Goal: Transaction & Acquisition: Purchase product/service

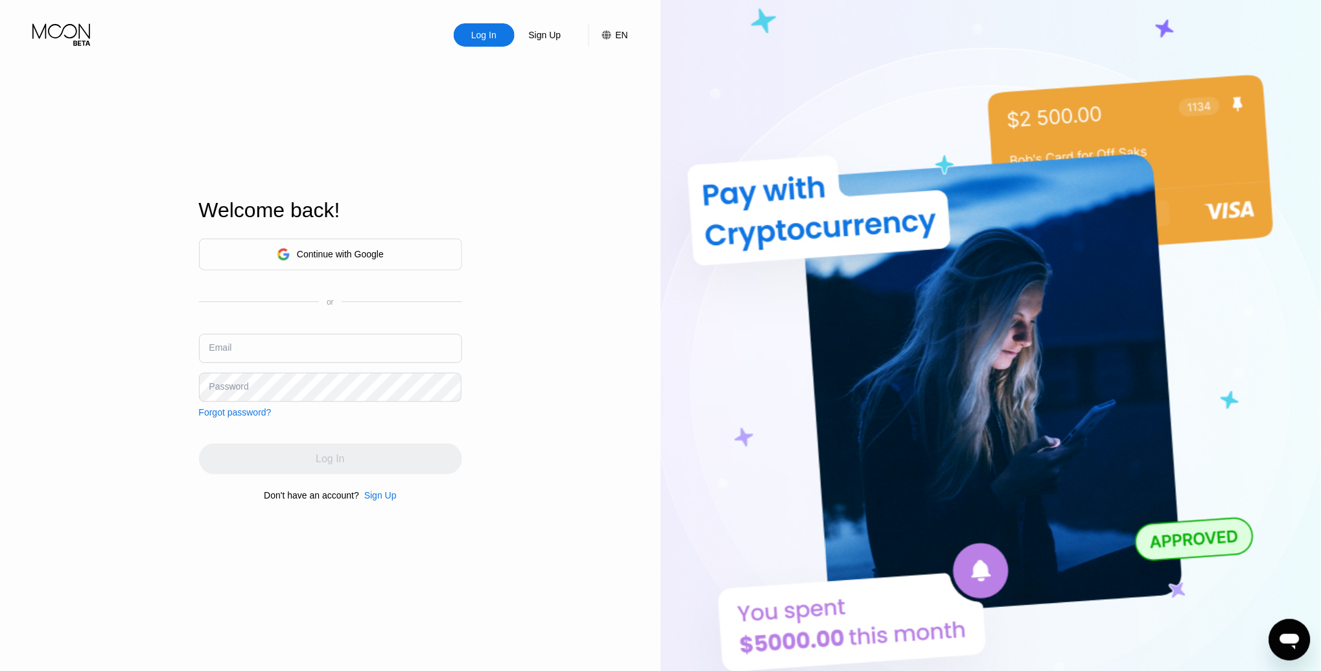
type input "noamgeorgette@gmail.com"
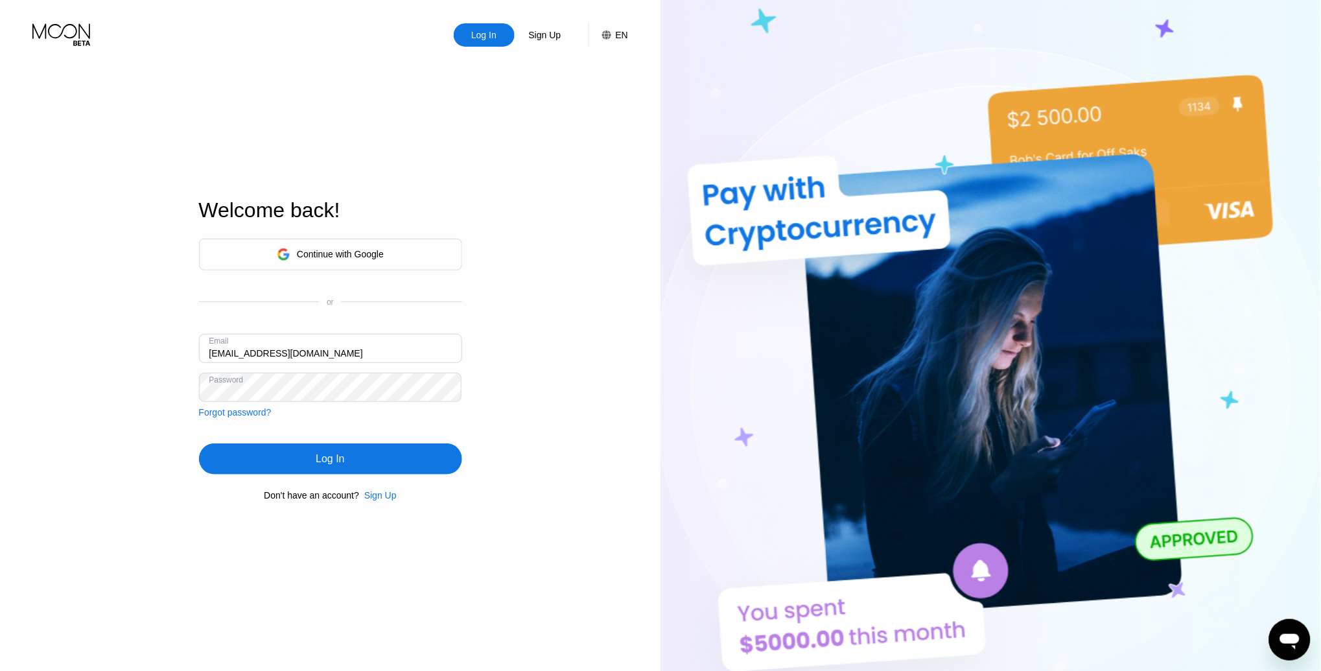
click at [601, 342] on div "Log In Sign Up EN Language Select an item Save Welcome back! Continue with Goog…" at bounding box center [330, 369] width 660 height 738
click at [338, 257] on div "Continue with Google" at bounding box center [340, 254] width 87 height 10
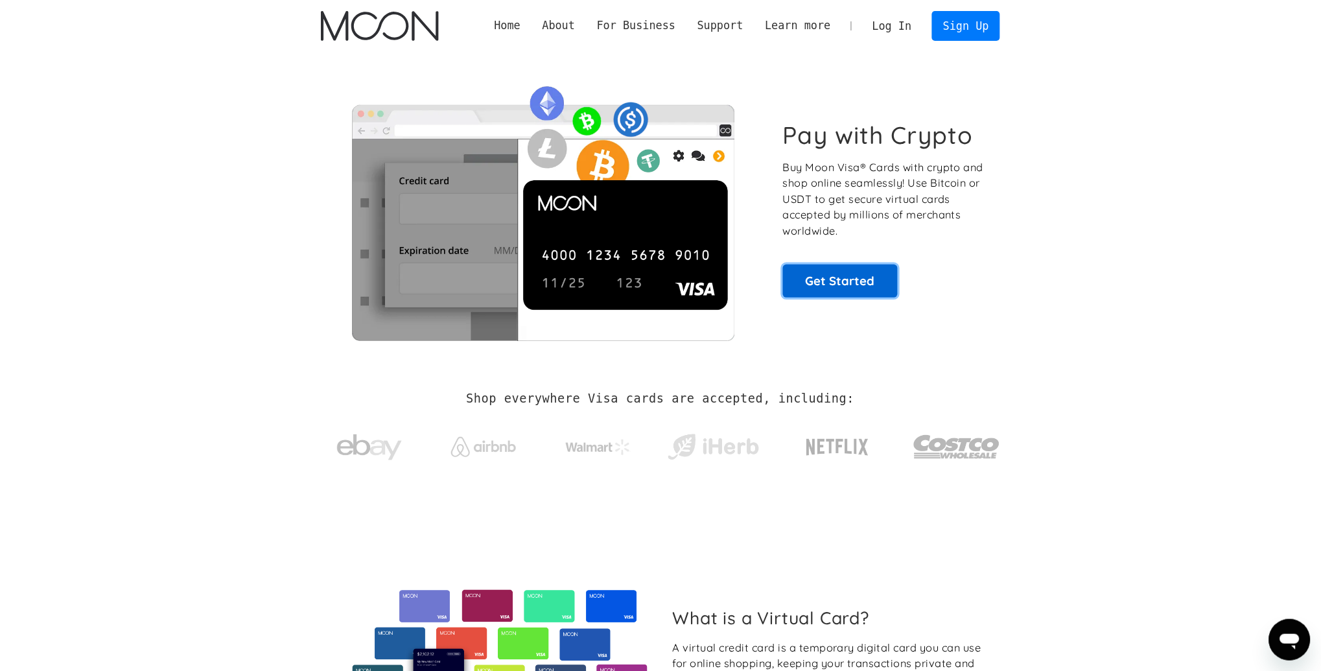
click at [850, 284] on link "Get Started" at bounding box center [840, 280] width 115 height 32
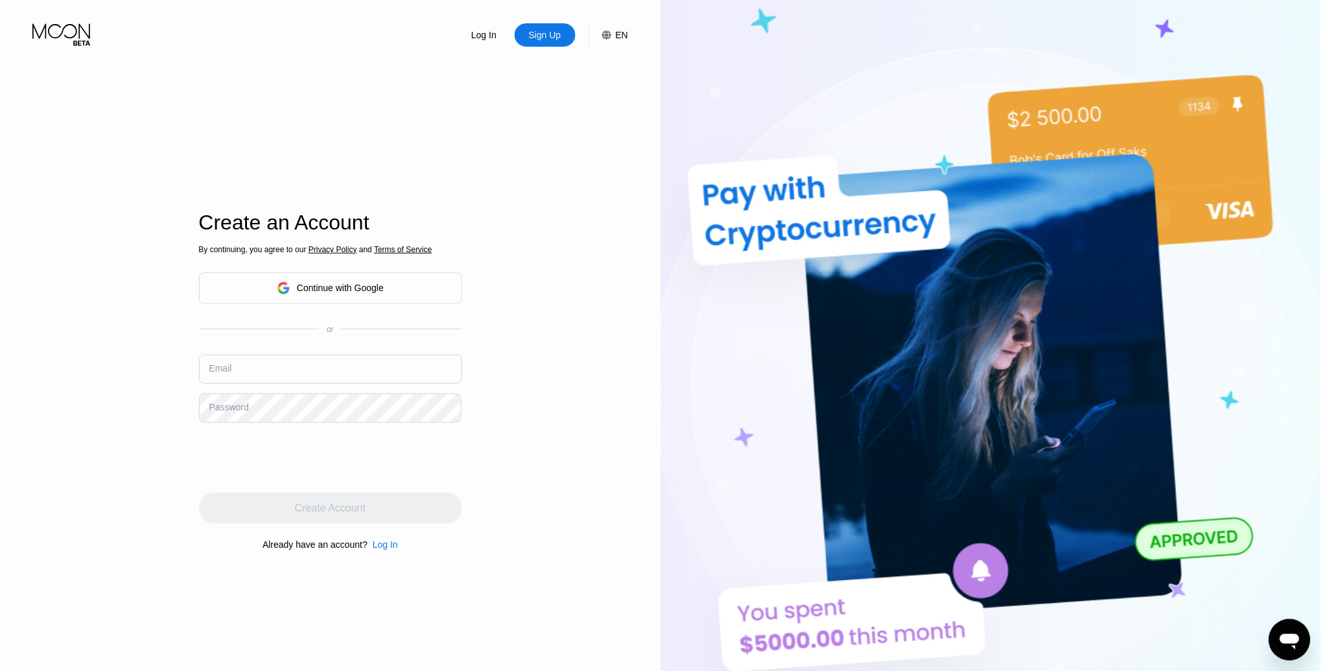
type input "noamgeorgette@gmail.com"
click at [386, 547] on div "Log In" at bounding box center [385, 544] width 25 height 10
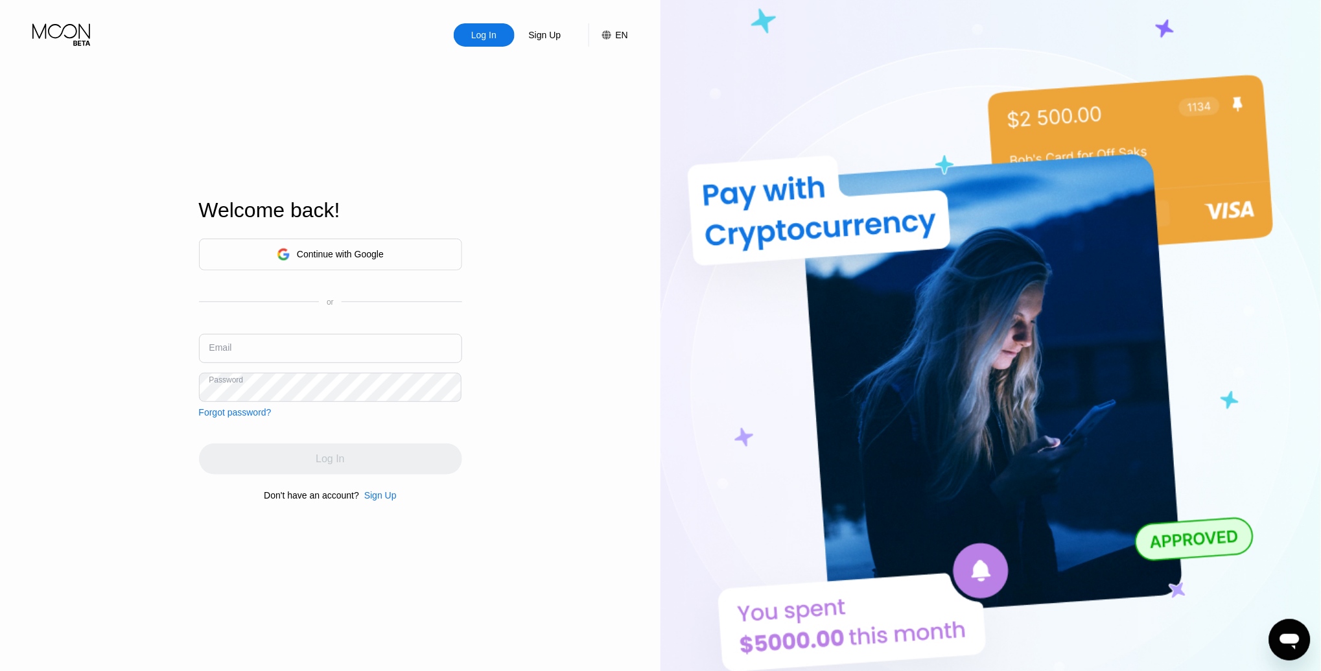
click at [550, 392] on div "Log In Sign Up EN Language Select an item Save Welcome back! Continue with Goog…" at bounding box center [330, 369] width 660 height 738
click at [309, 245] on div "Continue with Google" at bounding box center [330, 254] width 107 height 20
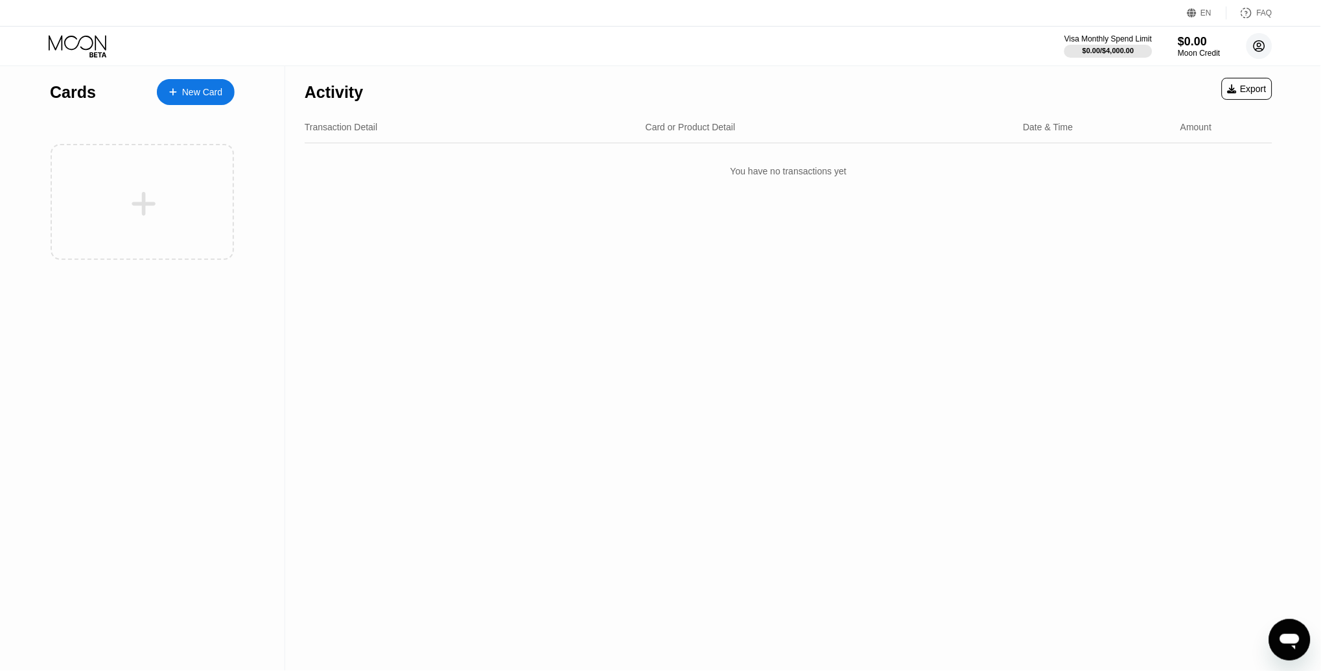
click at [1260, 45] on circle at bounding box center [1259, 46] width 26 height 26
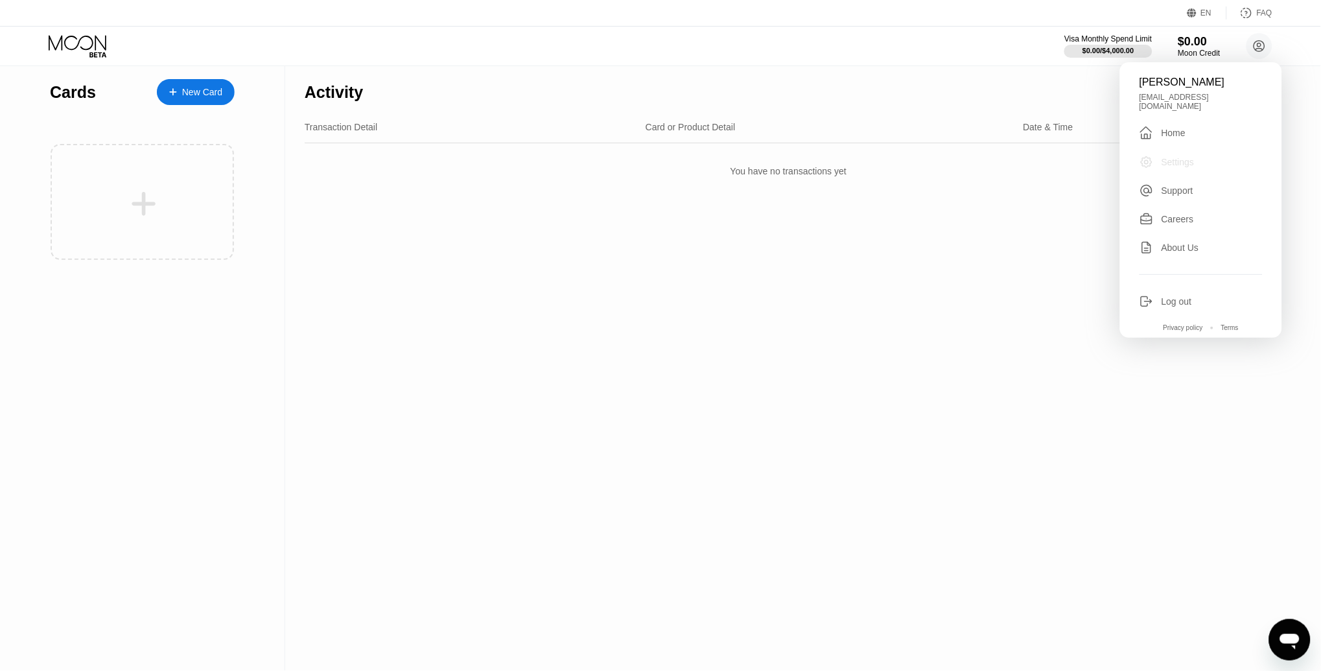
click at [1168, 157] on div "Settings" at bounding box center [1177, 162] width 33 height 10
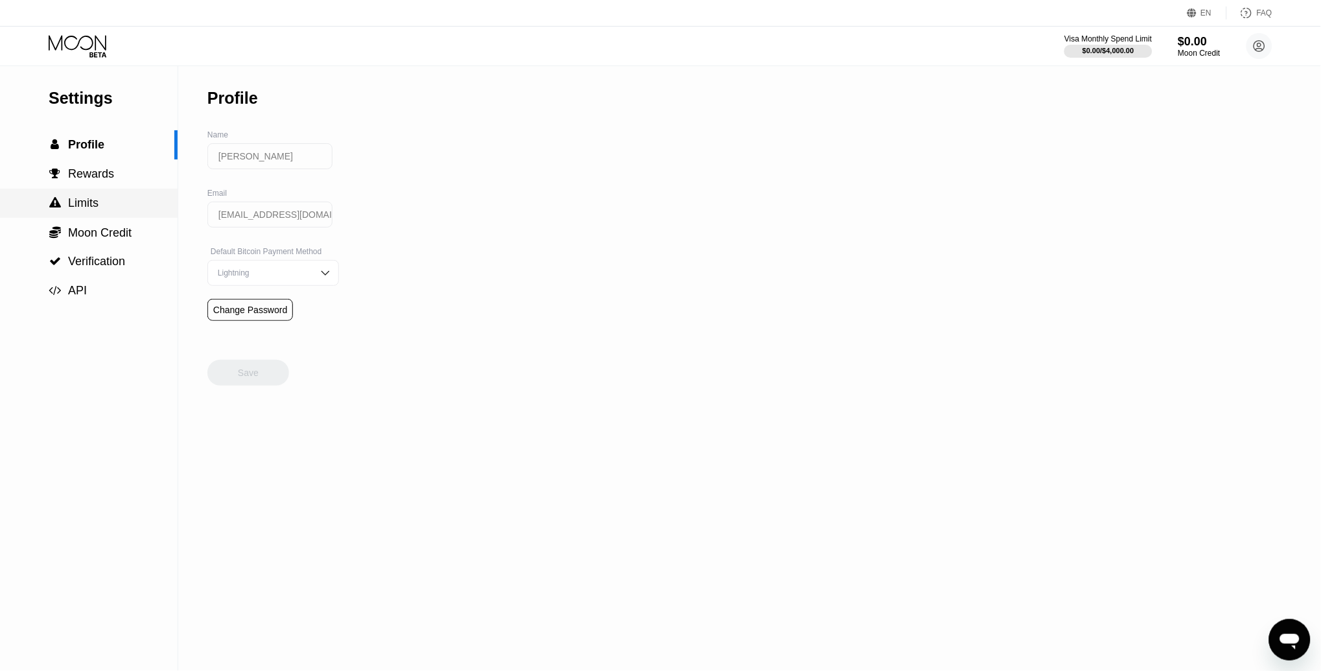
click at [88, 204] on span "Limits" at bounding box center [83, 202] width 30 height 13
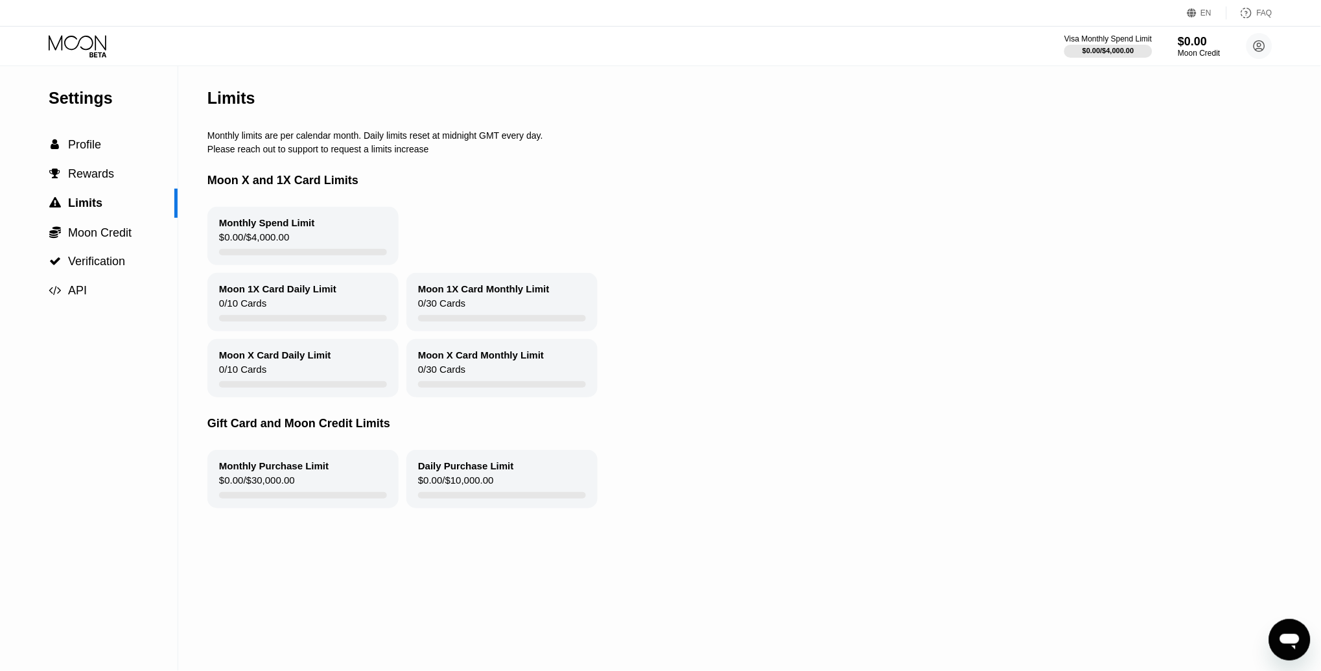
click at [70, 44] on icon at bounding box center [79, 46] width 60 height 23
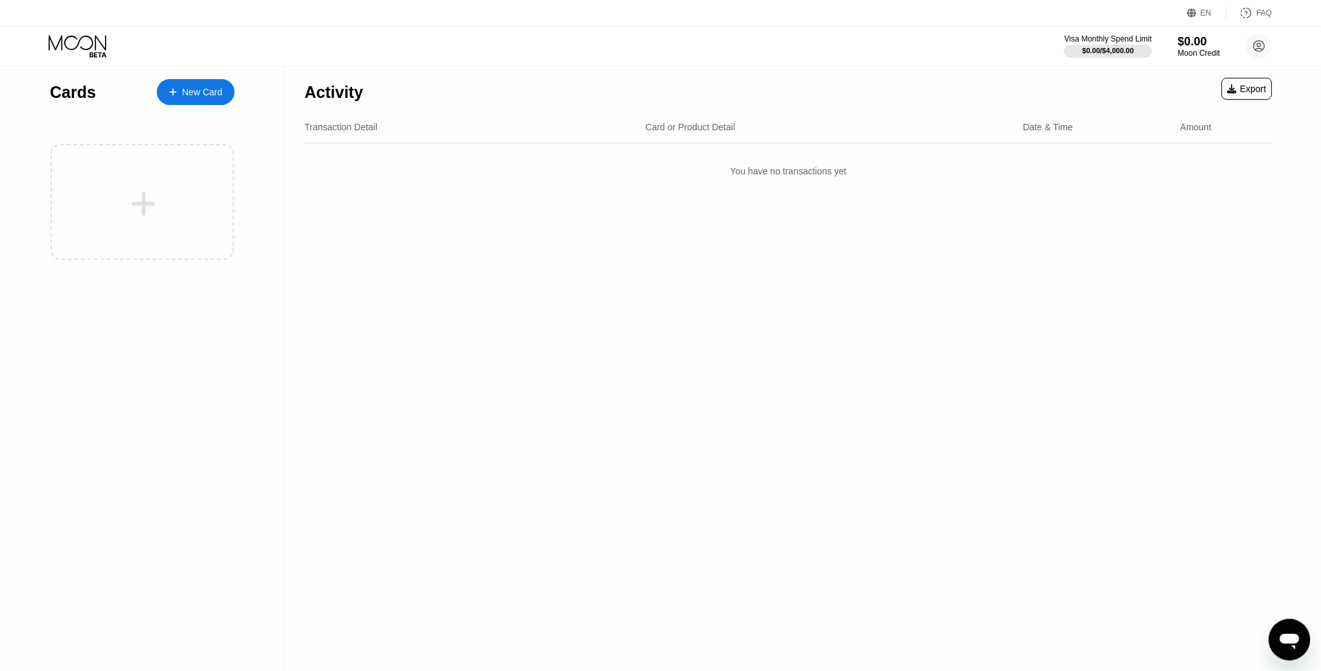
click at [178, 88] on div at bounding box center [179, 92] width 5 height 11
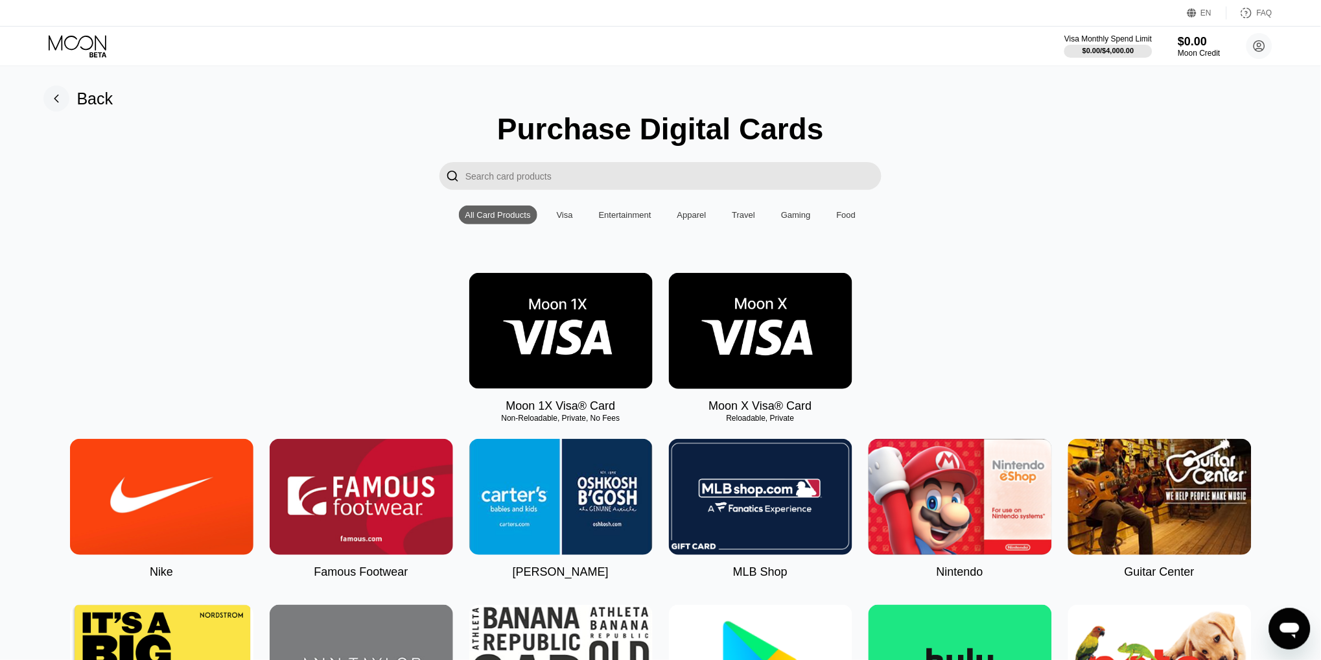
click at [89, 43] on icon at bounding box center [79, 46] width 60 height 23
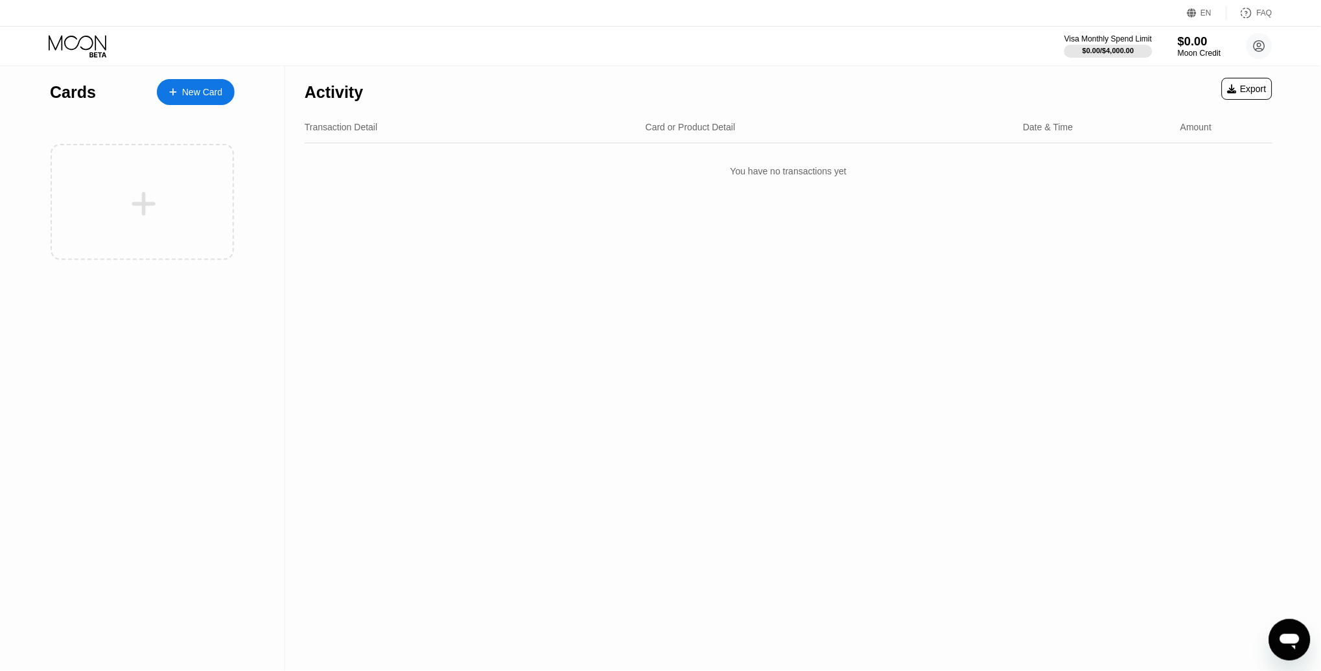
click at [1187, 42] on div "$0.00" at bounding box center [1198, 41] width 43 height 14
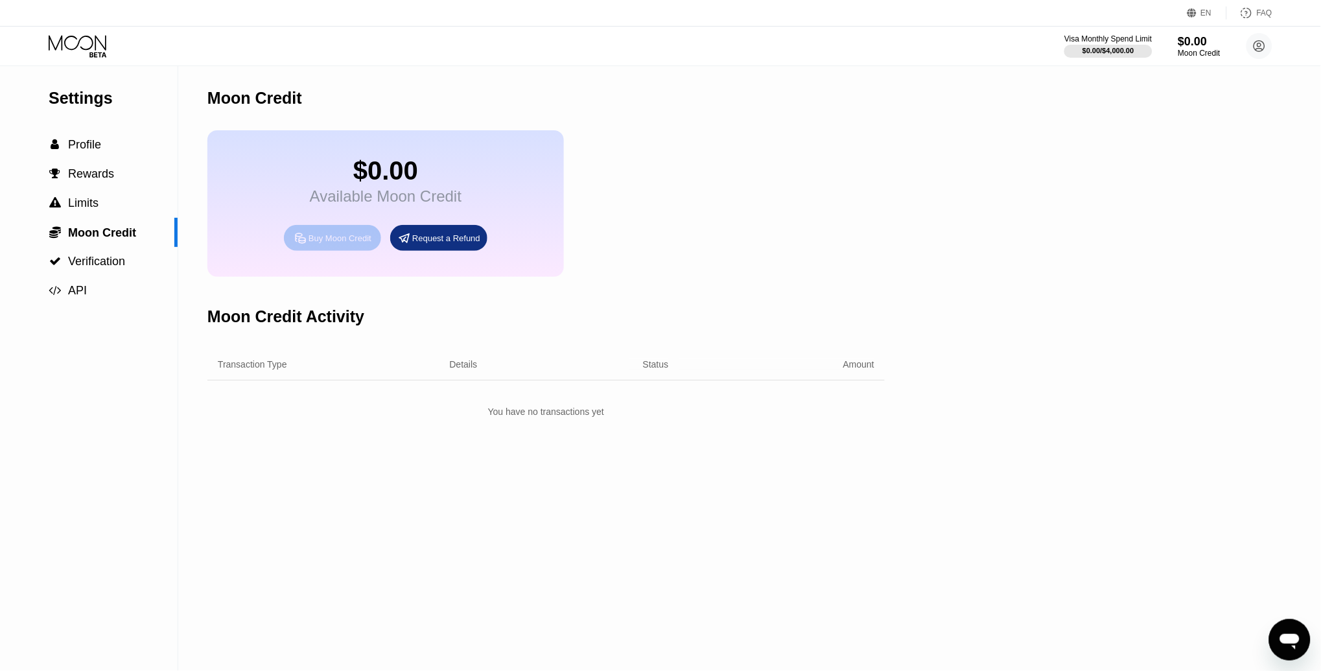
click at [310, 243] on div "Buy Moon Credit" at bounding box center [339, 238] width 63 height 11
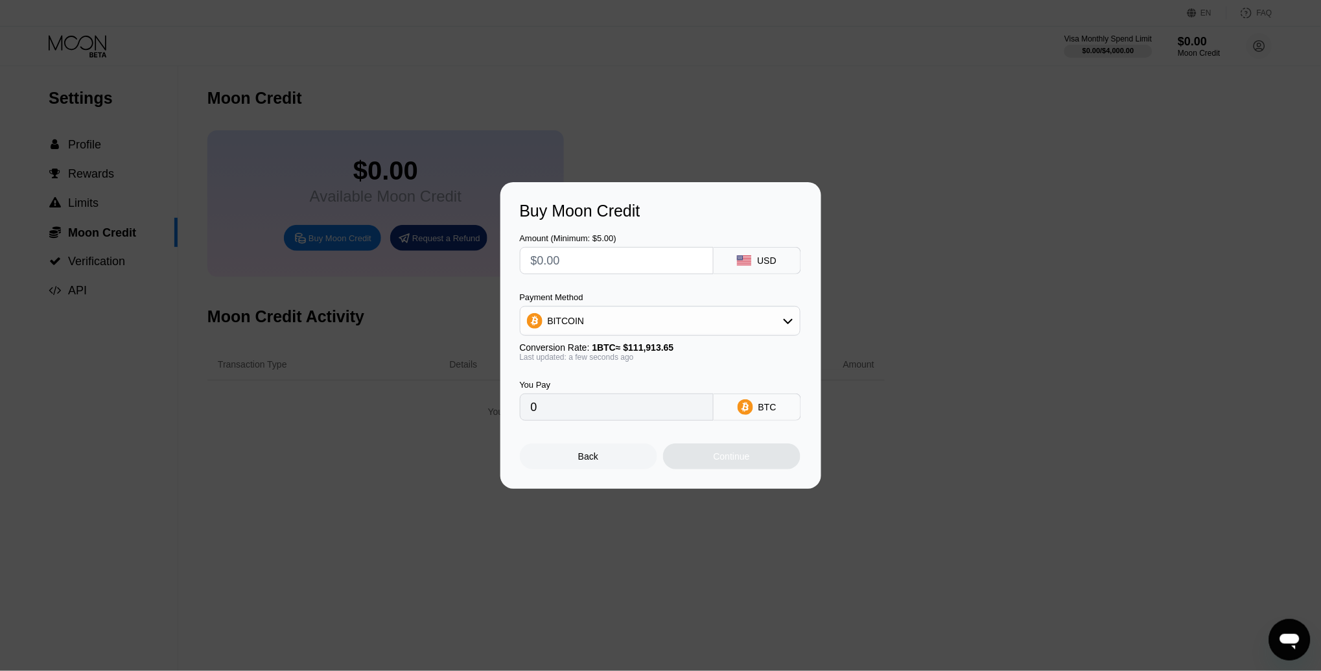
click at [588, 259] on input "text" at bounding box center [617, 261] width 172 height 26
type input "$1"
type input "0.00000894"
type input "$11"
type input "0.00009830"
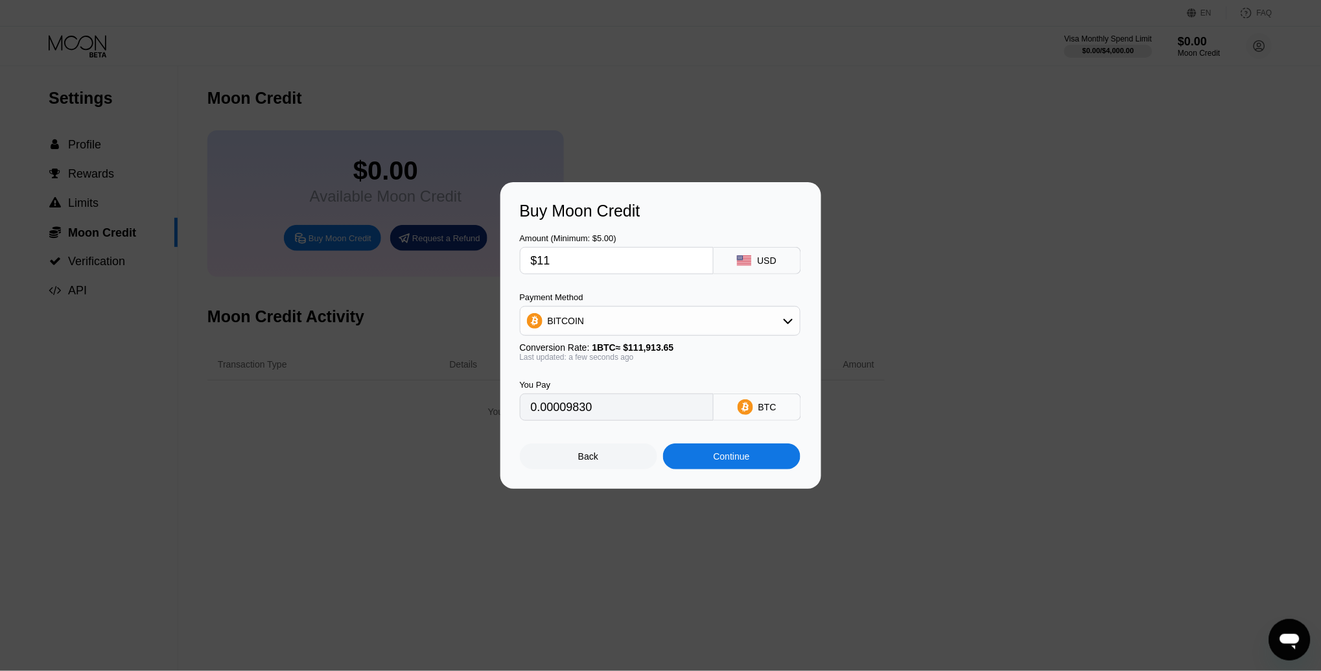
type input "$115"
type input "0.00102758"
type input "$115"
click at [649, 322] on div "BITCOIN" at bounding box center [659, 321] width 279 height 26
click at [577, 385] on span "USDT on TRON" at bounding box center [583, 385] width 65 height 10
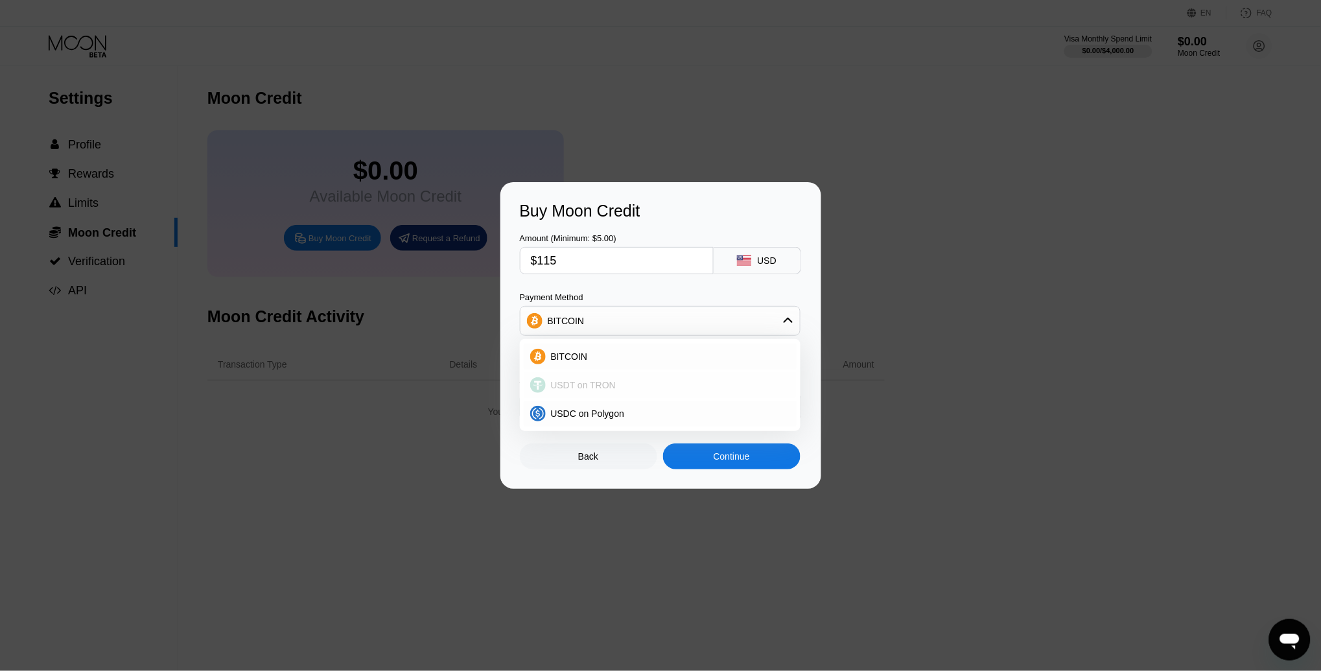
type input "116.16"
click at [741, 453] on div "Continue" at bounding box center [731, 456] width 36 height 10
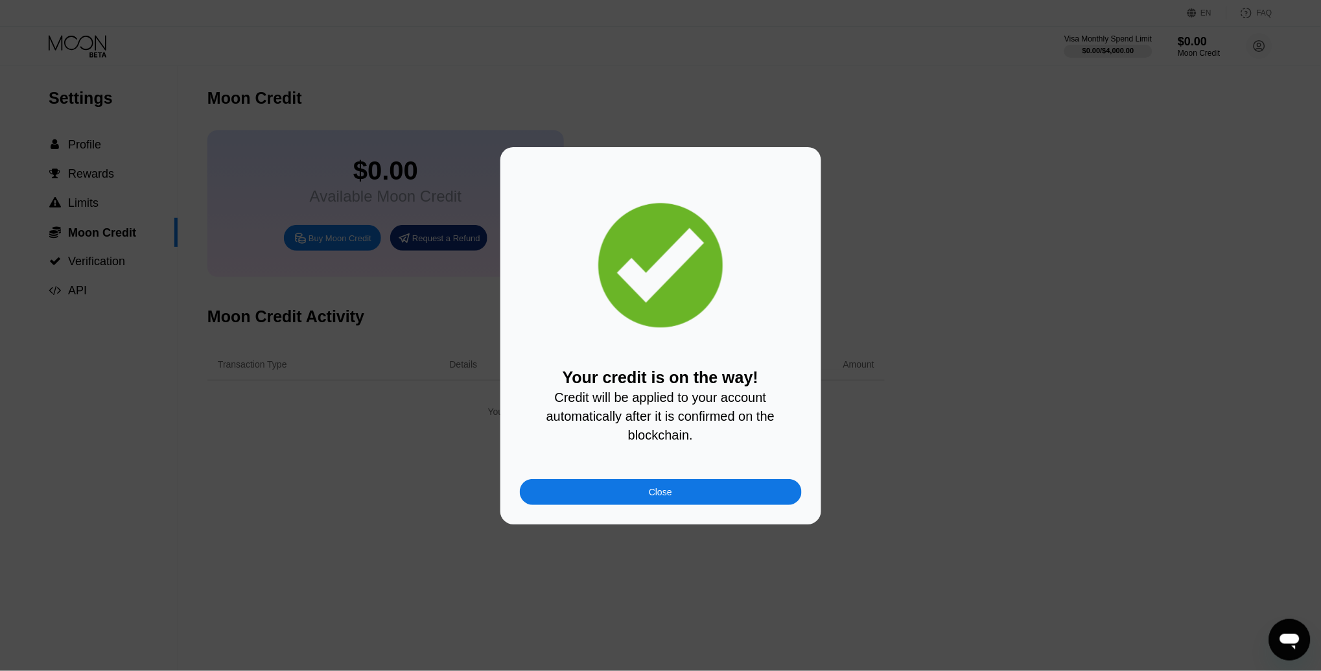
click at [639, 500] on div "Close" at bounding box center [661, 492] width 282 height 26
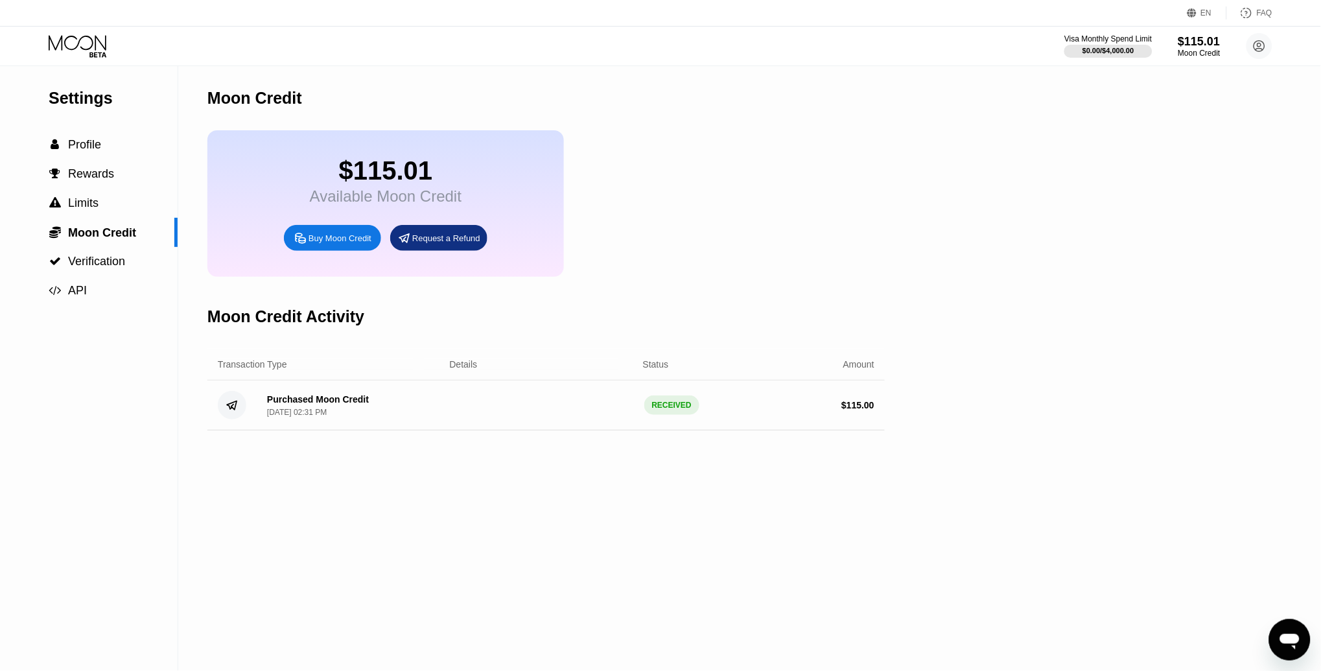
click at [84, 35] on icon at bounding box center [79, 46] width 60 height 23
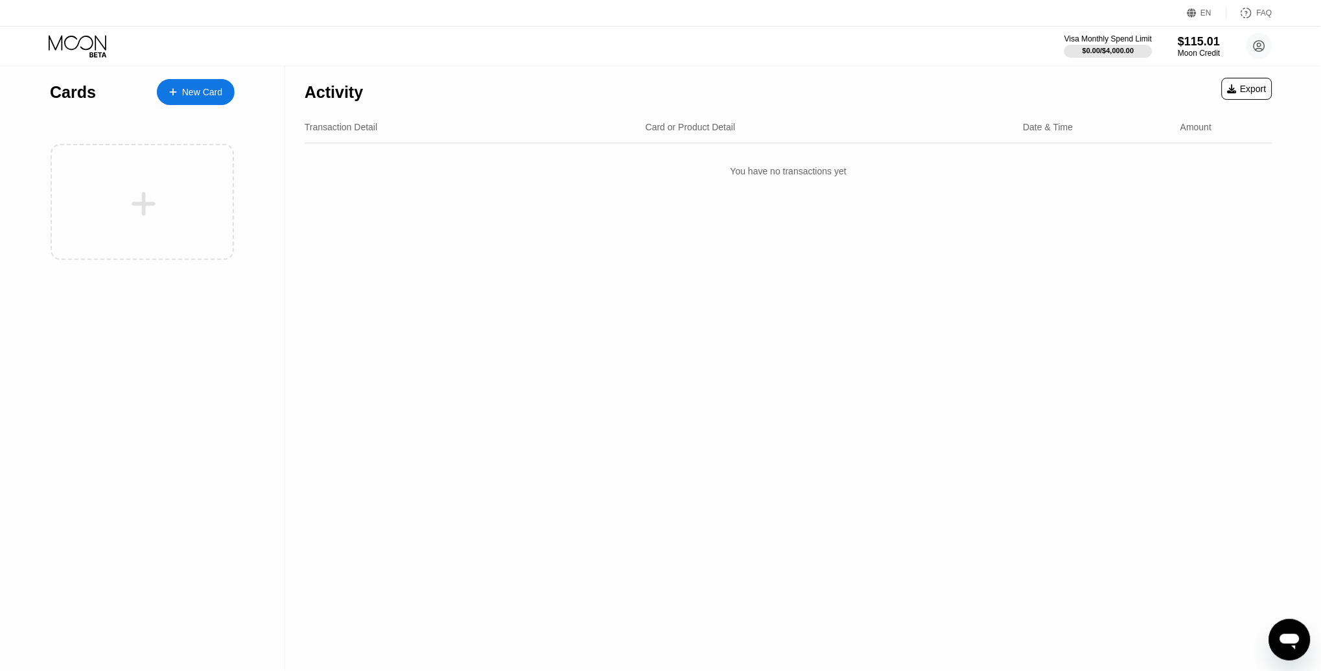
click at [194, 91] on div "New Card" at bounding box center [202, 92] width 40 height 11
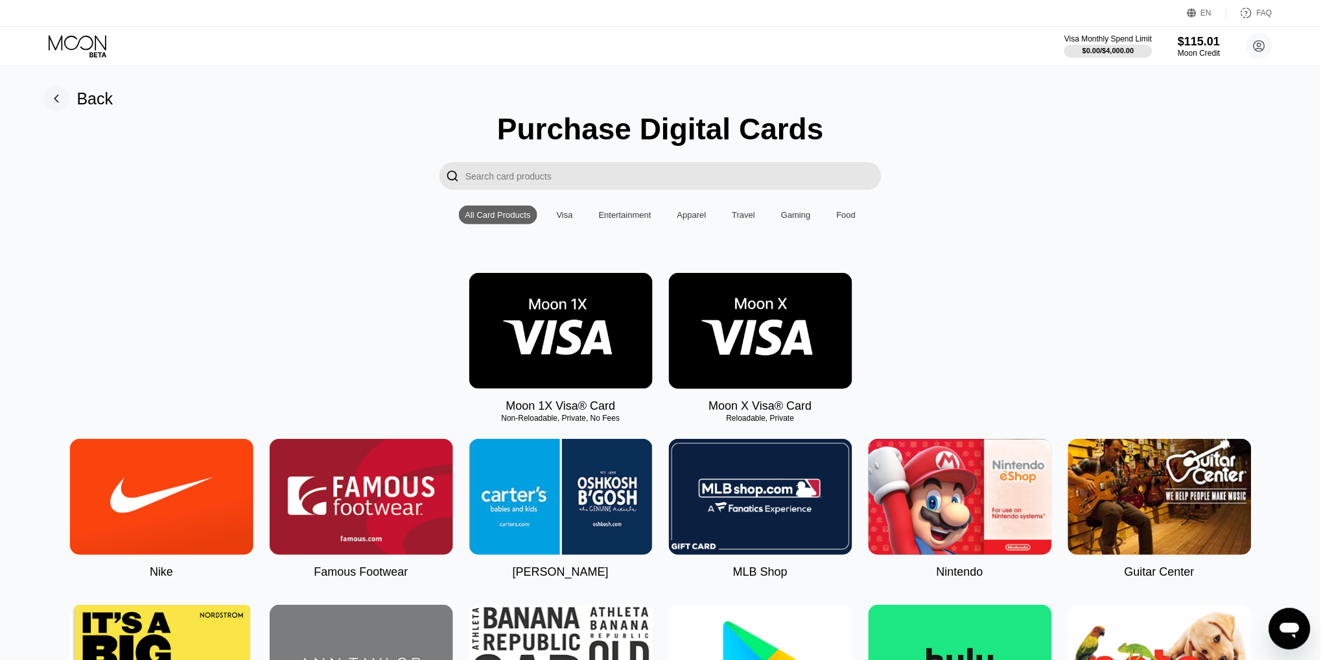
click at [563, 312] on img at bounding box center [560, 331] width 183 height 116
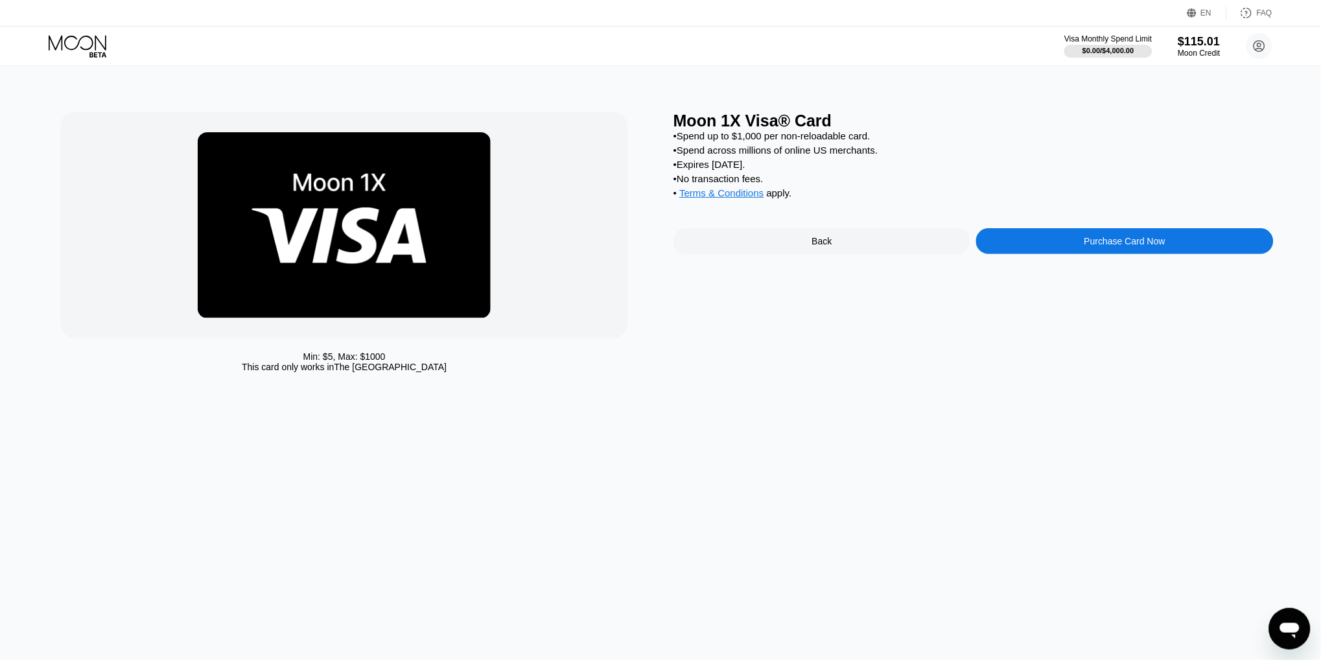
click at [1060, 229] on div "Purchase Card Now" at bounding box center [1124, 241] width 297 height 26
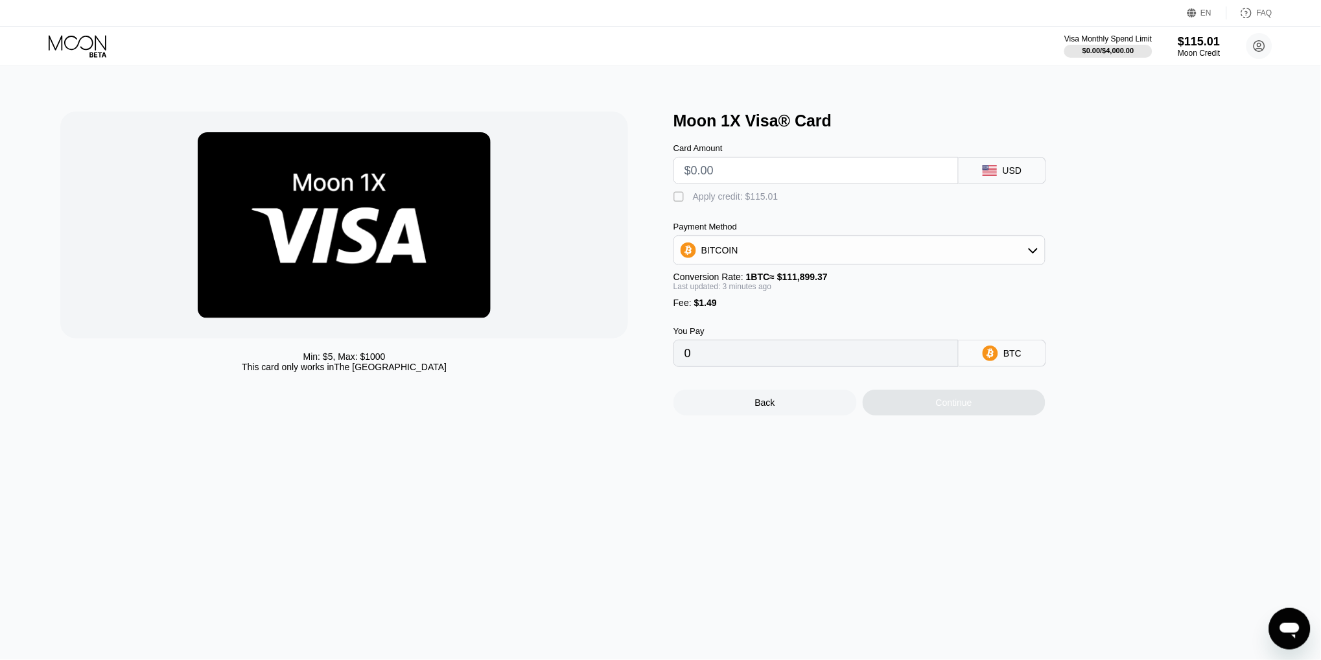
click at [710, 168] on input "text" at bounding box center [815, 170] width 263 height 26
type input "$1"
type input "0.00002226"
type input "$10"
type input "0.00010269"
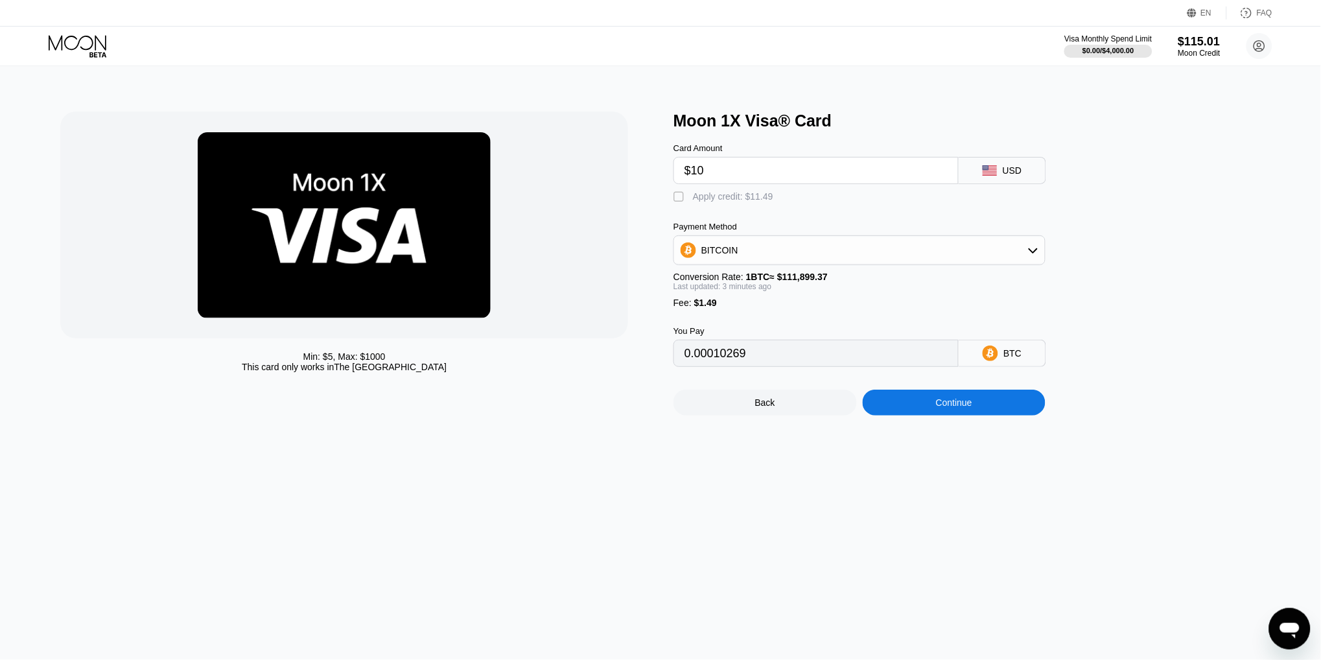
type input "$10"
click at [739, 188] on div " Apply credit: $11.49" at bounding box center [880, 193] width 415 height 19
click at [711, 196] on div "Apply credit: $11.49" at bounding box center [733, 196] width 80 height 10
type input "0"
click at [931, 407] on div "Continue" at bounding box center [954, 402] width 183 height 26
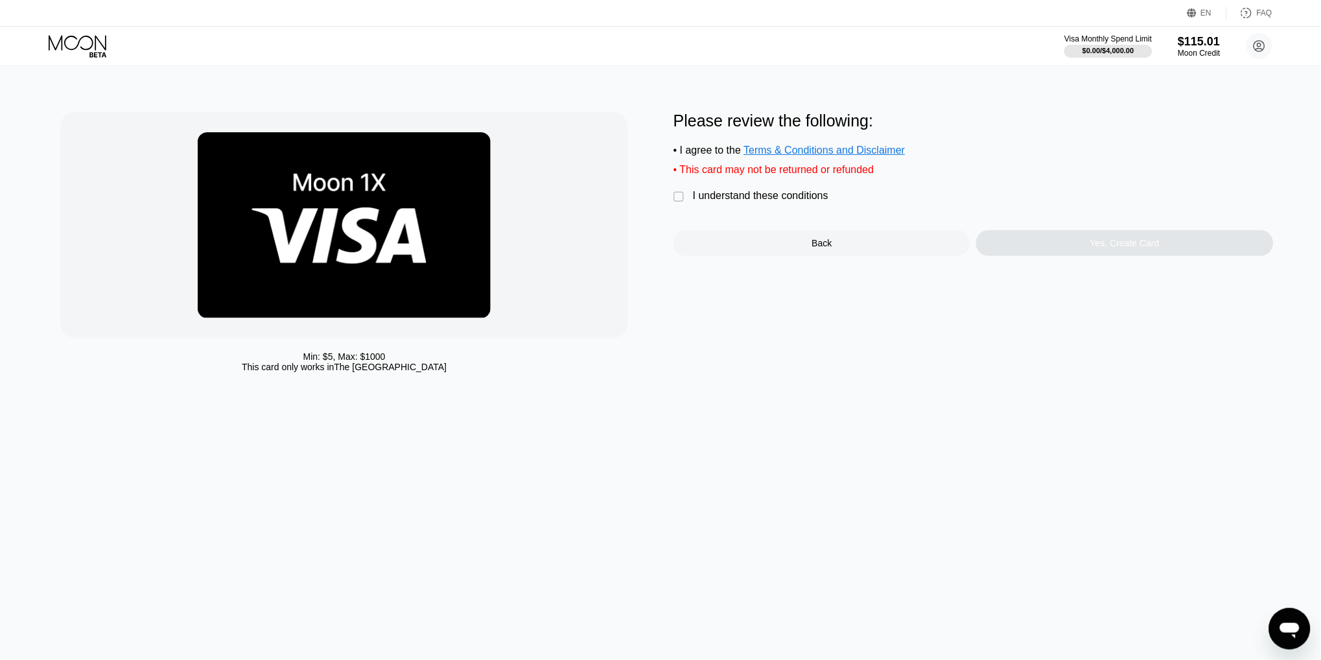
click at [748, 200] on div "I understand these conditions" at bounding box center [760, 196] width 135 height 12
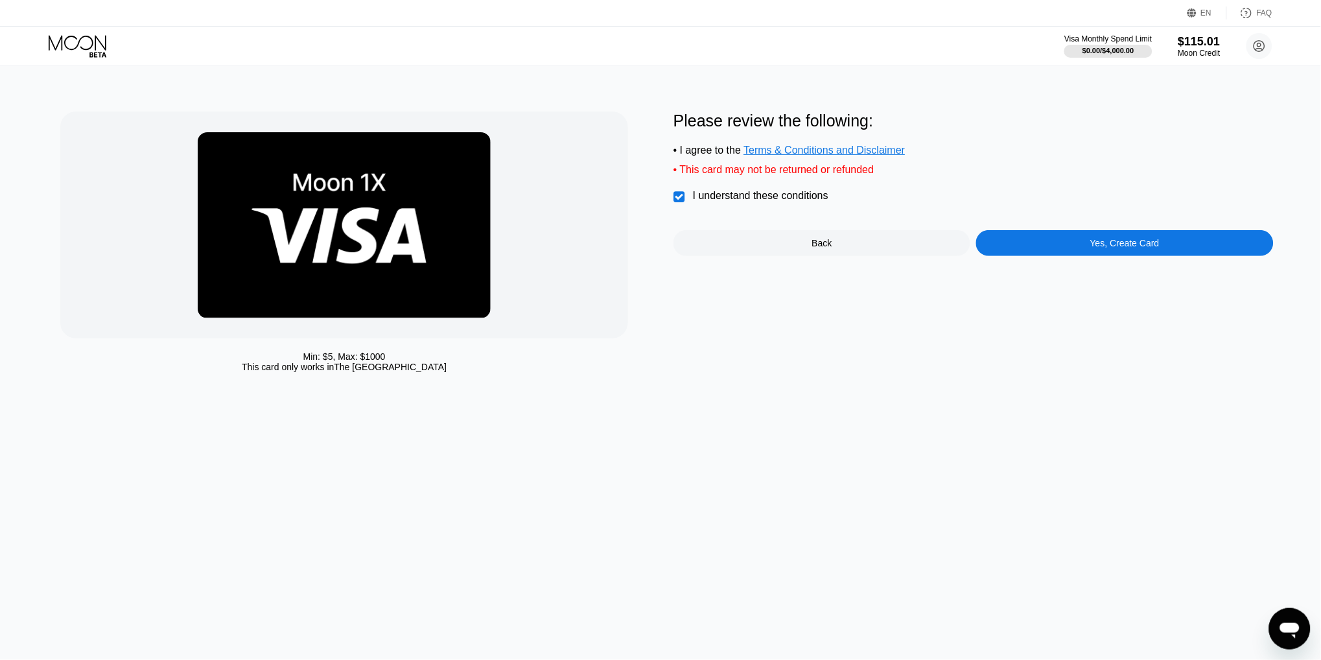
click at [1073, 248] on div "Yes, Create Card" at bounding box center [1124, 243] width 297 height 26
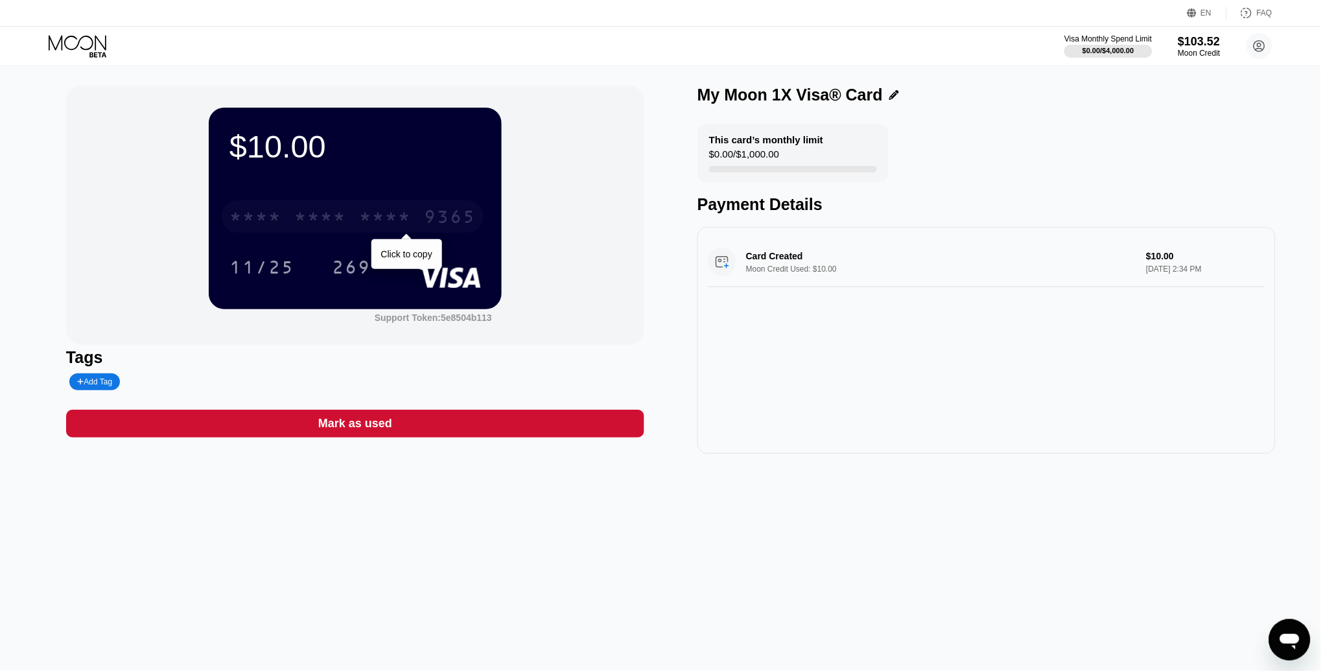
click at [413, 218] on div "* * * * * * * * * * * * 9365" at bounding box center [353, 216] width 262 height 32
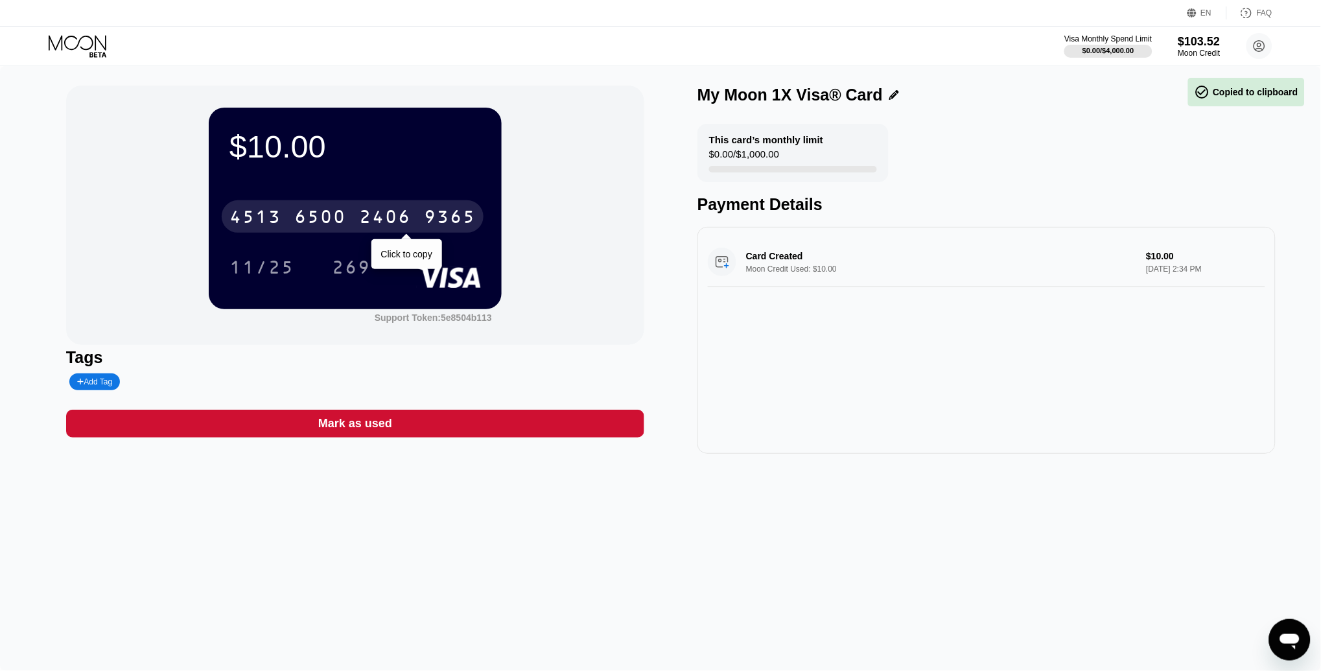
click at [413, 218] on div "4513 6500 2406 9365" at bounding box center [353, 216] width 262 height 32
click at [413, 218] on div "* * * * * * * * * * * * 9365" at bounding box center [353, 216] width 262 height 32
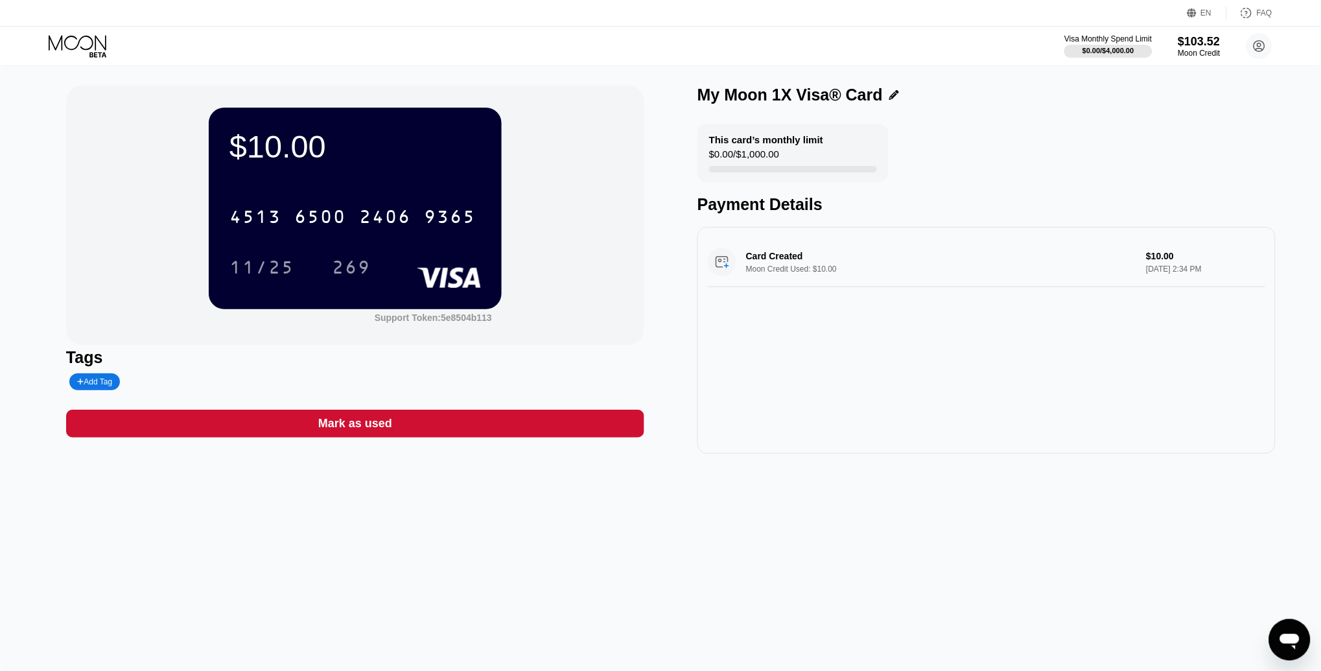
click at [60, 43] on icon at bounding box center [79, 46] width 60 height 23
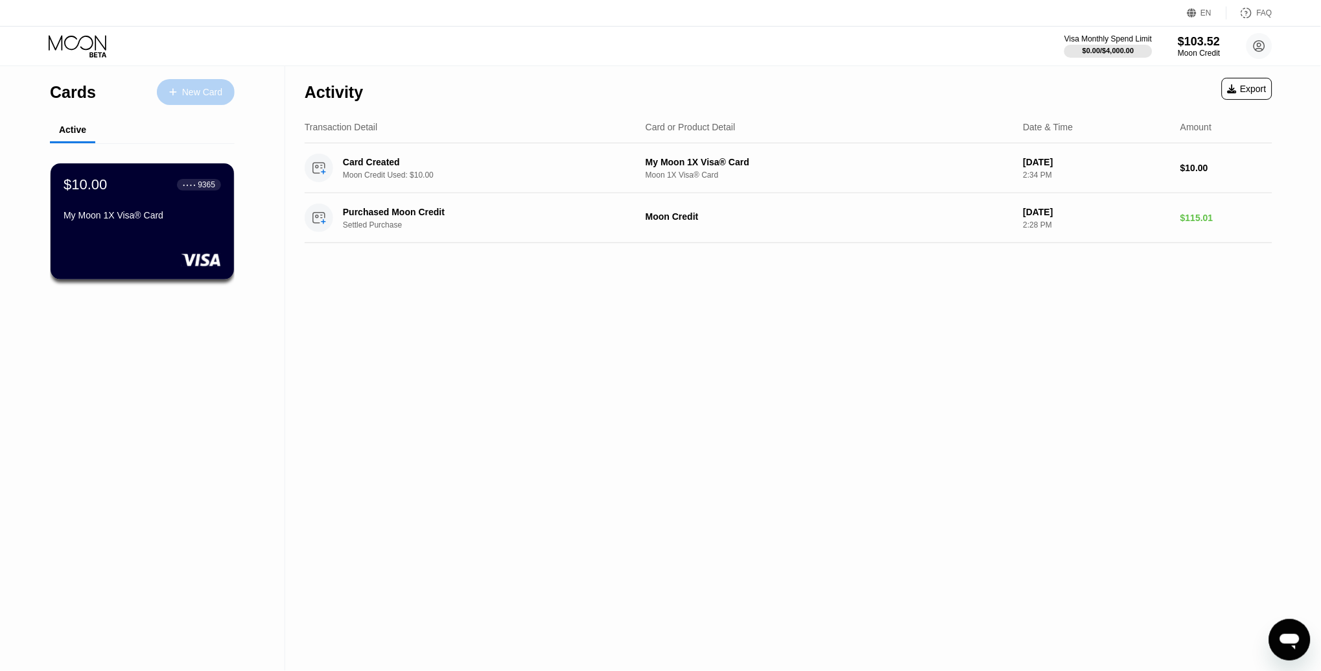
click at [191, 94] on div "New Card" at bounding box center [202, 92] width 40 height 11
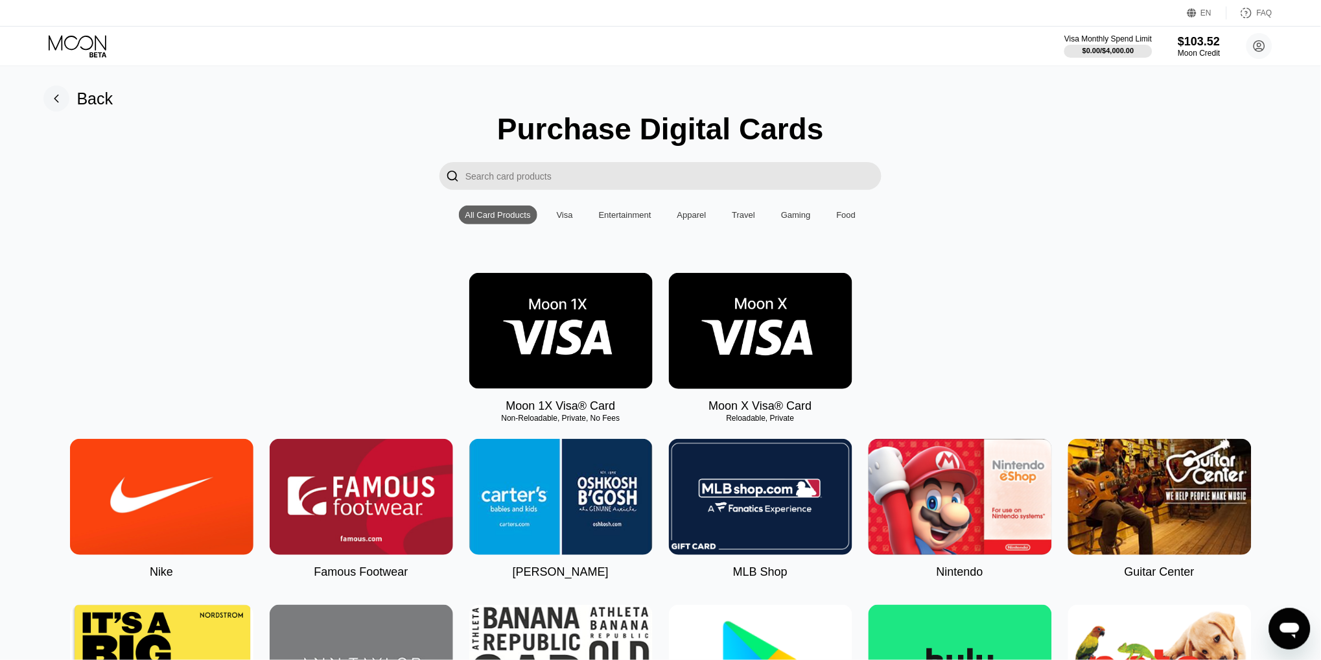
click at [594, 314] on img at bounding box center [560, 331] width 183 height 116
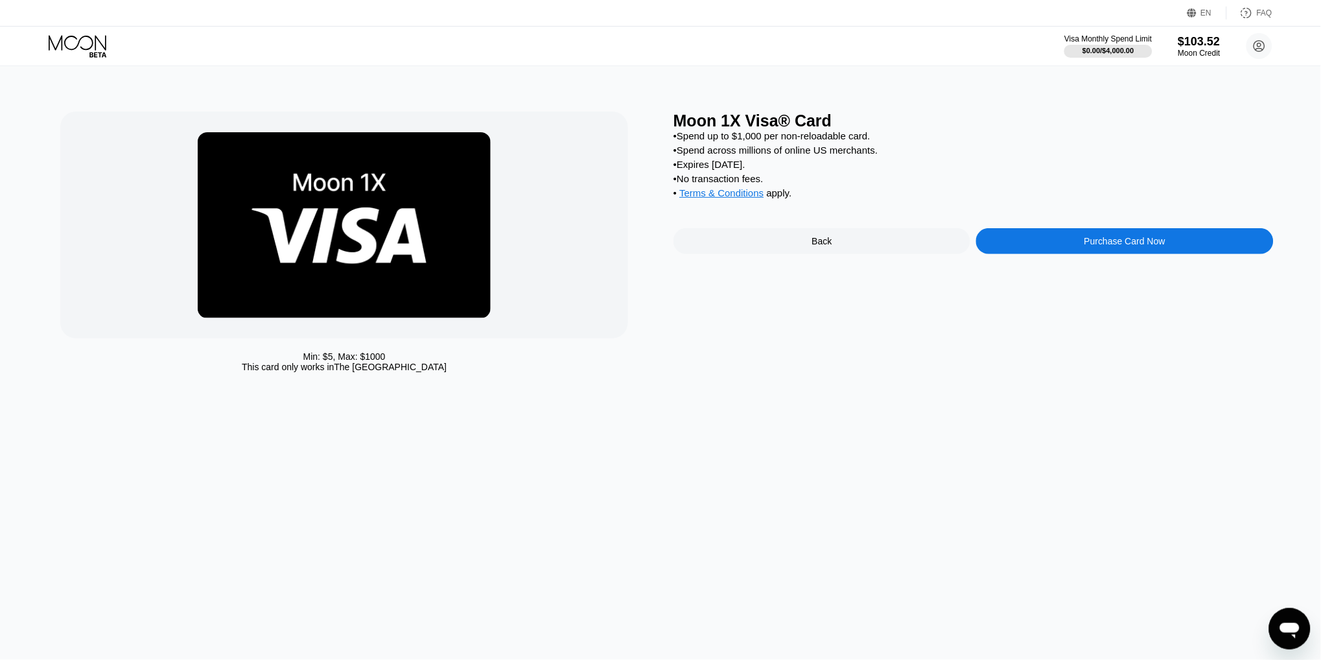
click at [1075, 246] on div "Purchase Card Now" at bounding box center [1124, 241] width 297 height 26
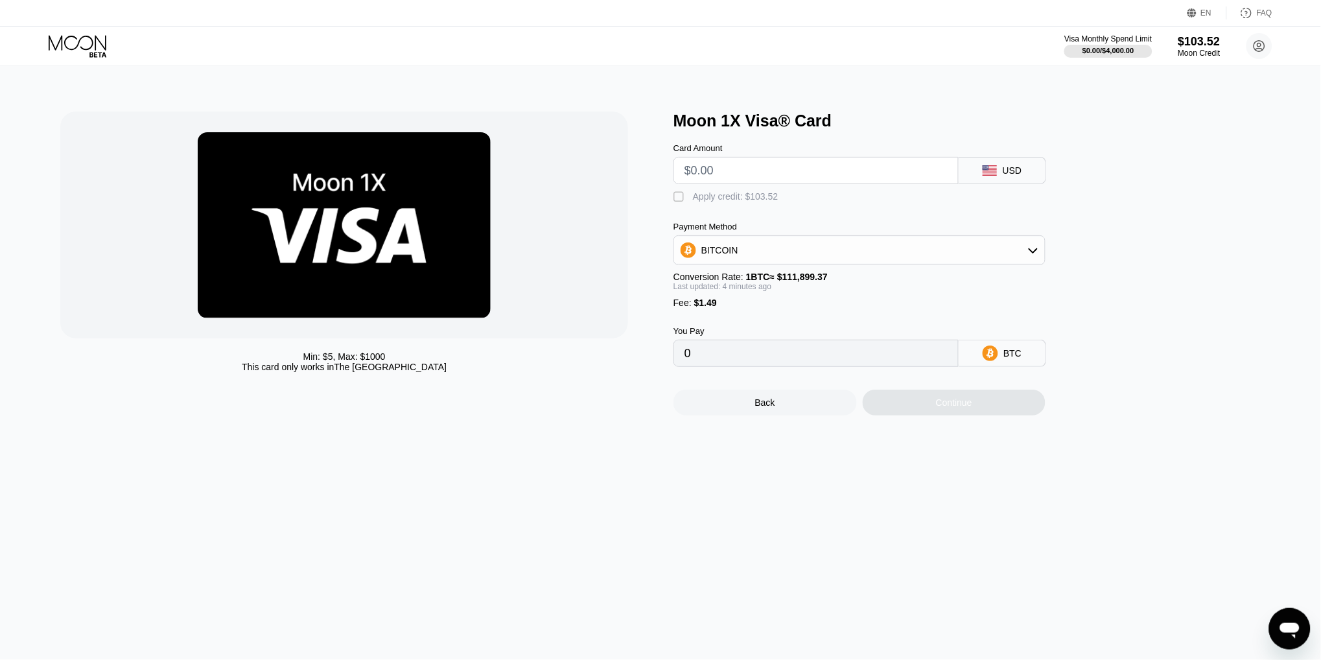
click at [749, 173] on input "text" at bounding box center [815, 170] width 263 height 26
type input "$1"
type input "0.00002226"
type input "$10"
type input "0.00010272"
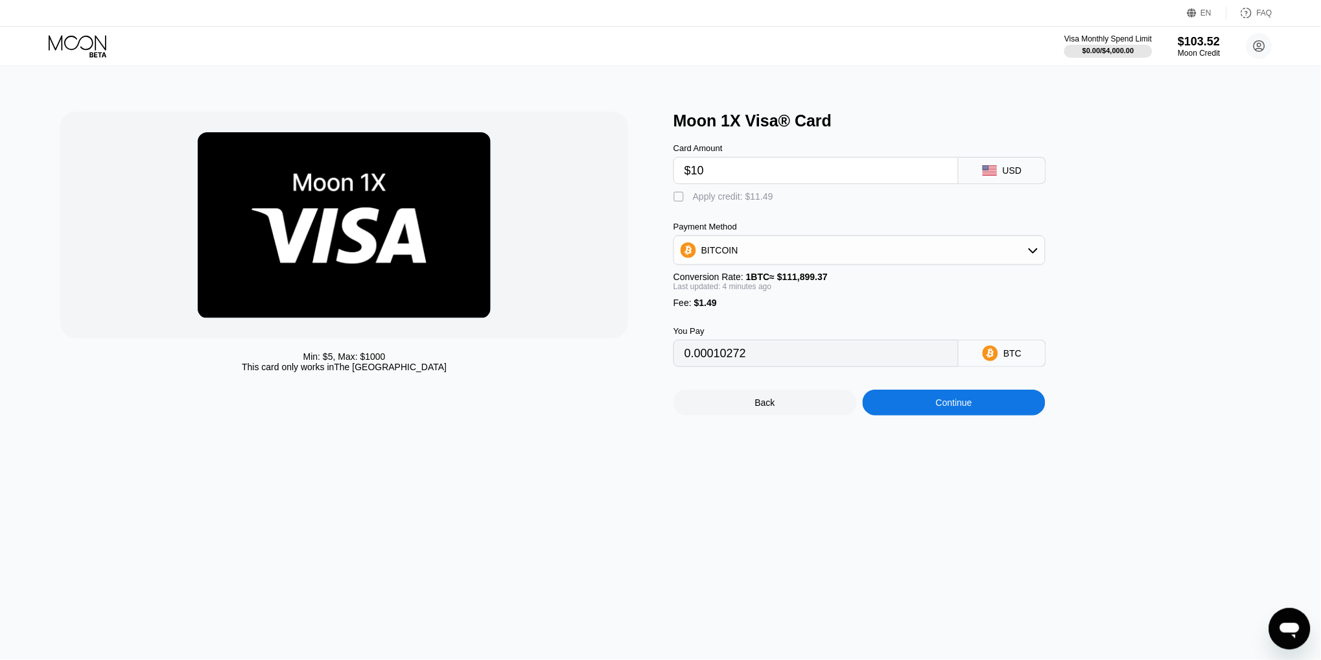
type input "$10"
click at [725, 195] on div "Apply credit: $11.49" at bounding box center [733, 196] width 80 height 10
type input "0"
click at [927, 401] on div "Continue" at bounding box center [954, 402] width 183 height 26
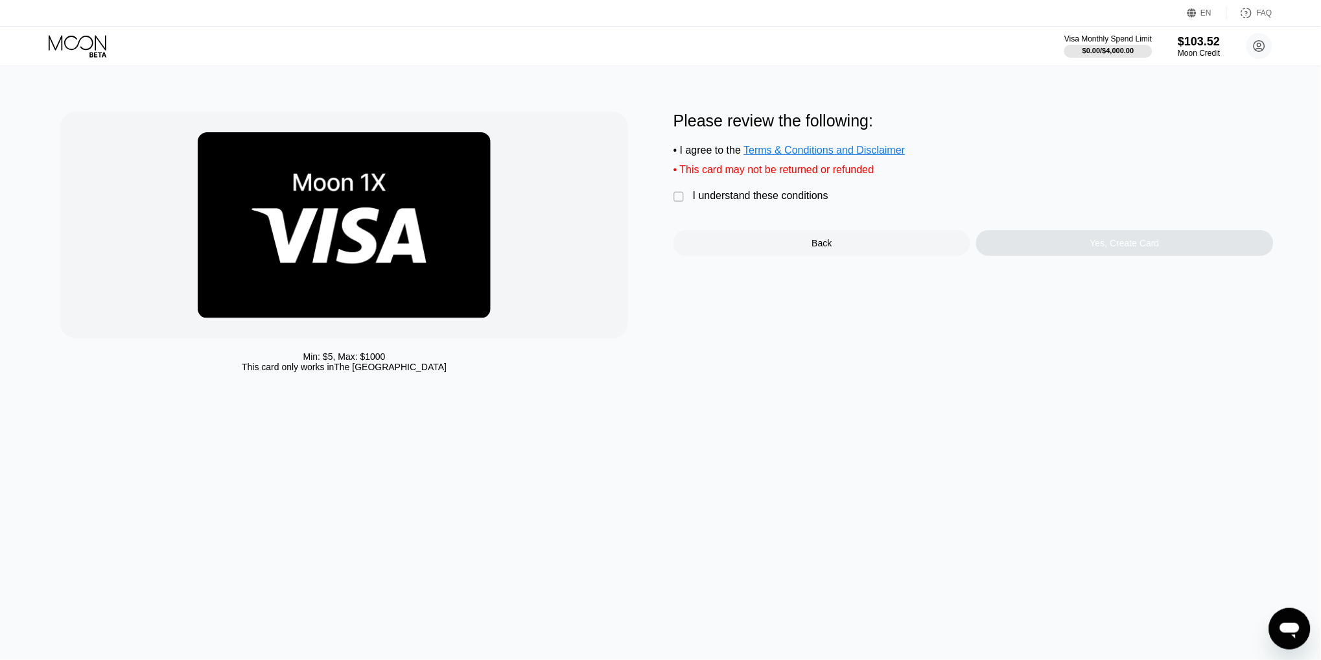
click at [711, 191] on div "I understand these conditions" at bounding box center [760, 196] width 135 height 12
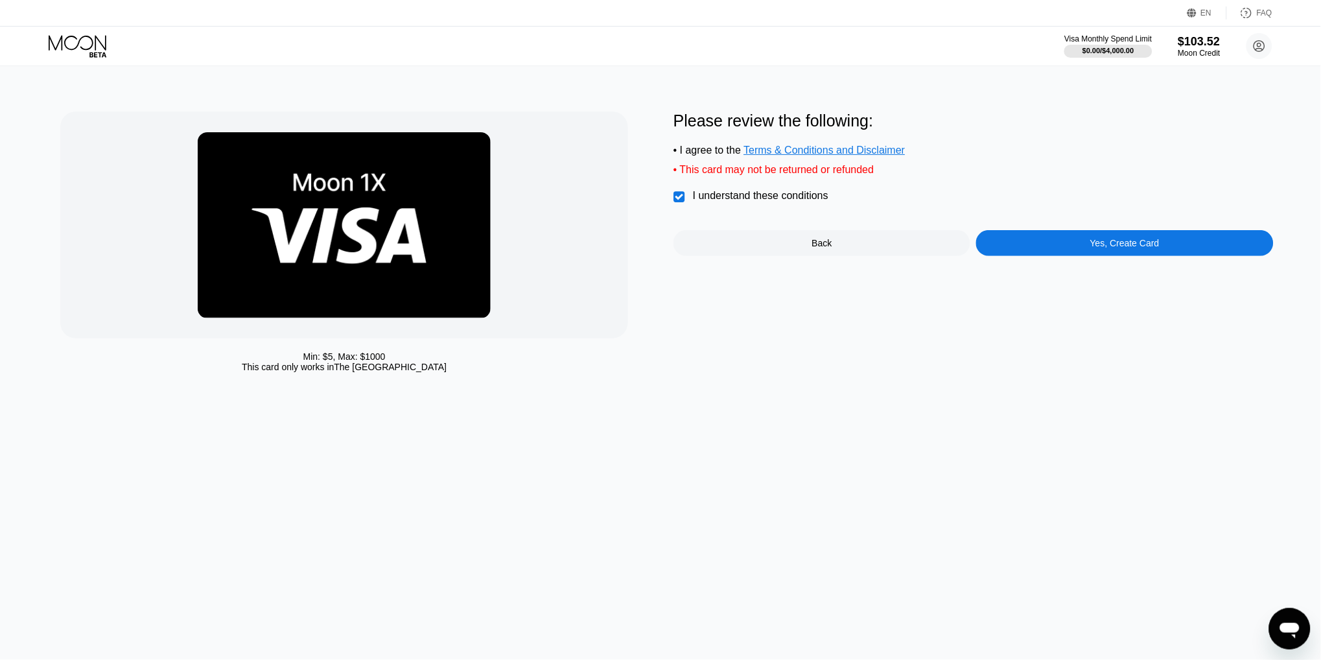
click at [1116, 241] on div "Yes, Create Card" at bounding box center [1124, 243] width 69 height 10
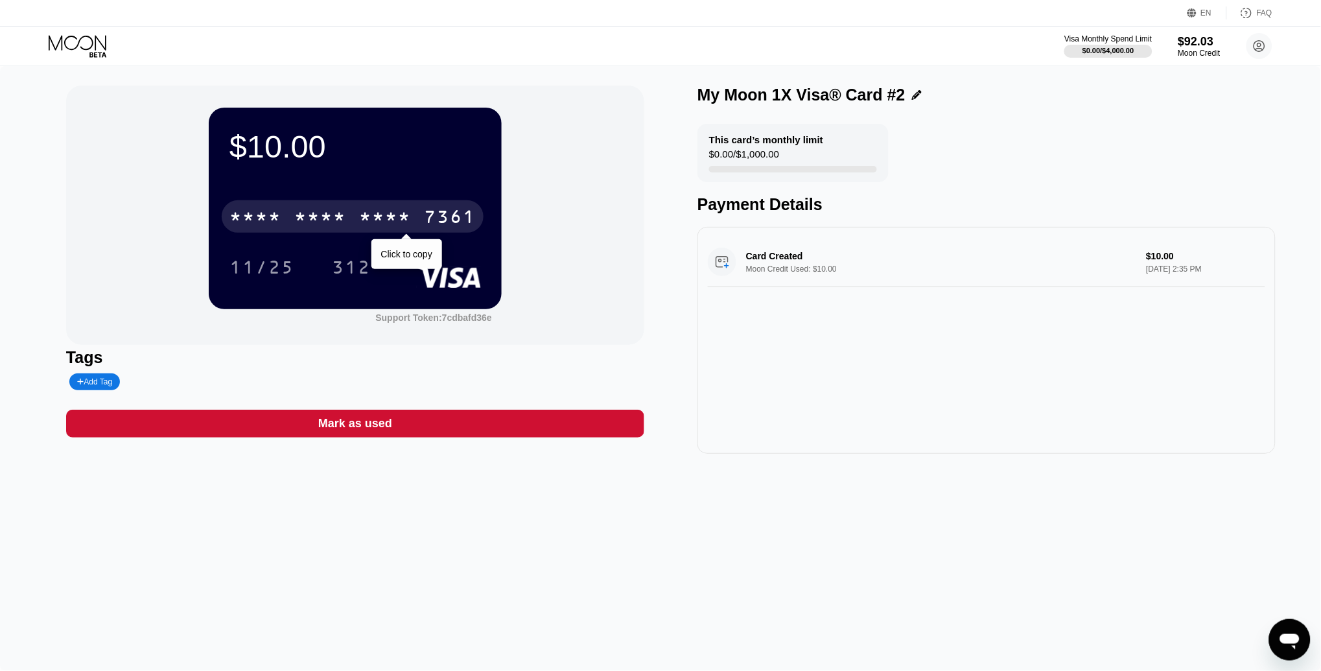
click at [405, 227] on div "* * * *" at bounding box center [385, 218] width 52 height 21
click at [357, 218] on div "4513 6500 2883 7361" at bounding box center [353, 216] width 262 height 32
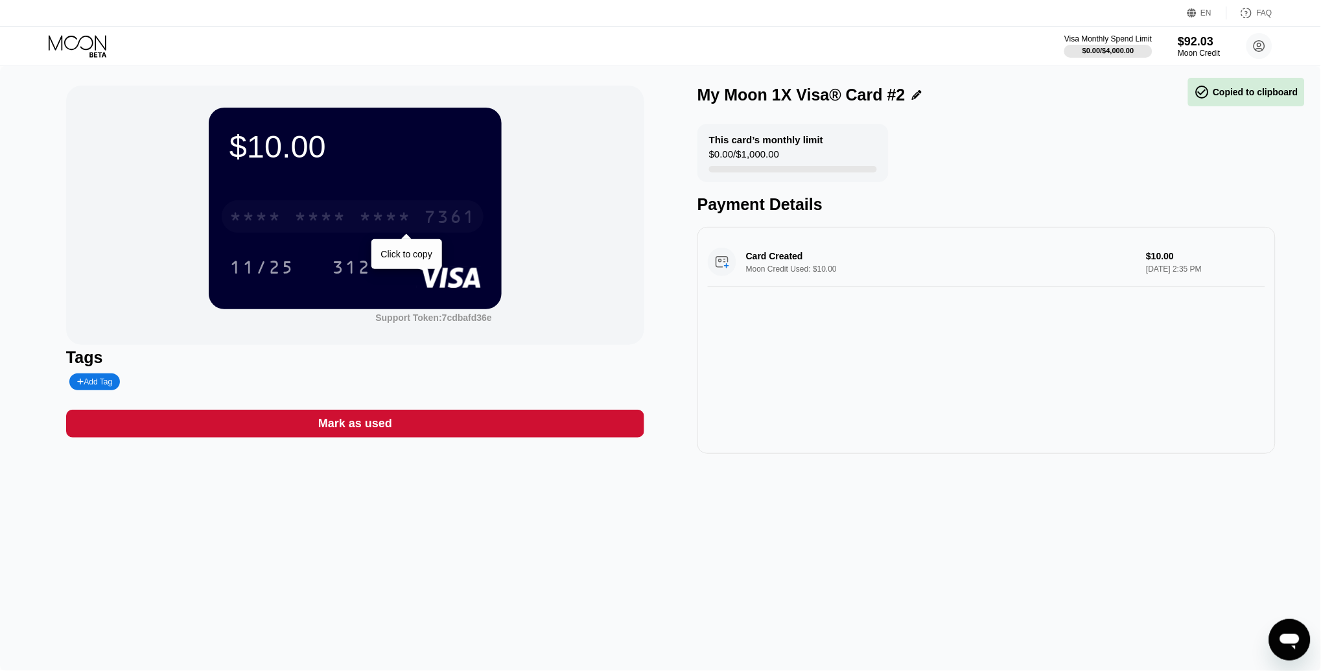
click at [357, 218] on div "* * * * * * * * * * * * 7361" at bounding box center [353, 216] width 262 height 32
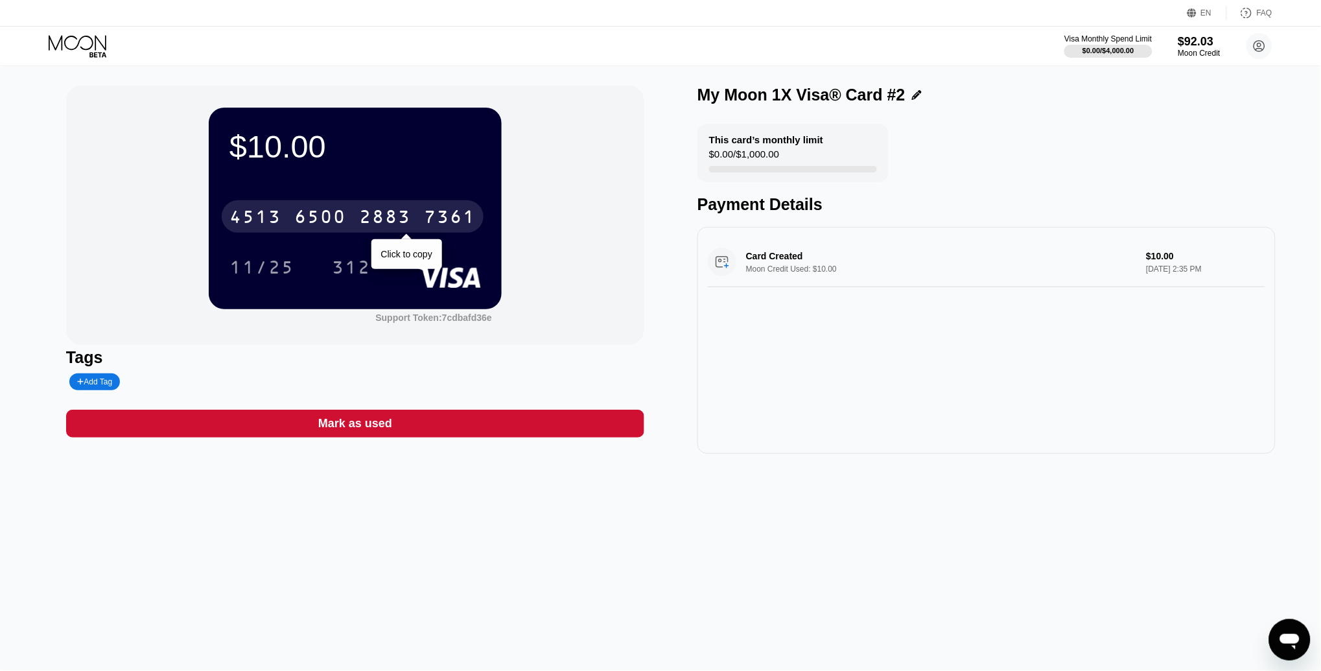
click at [387, 223] on div "2883" at bounding box center [385, 218] width 52 height 21
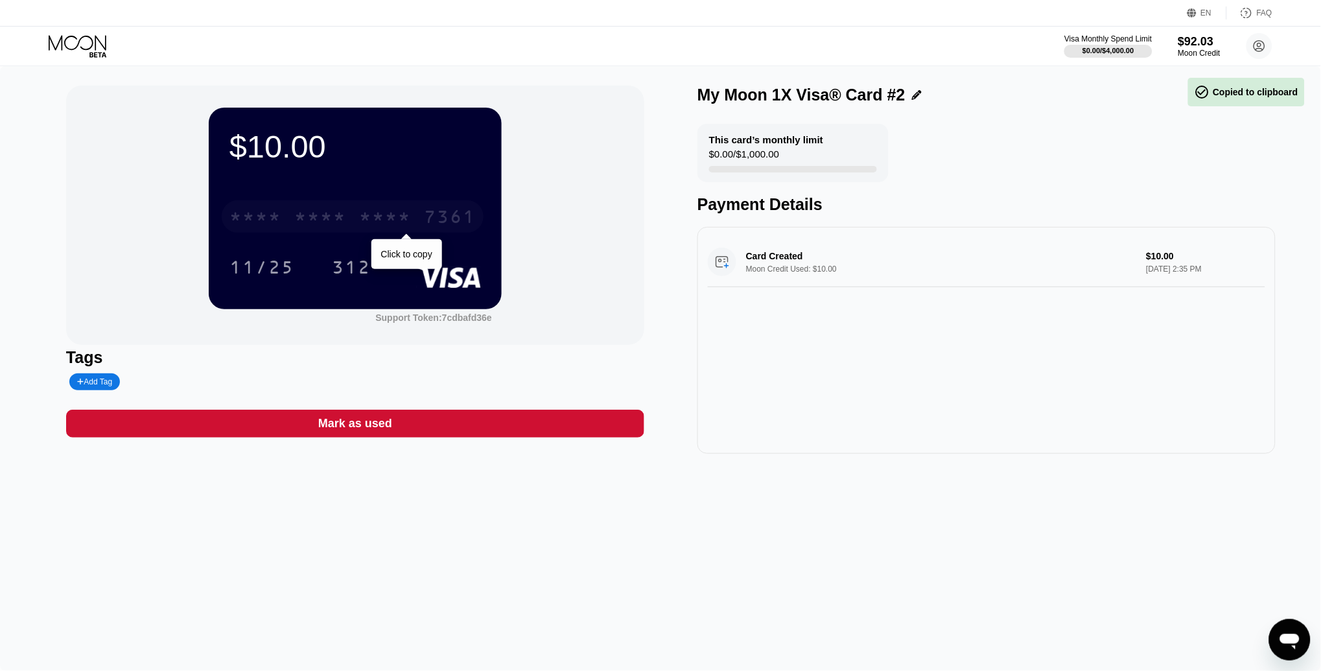
click at [387, 223] on div "* * * *" at bounding box center [385, 218] width 52 height 21
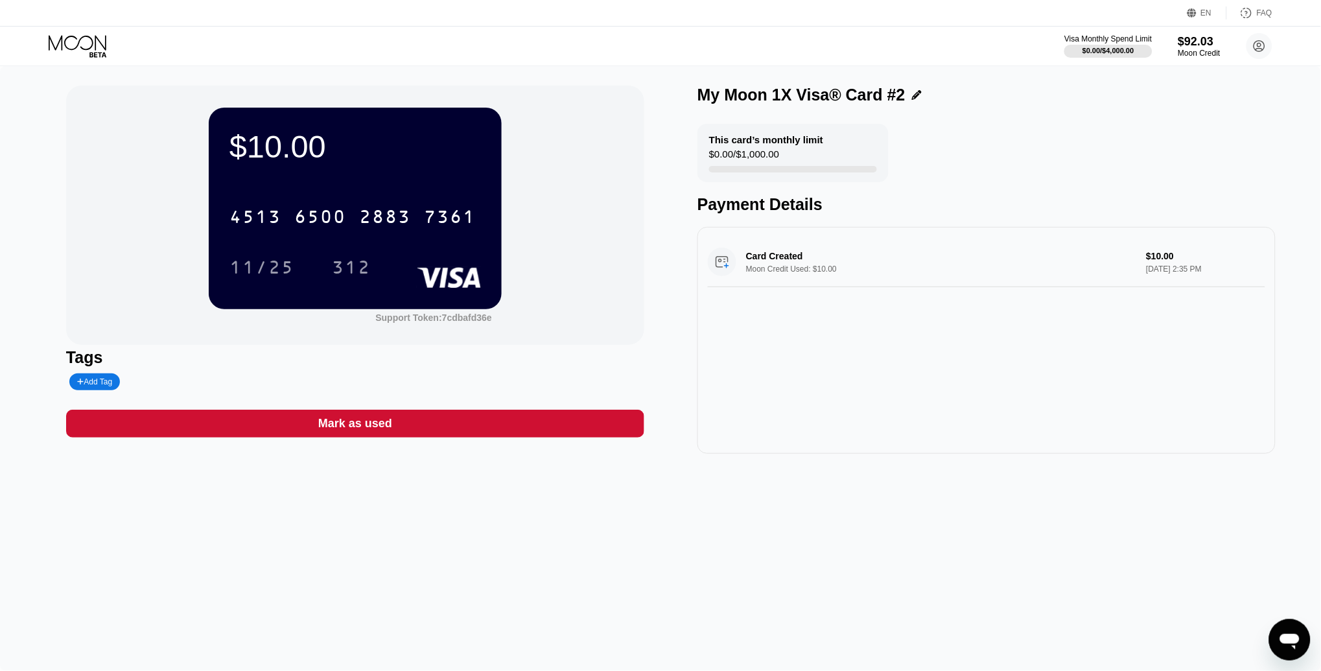
click at [97, 50] on icon at bounding box center [79, 46] width 60 height 23
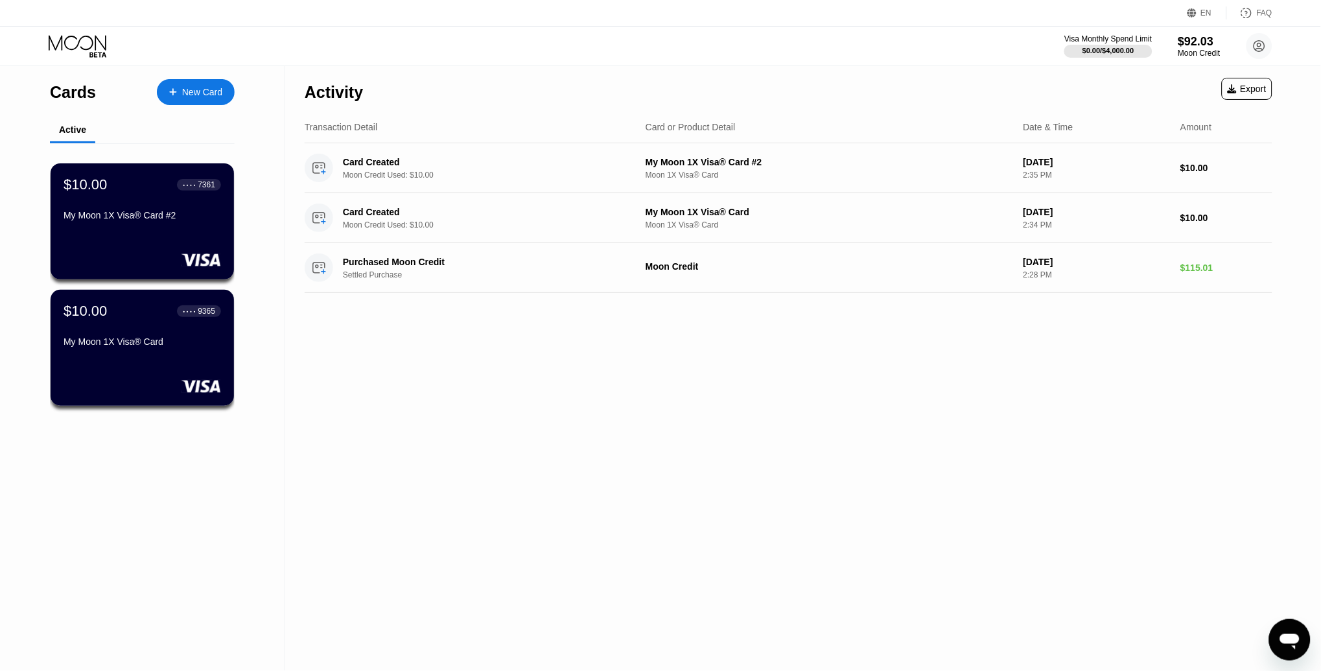
click at [211, 91] on div "New Card" at bounding box center [202, 92] width 40 height 11
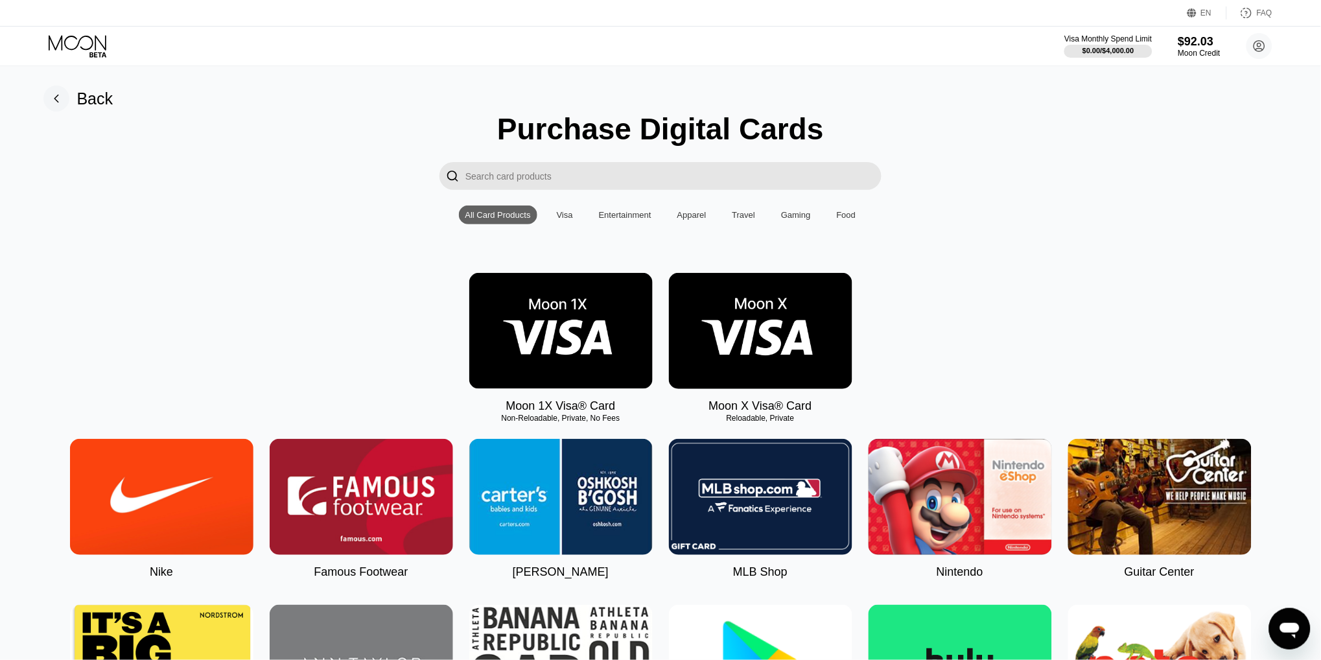
click at [552, 304] on img at bounding box center [560, 331] width 183 height 116
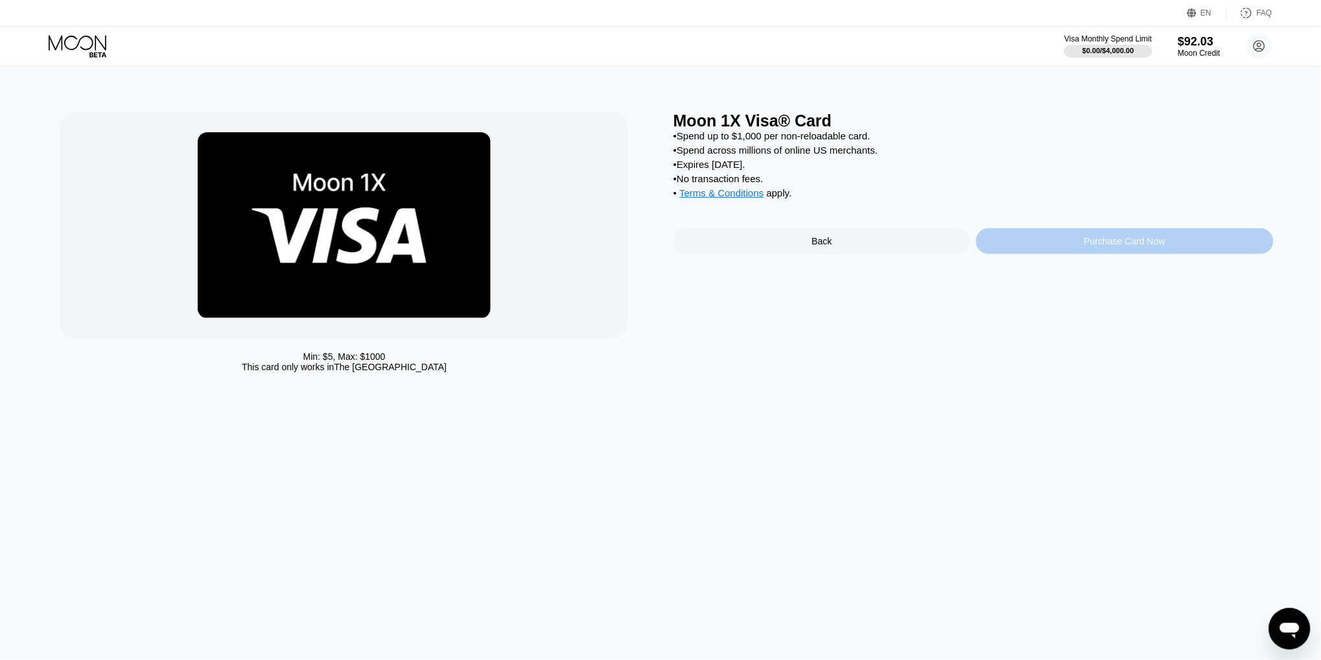
click at [1109, 248] on div "Purchase Card Now" at bounding box center [1124, 241] width 297 height 26
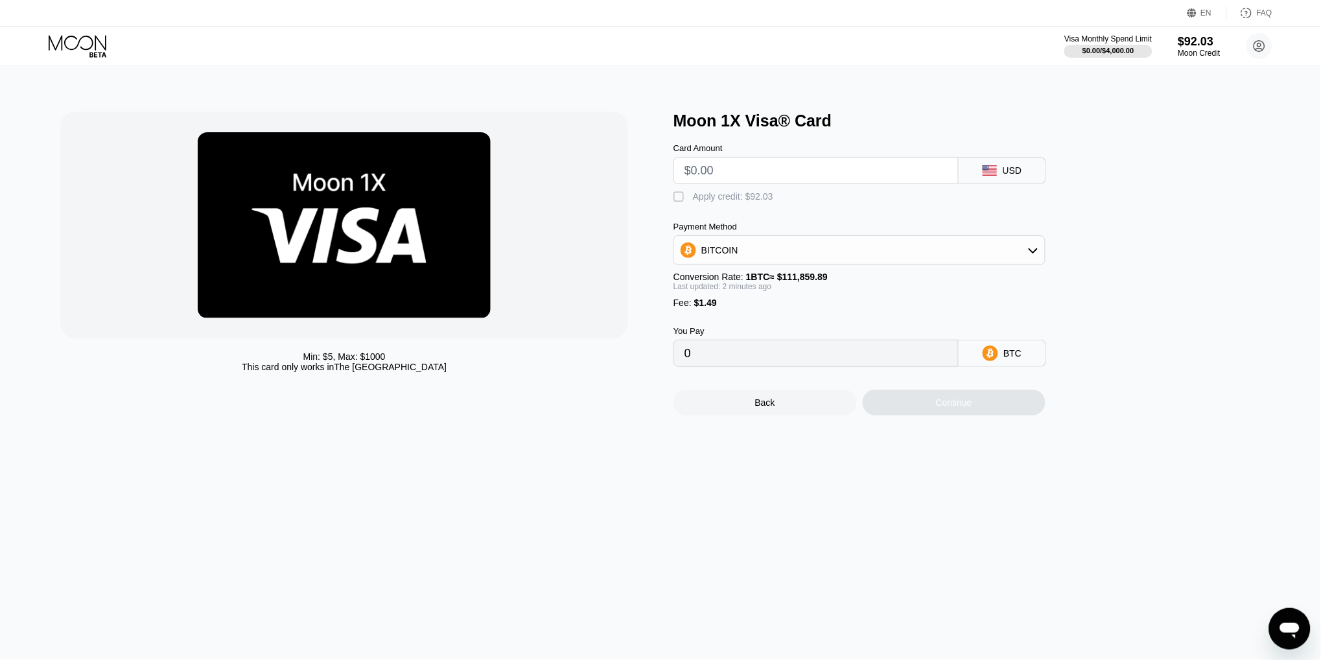
click at [719, 168] on input "text" at bounding box center [815, 170] width 263 height 26
type input "$1"
type input "0.00002226"
type input "$10"
type input "0.00010272"
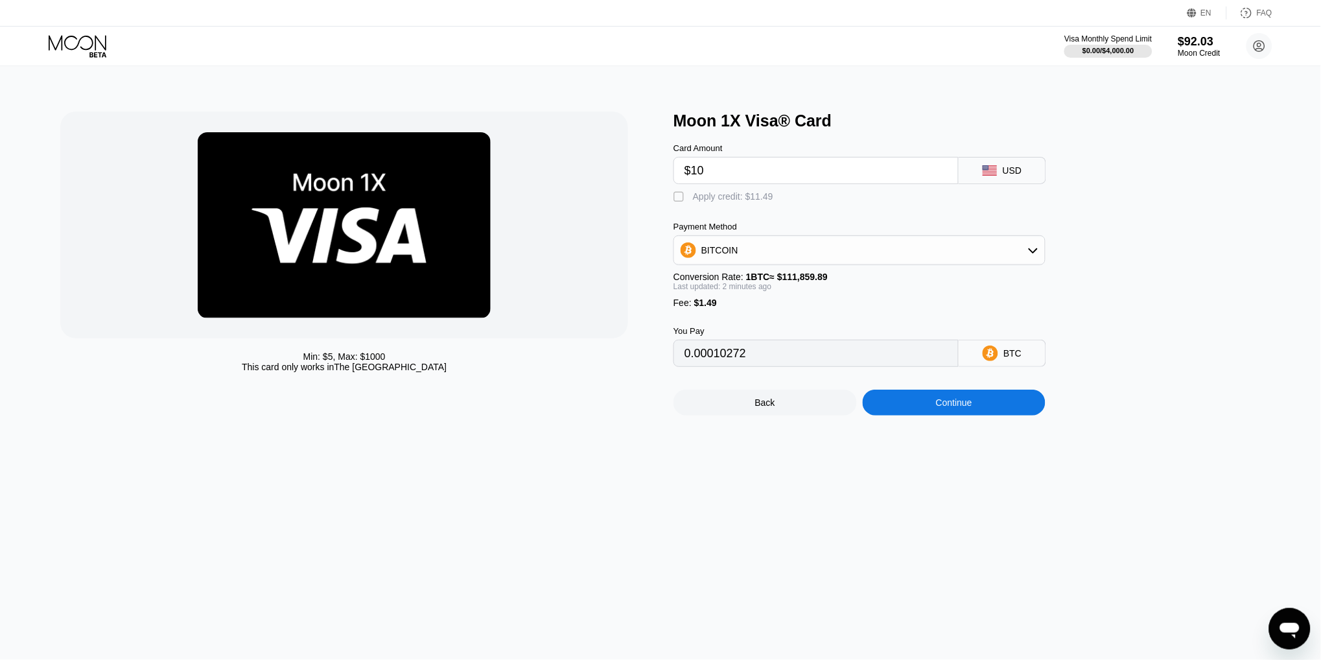
type input "$10"
click at [750, 196] on div "Apply credit: $11.49" at bounding box center [733, 196] width 80 height 10
type input "0"
click at [947, 399] on div "Continue" at bounding box center [954, 402] width 36 height 10
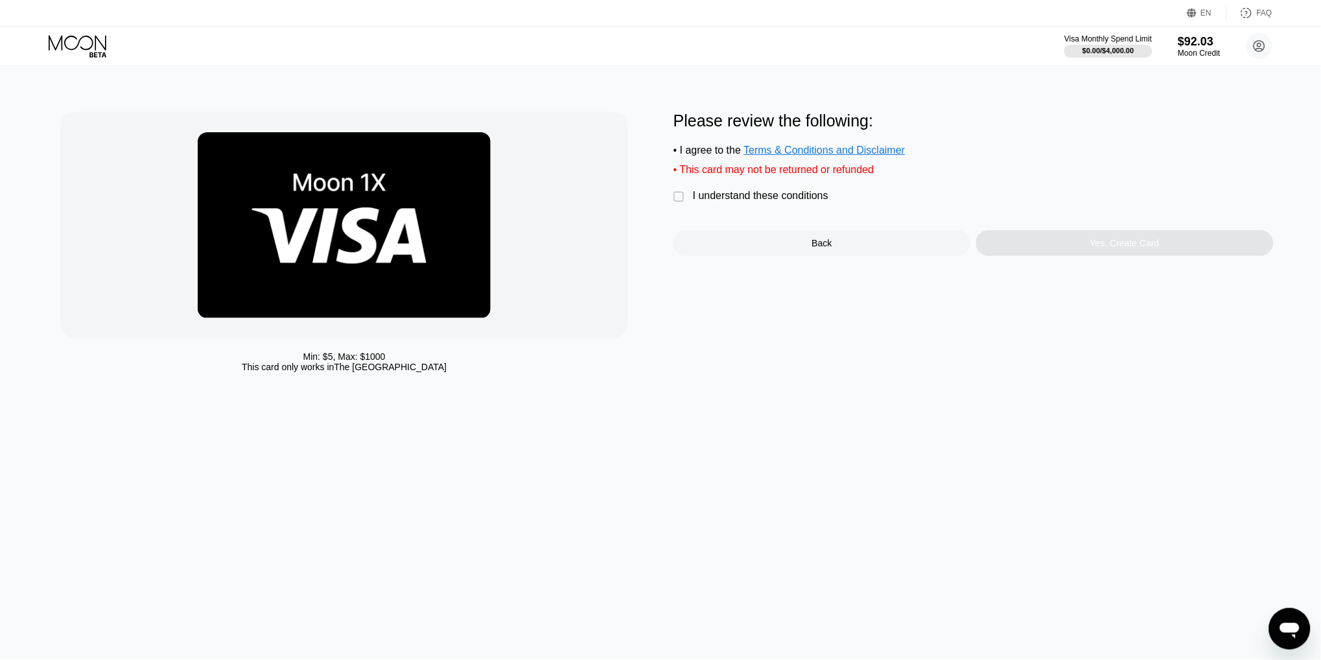
click at [732, 192] on div "I understand these conditions" at bounding box center [760, 196] width 135 height 12
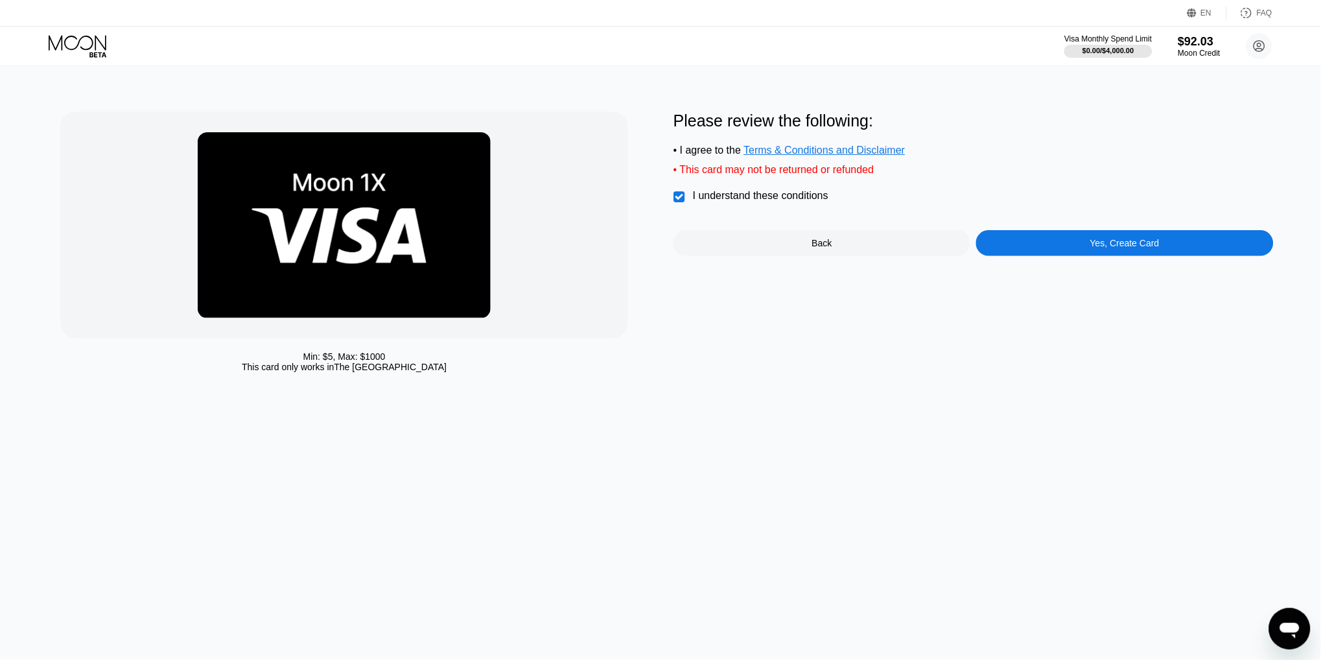
click at [1072, 248] on div "Yes, Create Card" at bounding box center [1124, 243] width 297 height 26
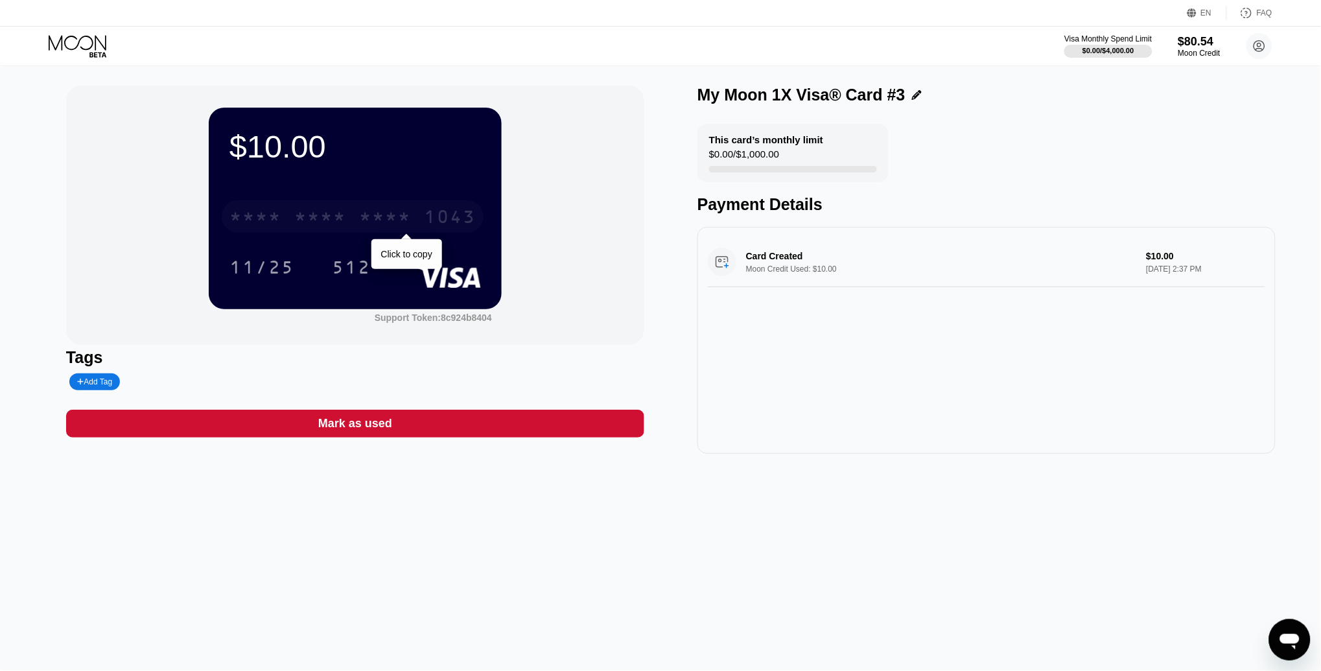
click at [371, 216] on div "* * * *" at bounding box center [385, 218] width 52 height 21
click at [342, 218] on div "6500" at bounding box center [320, 218] width 52 height 21
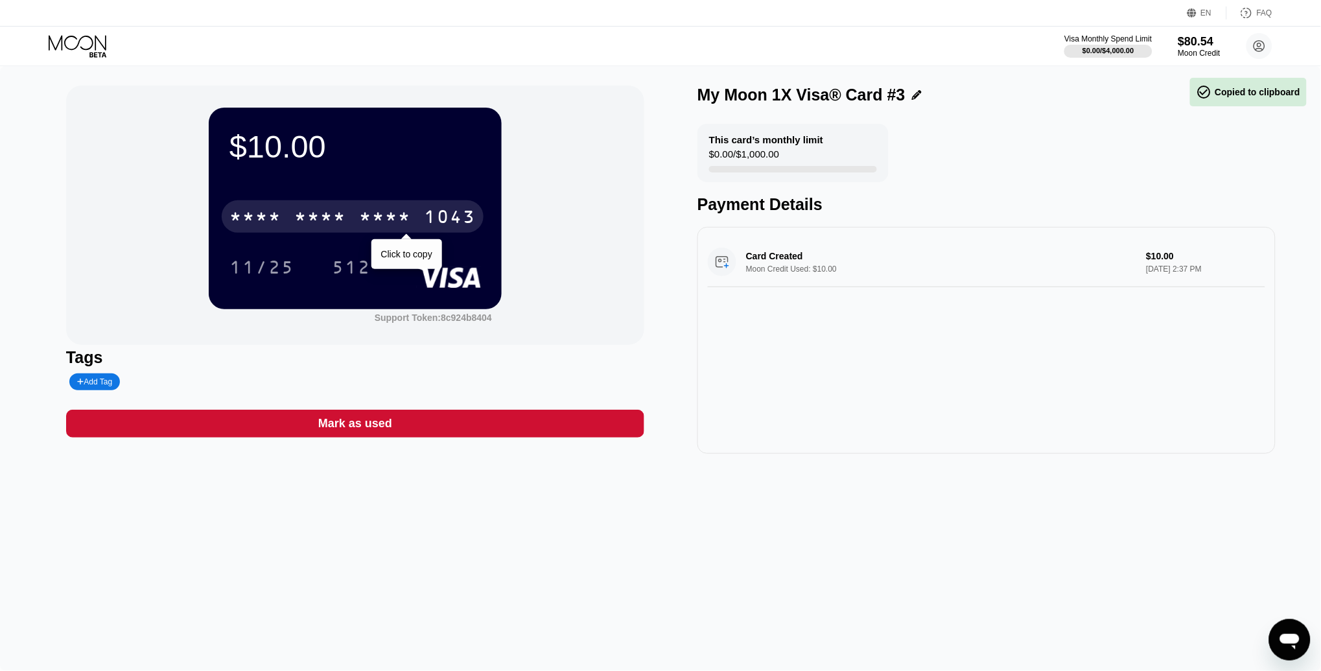
click at [342, 218] on div "* * * *" at bounding box center [320, 218] width 52 height 21
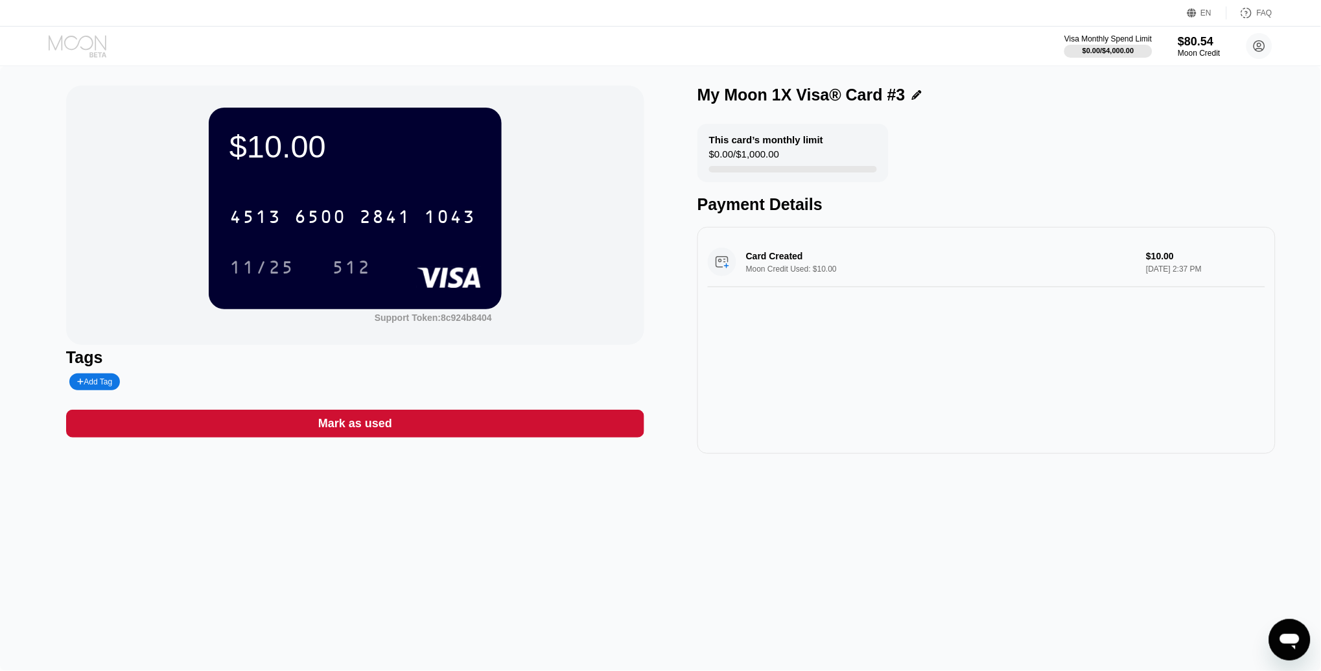
click at [81, 42] on icon at bounding box center [79, 46] width 60 height 23
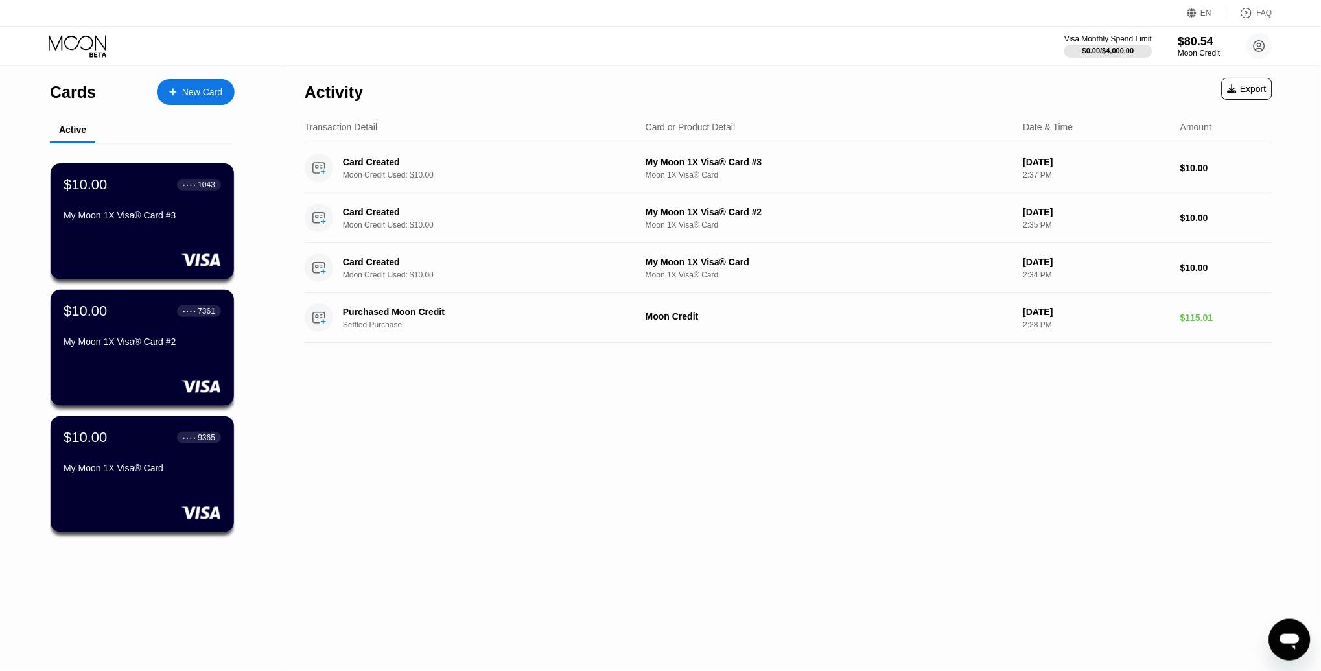
click at [174, 100] on div "New Card" at bounding box center [196, 92] width 78 height 26
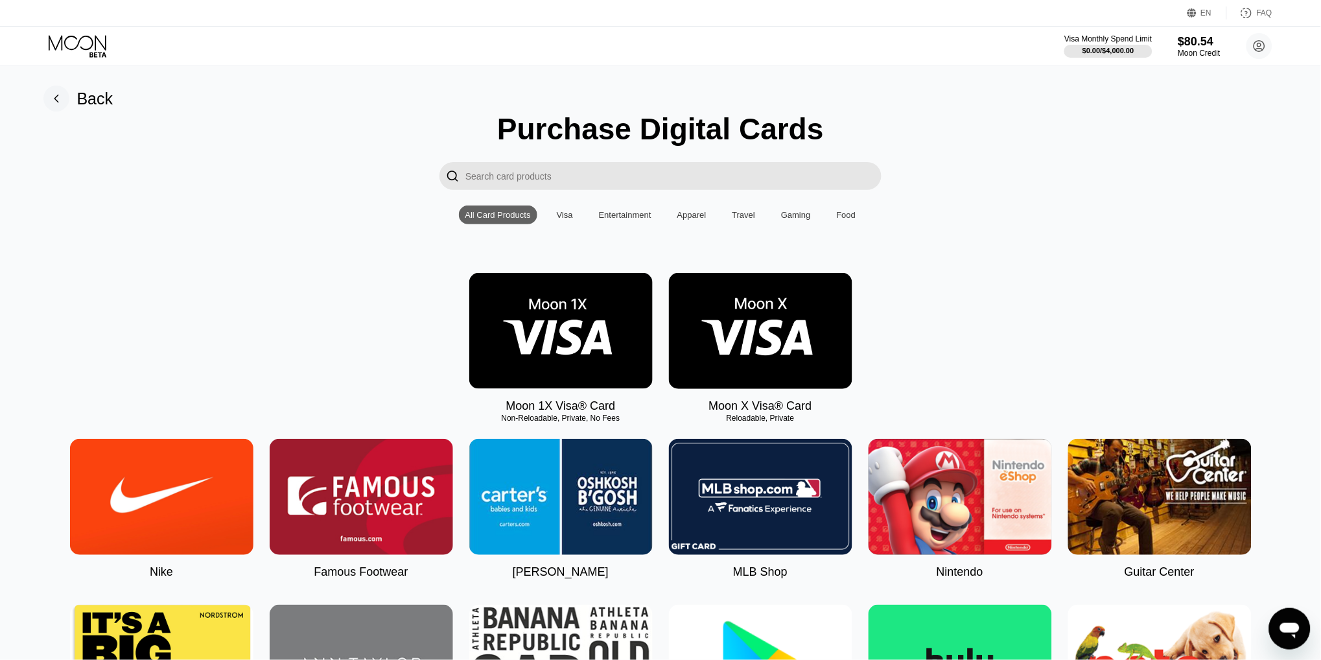
click at [591, 328] on img at bounding box center [560, 331] width 183 height 116
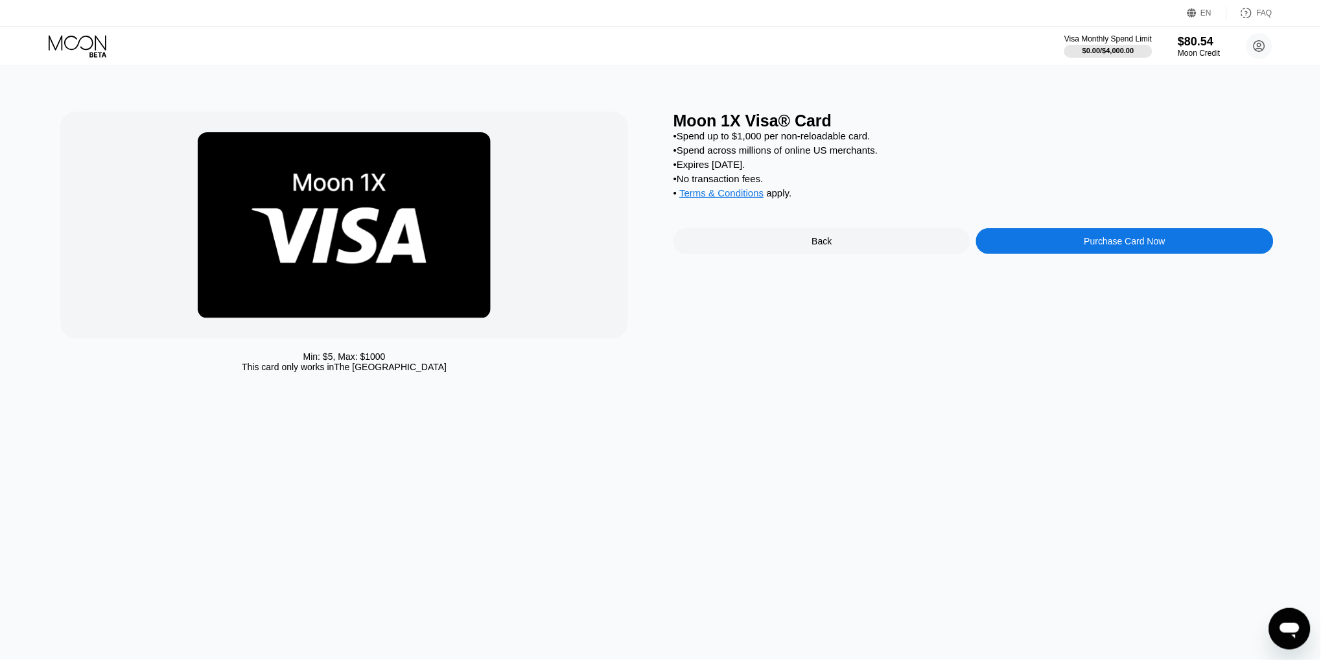
click at [1060, 238] on div "Purchase Card Now" at bounding box center [1124, 241] width 297 height 26
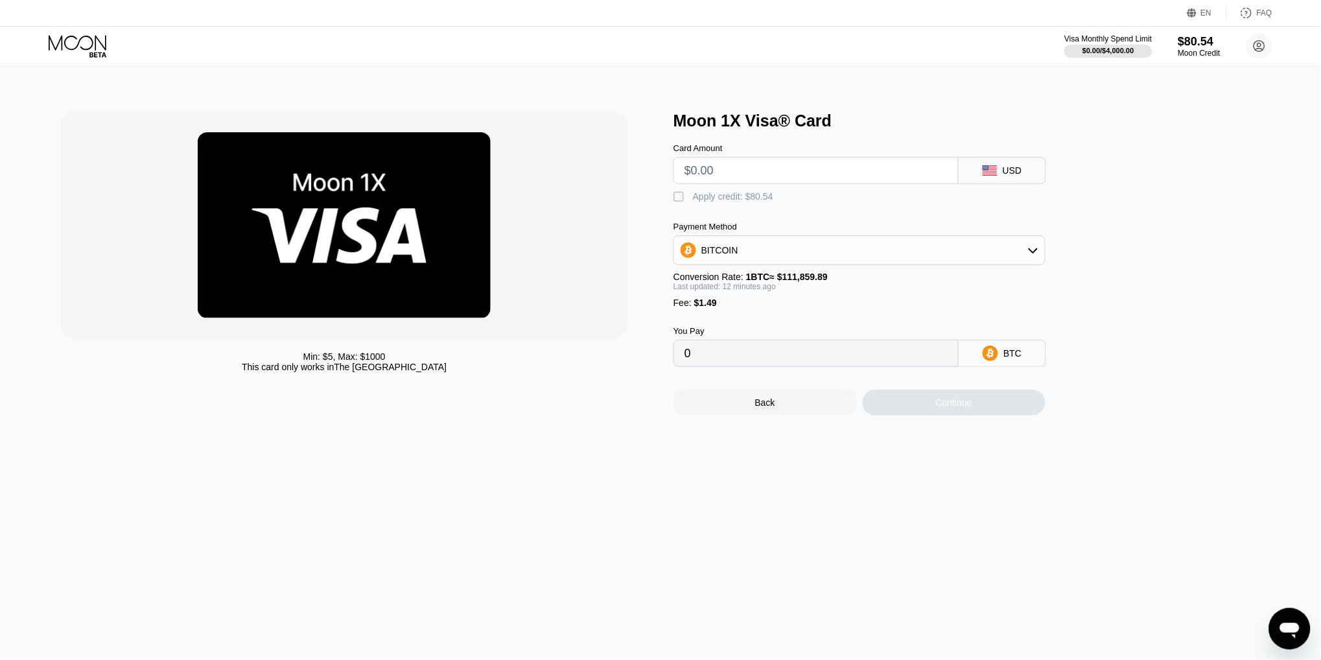
click at [726, 165] on input "text" at bounding box center [815, 170] width 263 height 26
type input "$10"
type input "0.00010265"
type input "$10"
click at [743, 194] on div "Apply credit: $11.49" at bounding box center [733, 196] width 80 height 10
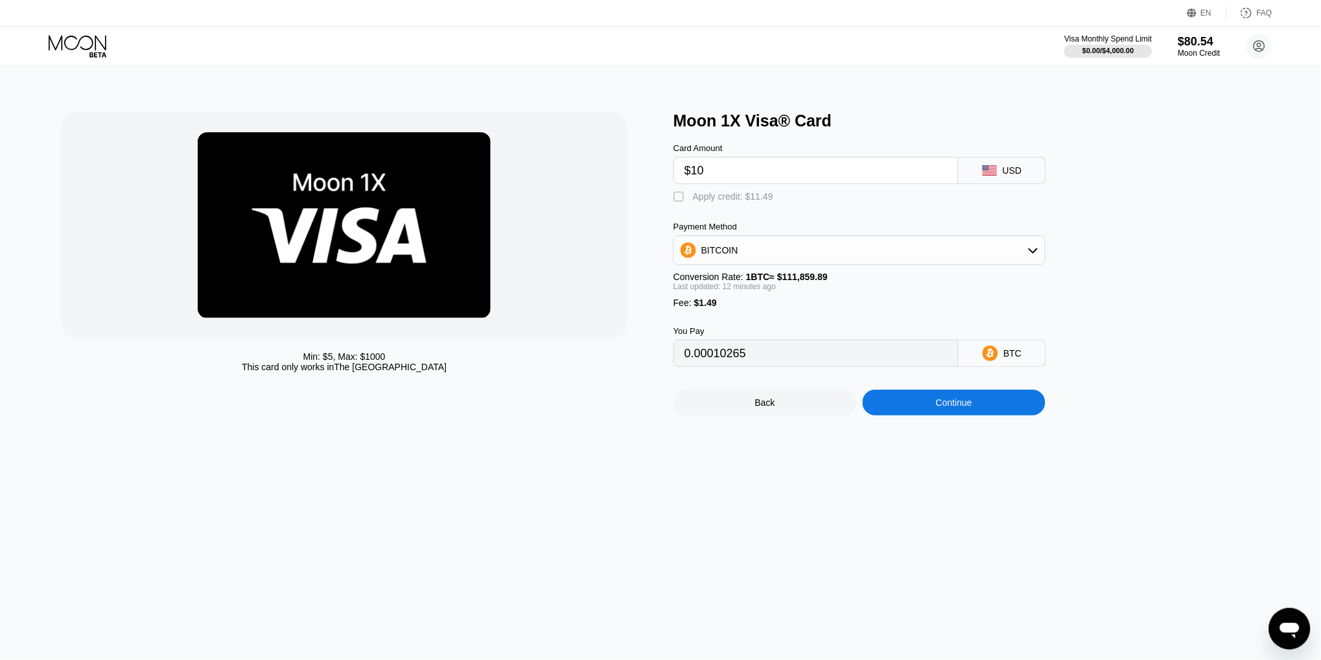
type input "0"
click at [966, 397] on div "Continue" at bounding box center [954, 402] width 36 height 10
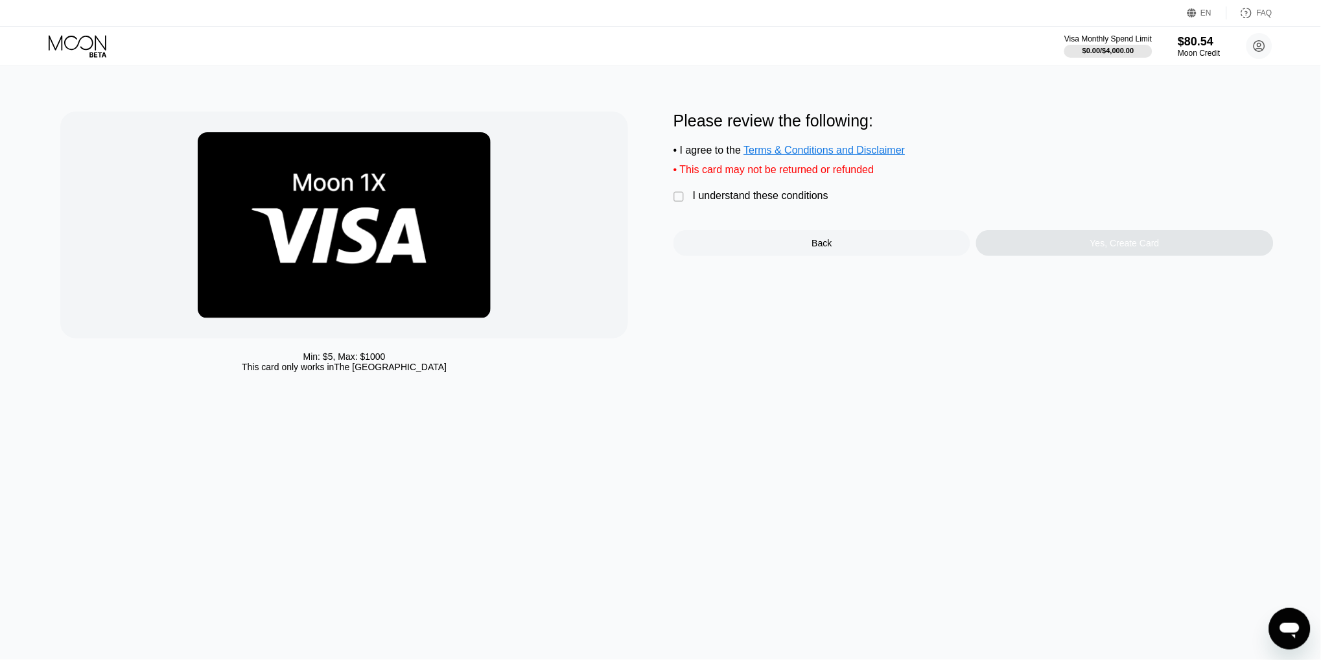
click at [699, 196] on div "I understand these conditions" at bounding box center [760, 196] width 135 height 12
click at [1117, 253] on div "Yes, Create Card" at bounding box center [1124, 243] width 297 height 26
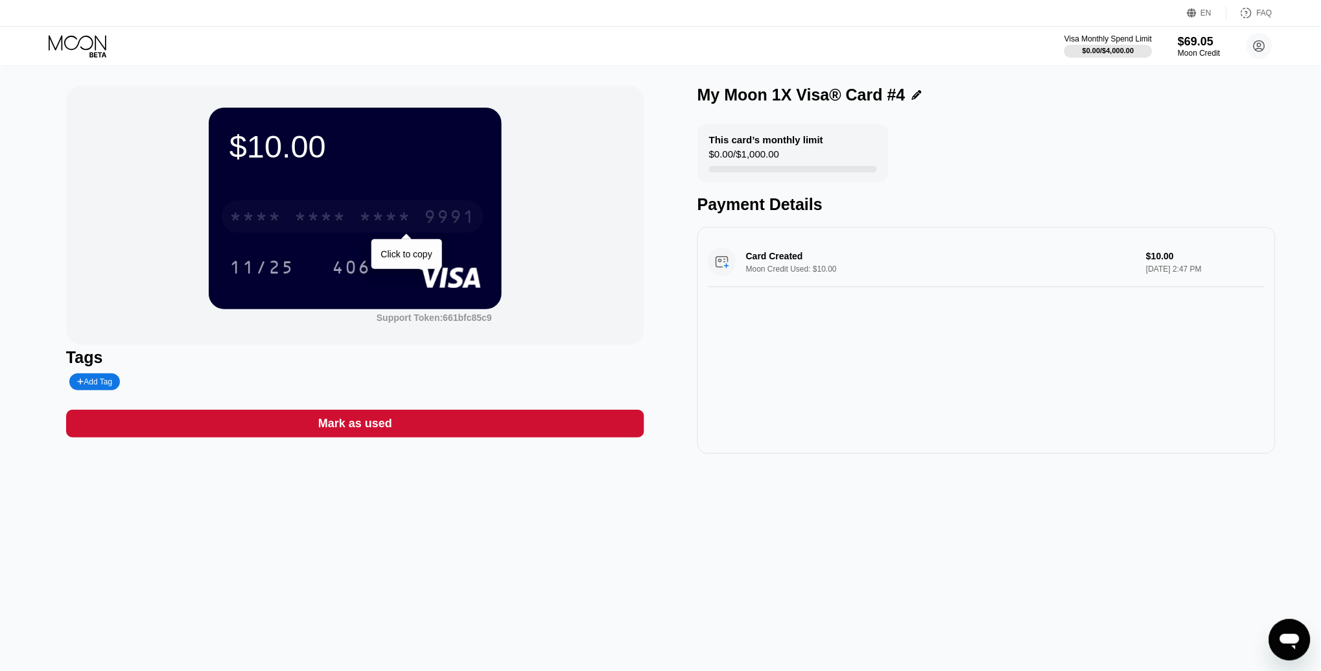
click at [406, 224] on div "* * * *" at bounding box center [385, 218] width 52 height 21
click at [351, 220] on div "[CREDIT_CARD_NUMBER]" at bounding box center [353, 216] width 262 height 32
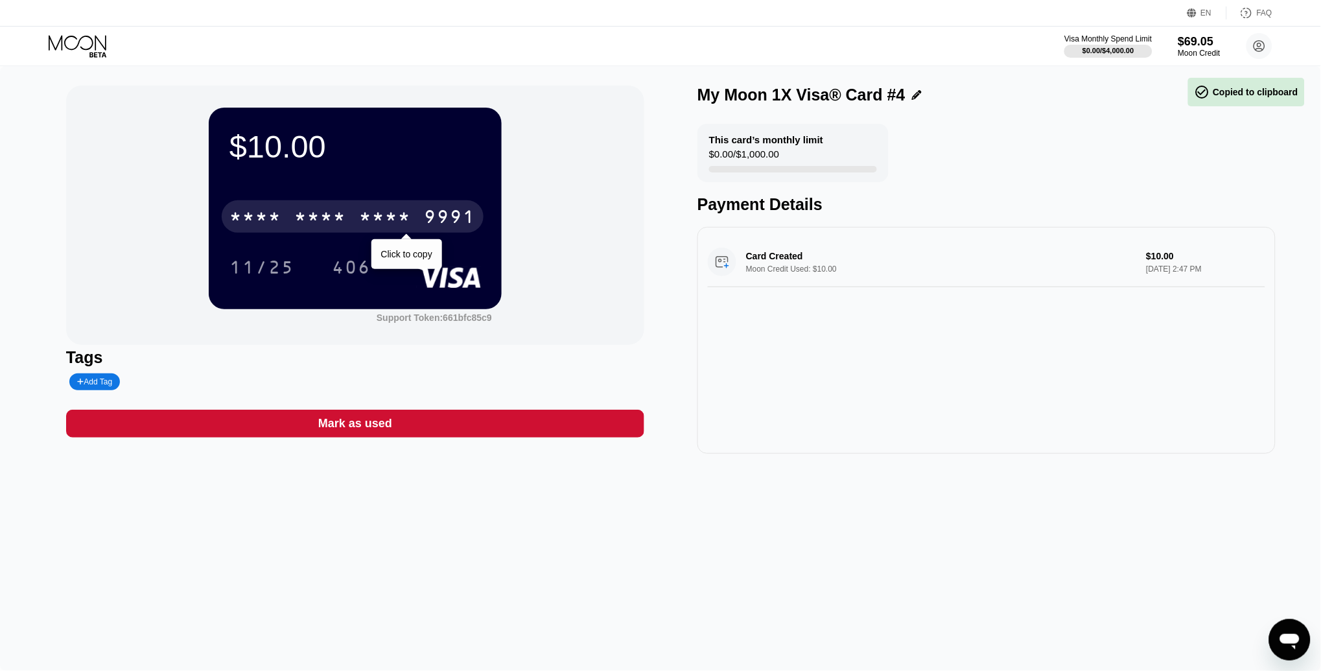
click at [351, 220] on div "* * * * * * * * * * * * 9991" at bounding box center [353, 216] width 262 height 32
click at [323, 222] on div "6500" at bounding box center [320, 218] width 52 height 21
click at [323, 222] on div "* * * *" at bounding box center [320, 218] width 52 height 21
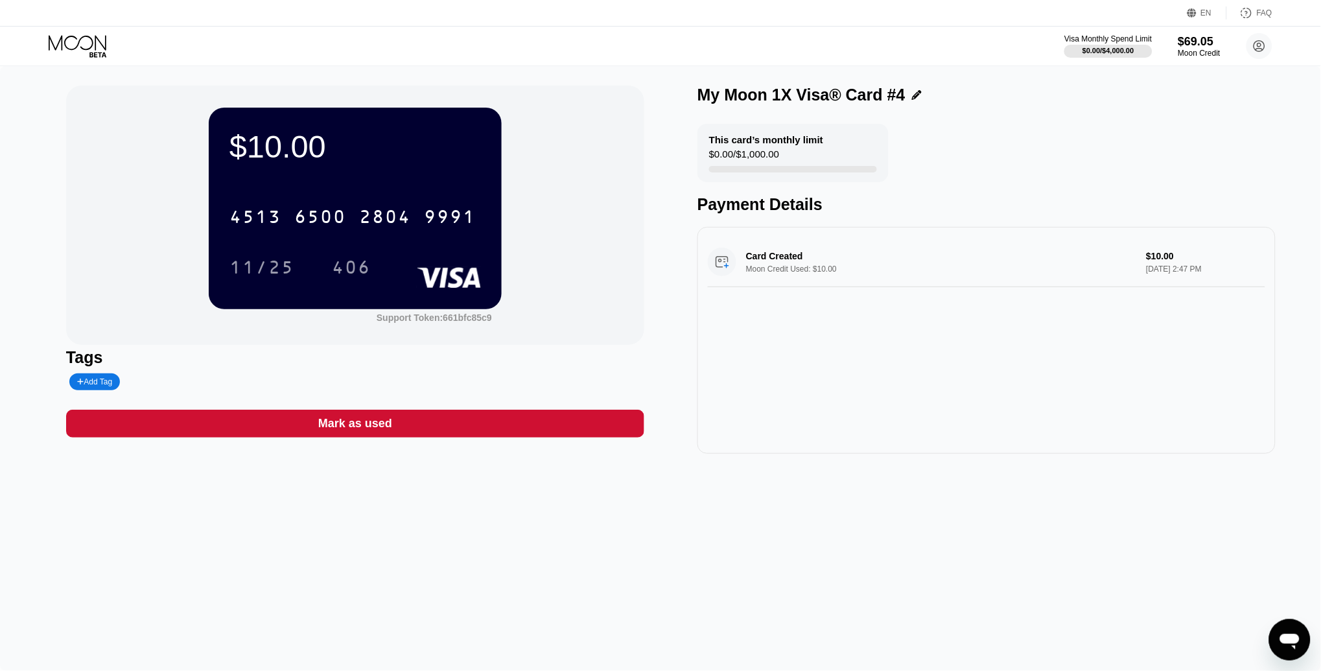
click at [69, 44] on icon at bounding box center [79, 46] width 60 height 23
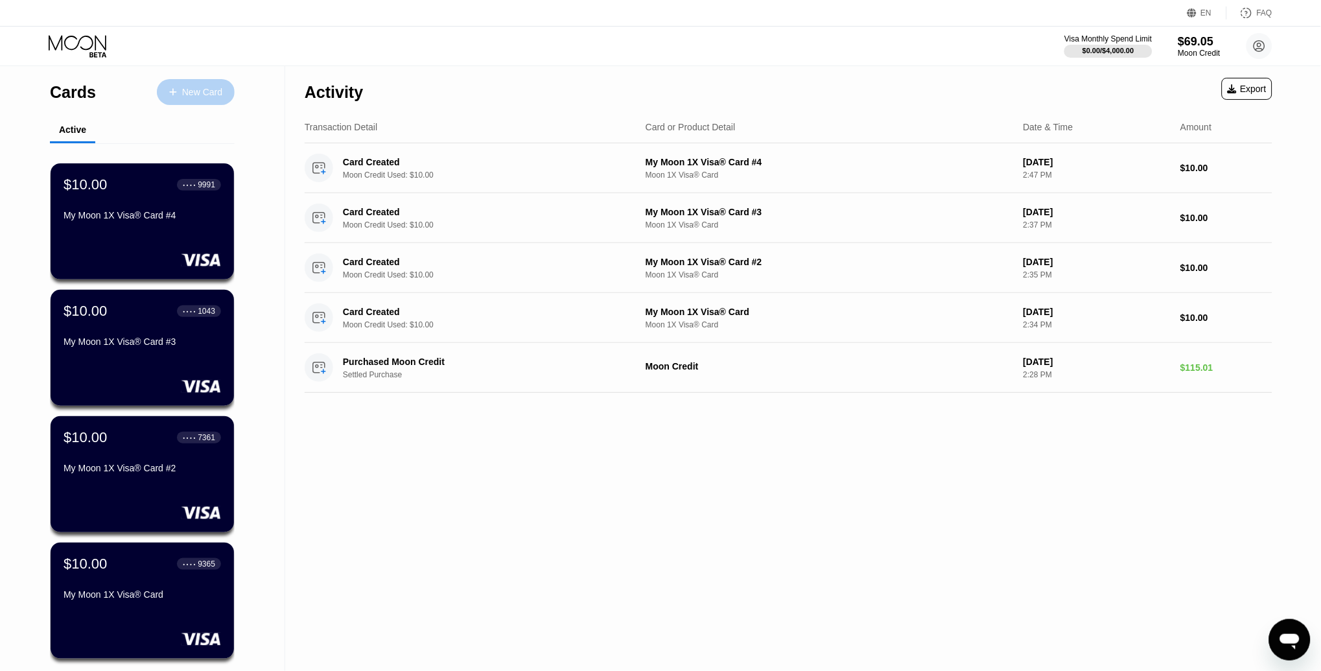
click at [196, 91] on div "New Card" at bounding box center [202, 92] width 40 height 11
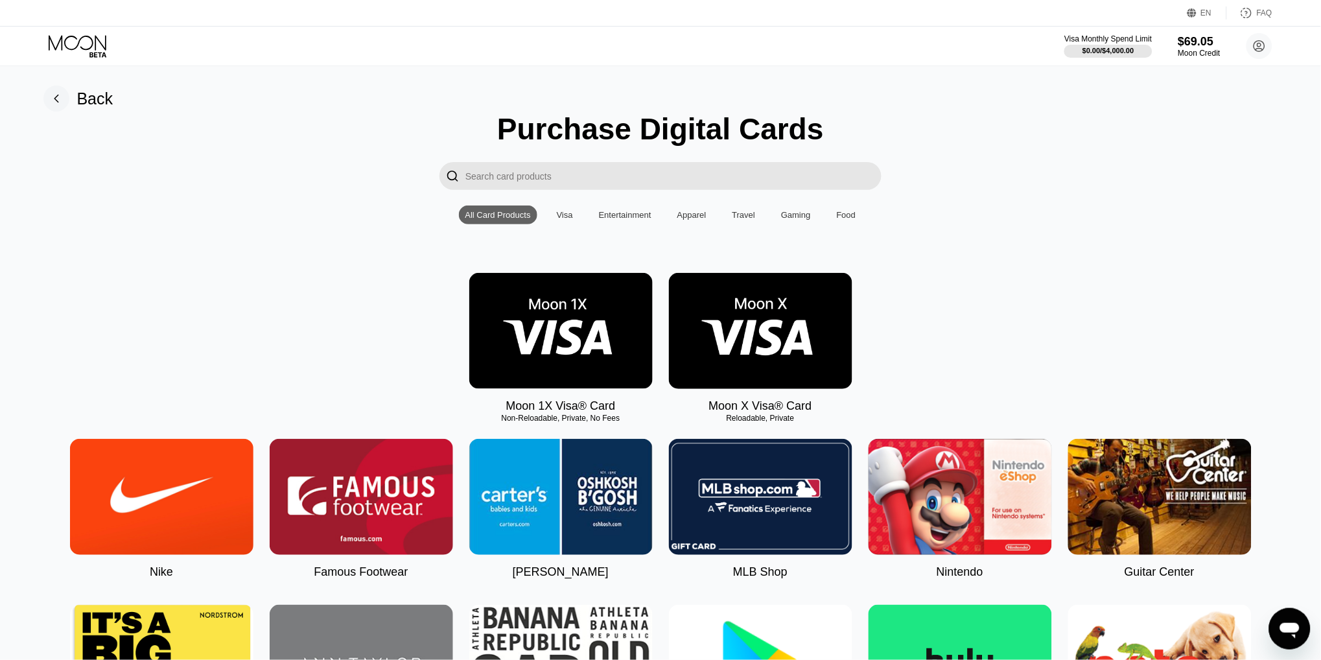
click at [588, 310] on img at bounding box center [560, 331] width 183 height 116
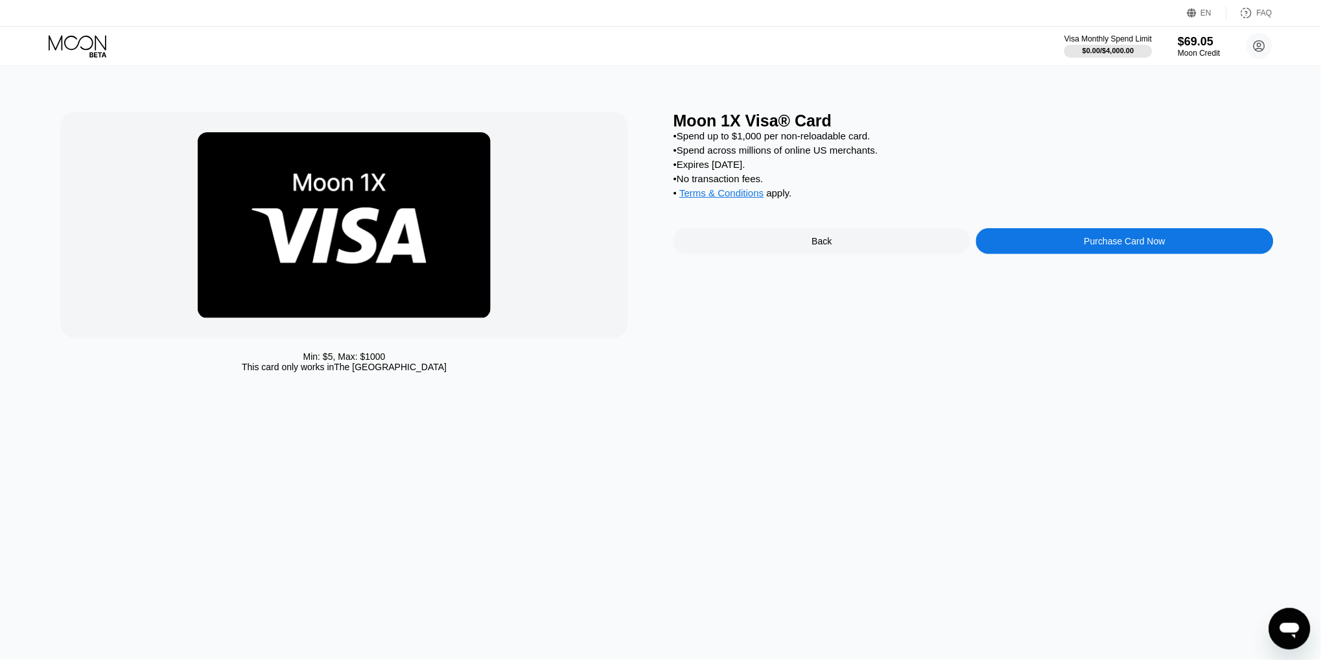
click at [1073, 237] on div "Purchase Card Now" at bounding box center [1124, 241] width 297 height 26
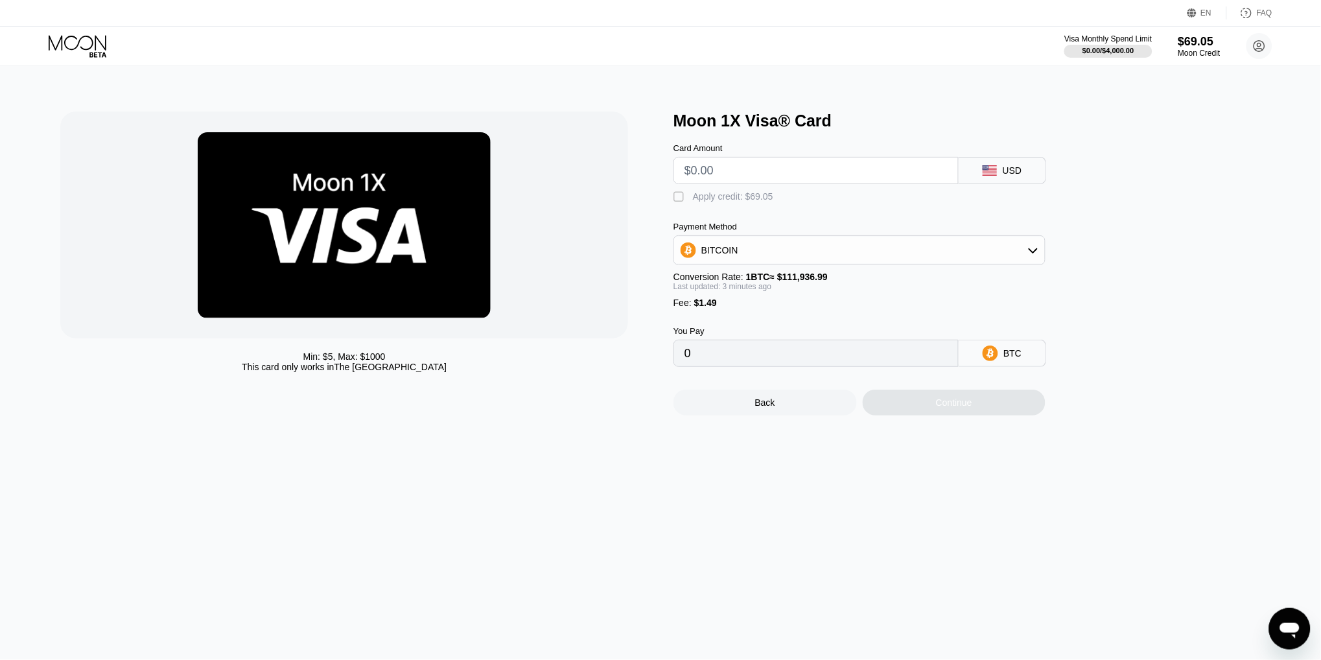
click at [722, 183] on div at bounding box center [815, 170] width 285 height 27
click at [708, 168] on input "text" at bounding box center [815, 170] width 263 height 26
type input "$1"
type input "0.00002227"
type input "$10"
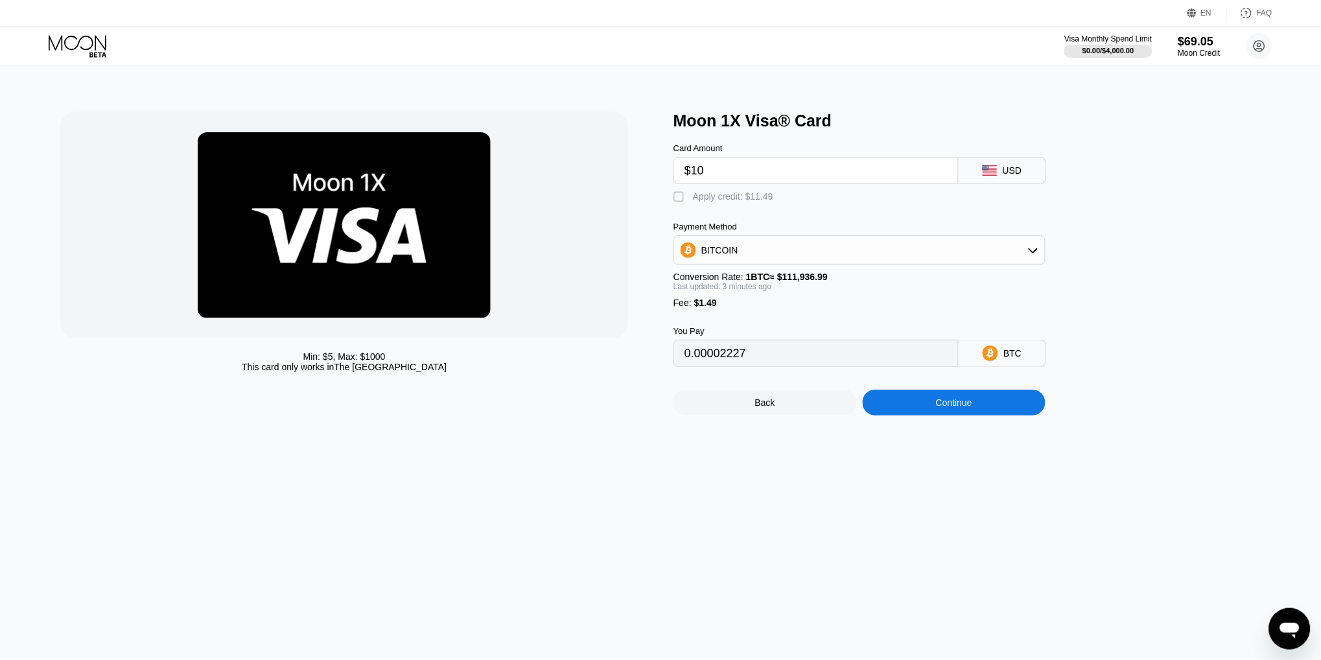
type input "0.00010275"
type input "$10"
click at [733, 192] on div "Apply credit: $11.49" at bounding box center [733, 196] width 80 height 10
type input "0"
click at [943, 397] on div "Continue" at bounding box center [954, 402] width 36 height 10
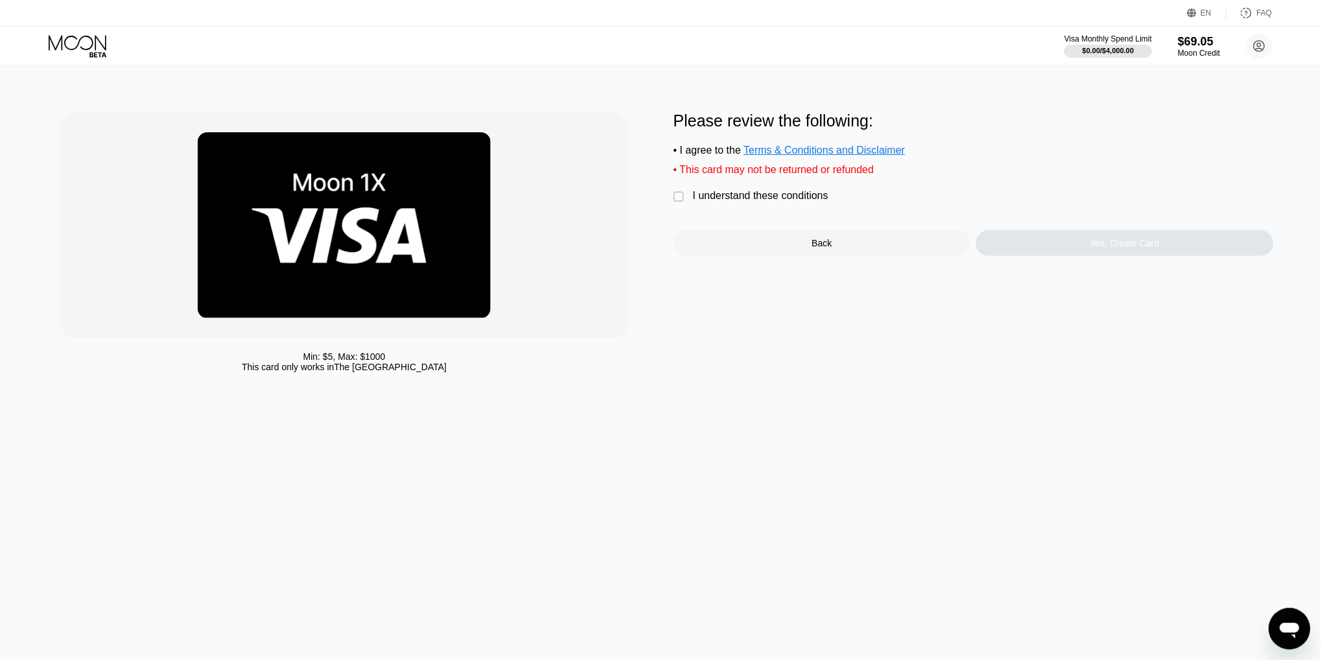
click at [702, 197] on div "I understand these conditions" at bounding box center [760, 196] width 135 height 12
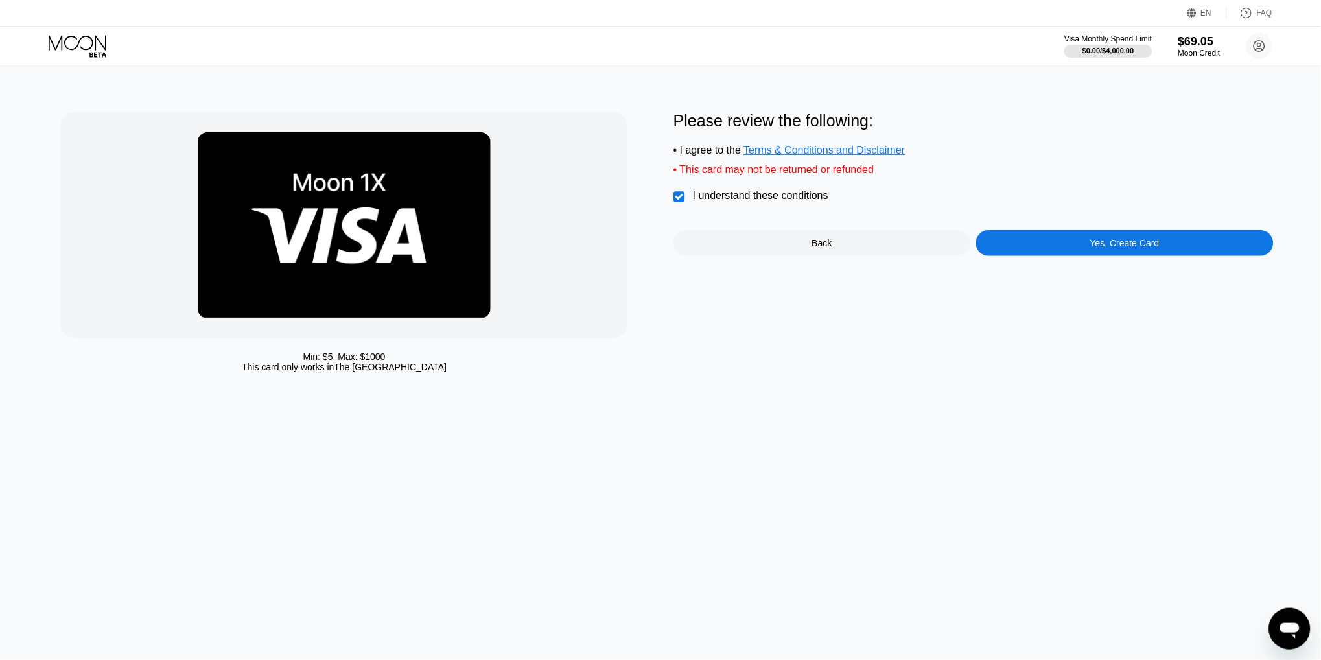
click at [1052, 242] on div "Yes, Create Card" at bounding box center [1124, 243] width 297 height 26
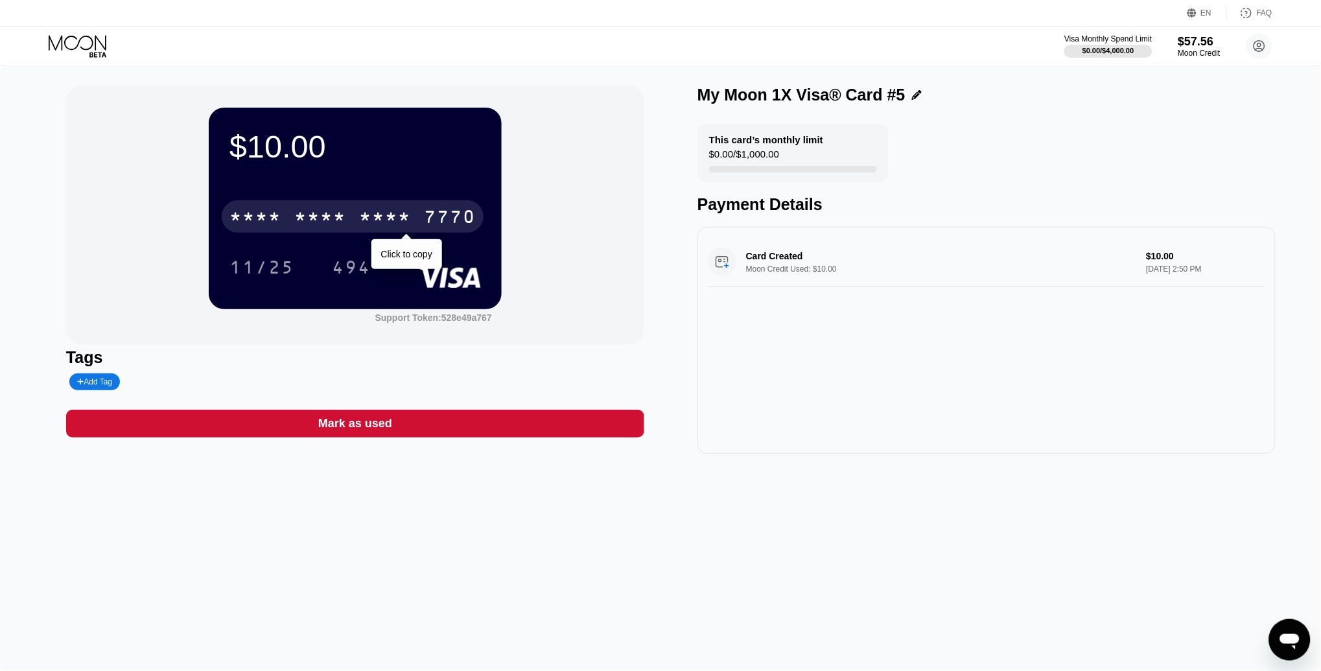
click at [340, 215] on div "* * * *" at bounding box center [320, 218] width 52 height 21
click at [358, 224] on div "[CREDIT_CARD_NUMBER]" at bounding box center [353, 216] width 262 height 32
click at [358, 224] on div "* * * * * * * * * * * * 7770" at bounding box center [353, 216] width 262 height 32
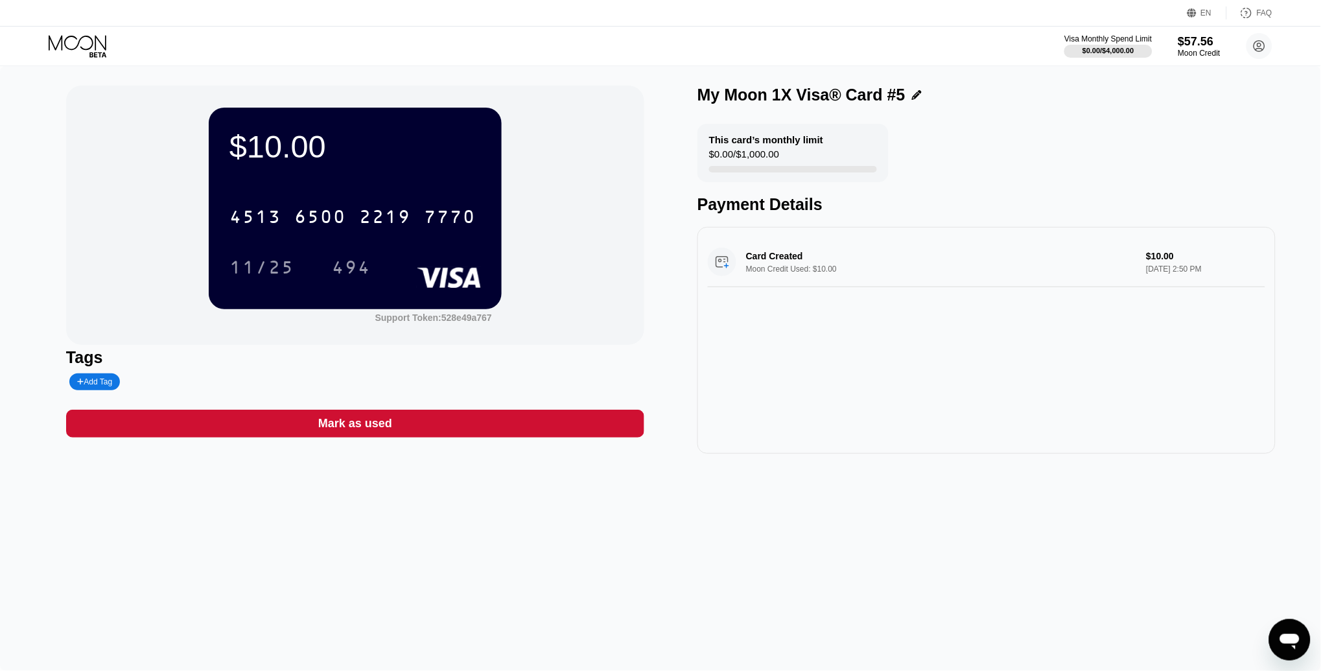
click at [91, 46] on icon at bounding box center [78, 42] width 58 height 15
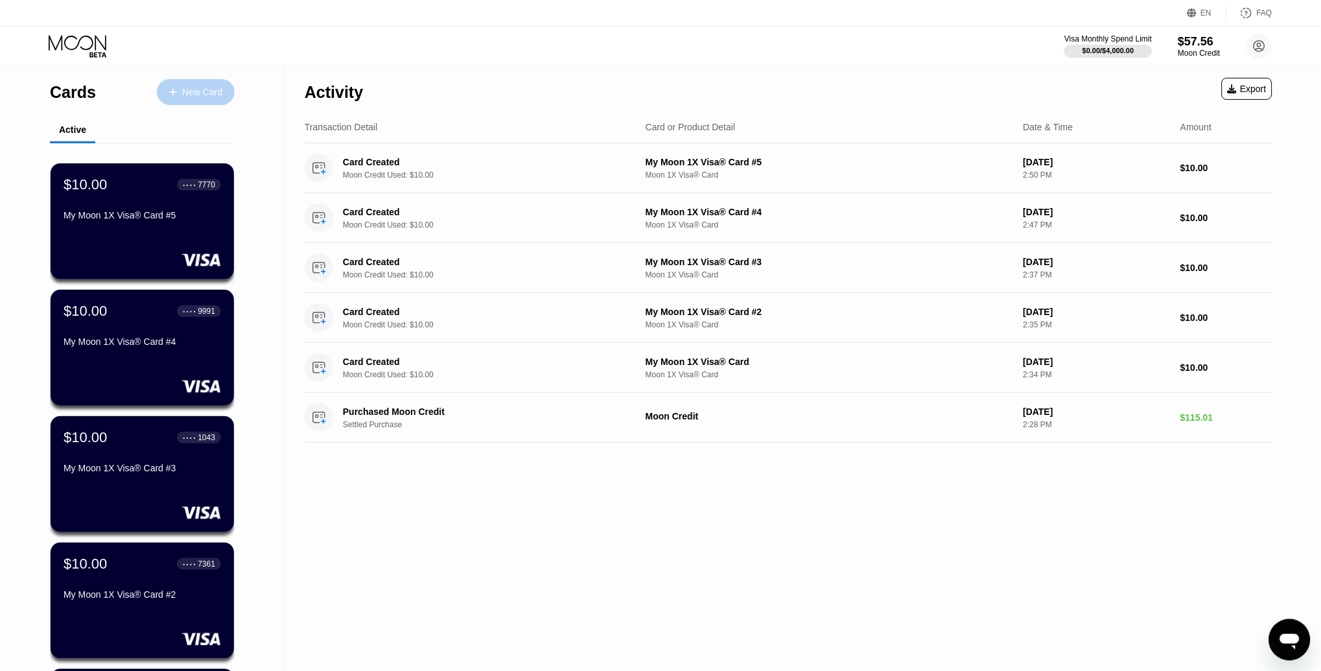
click at [185, 89] on div "New Card" at bounding box center [202, 92] width 40 height 11
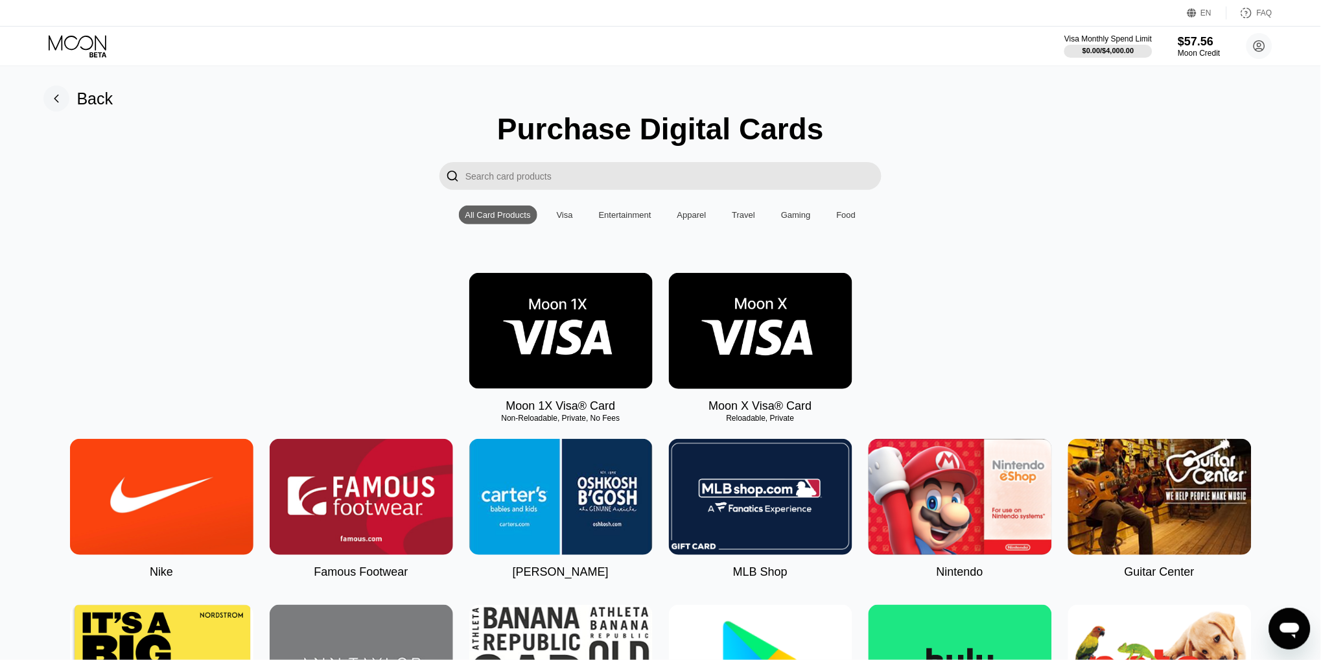
click at [537, 305] on img at bounding box center [560, 331] width 183 height 116
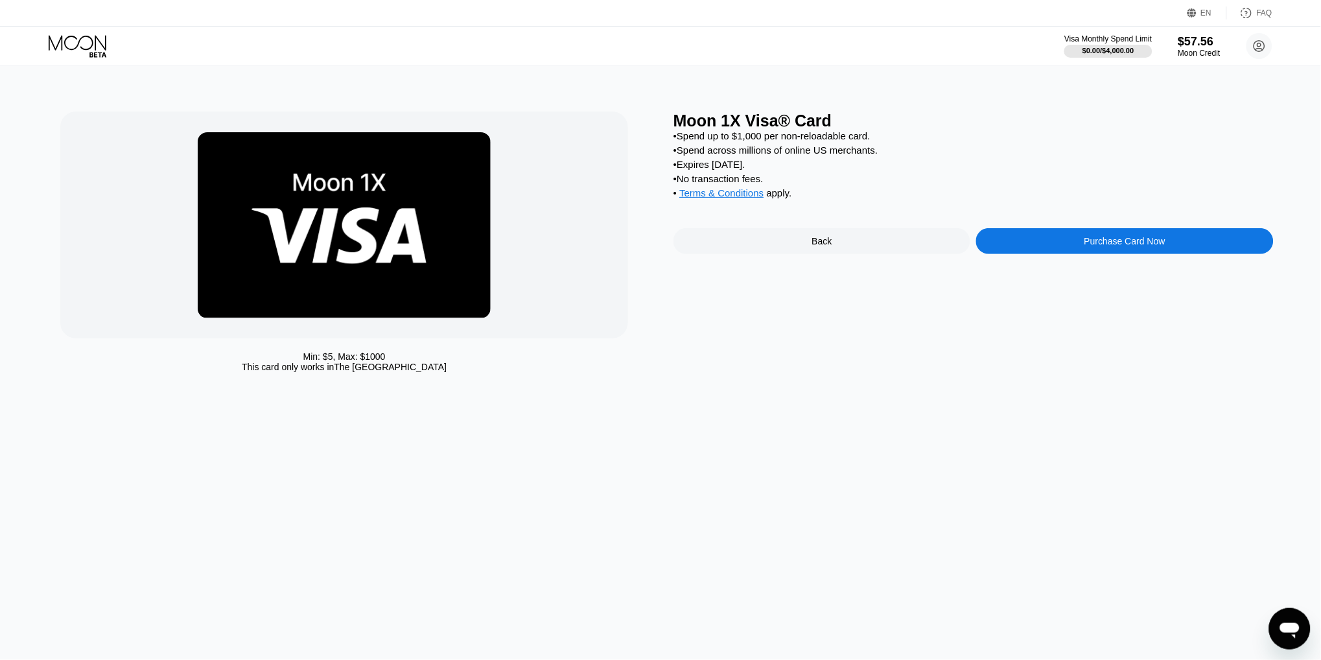
click at [1035, 248] on div "Purchase Card Now" at bounding box center [1124, 241] width 297 height 26
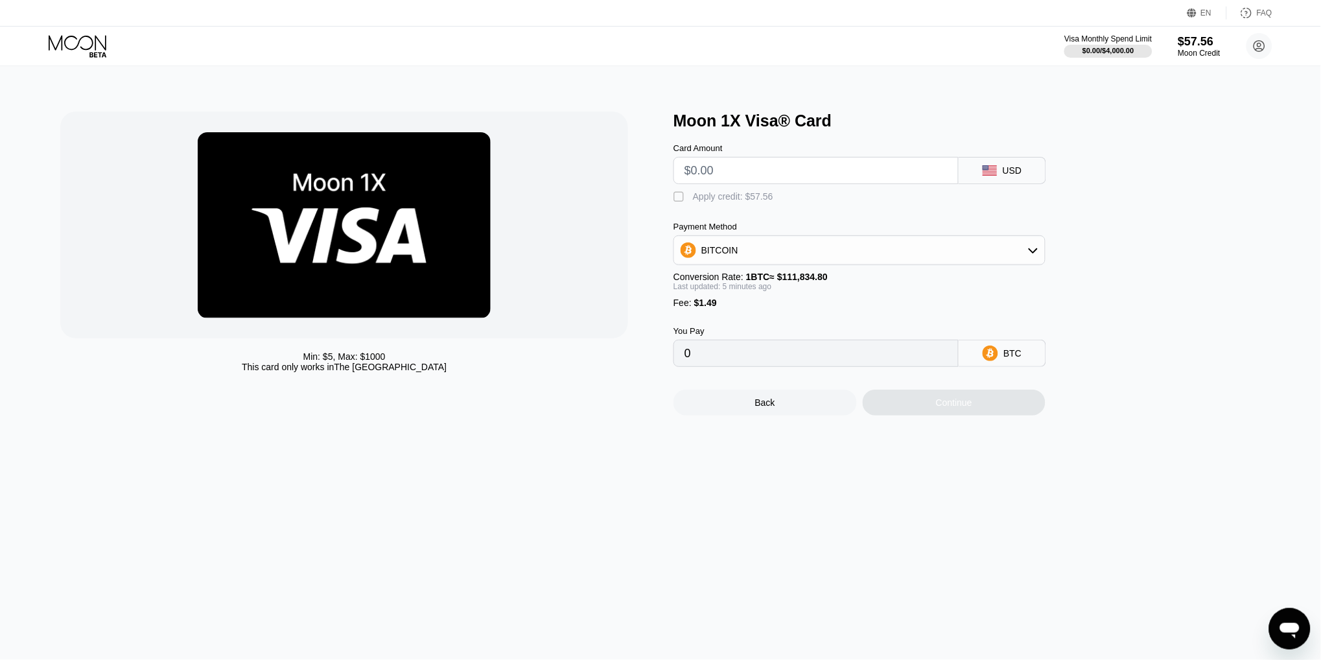
click at [709, 166] on input "text" at bounding box center [815, 170] width 263 height 26
type input "$1"
type input "0.00002226"
type input "$10"
type input "0.00010271"
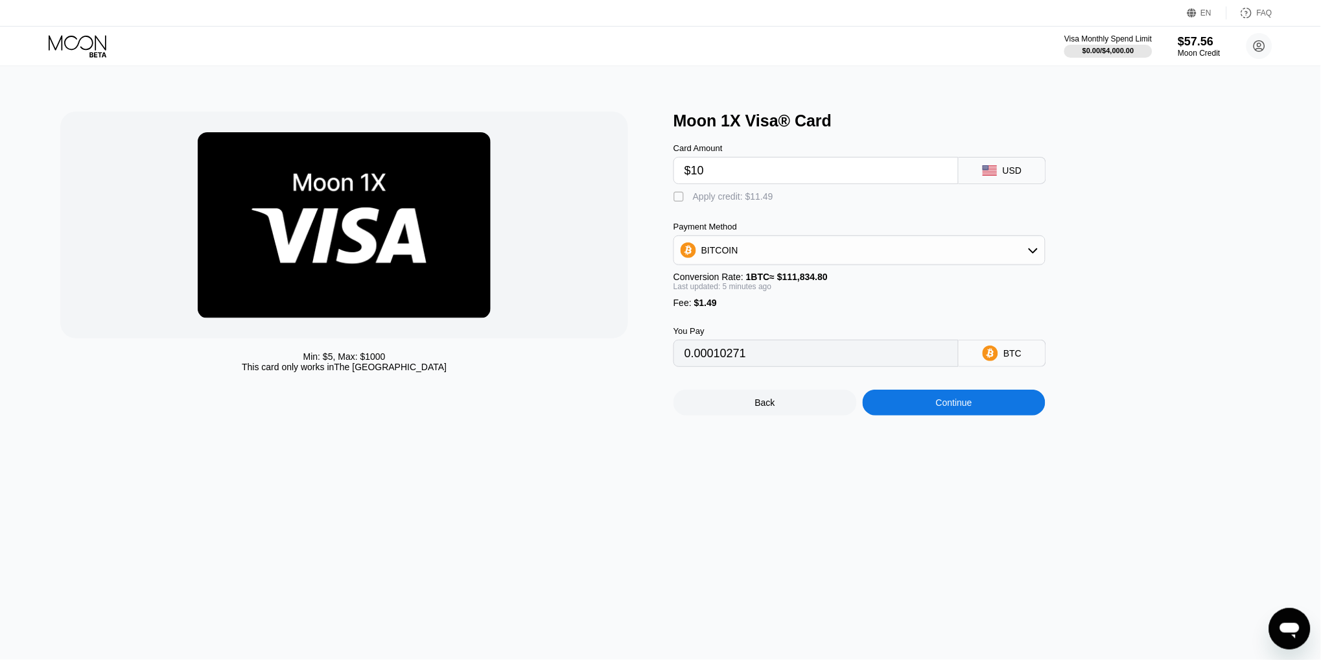
type input "$10"
click at [762, 192] on div "Apply credit: $11.49" at bounding box center [733, 196] width 80 height 10
type input "0"
click at [920, 396] on div "Continue" at bounding box center [954, 402] width 183 height 26
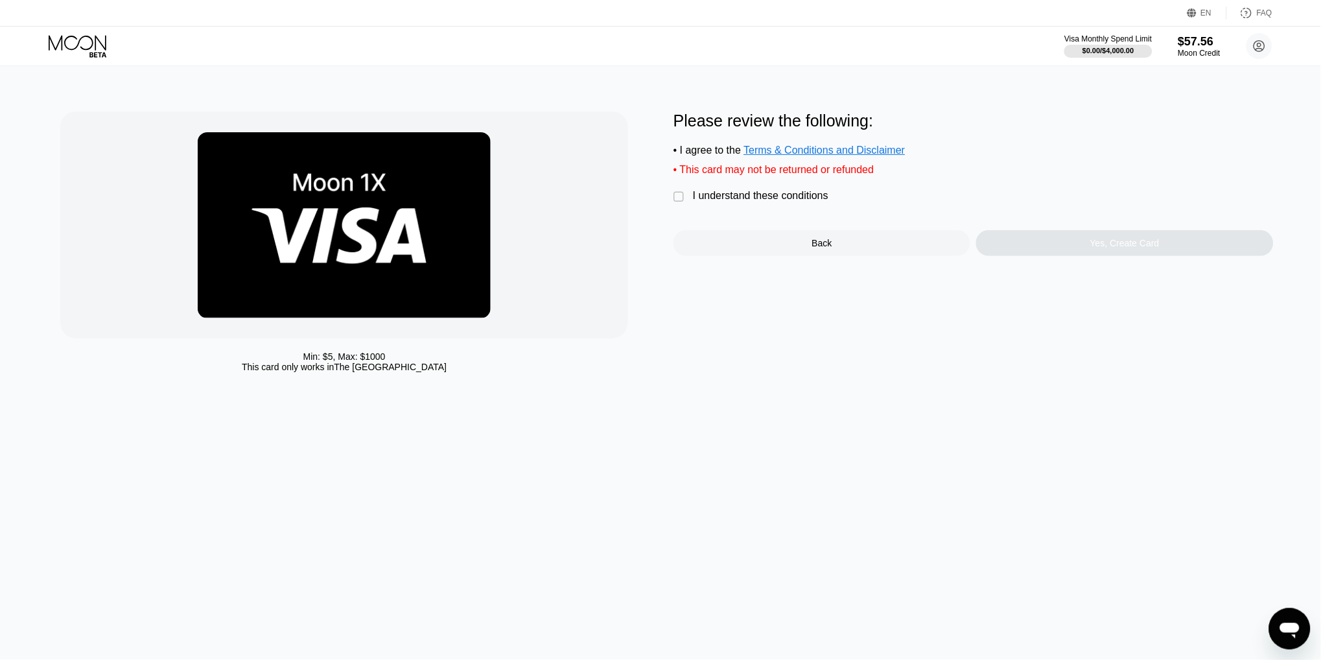
click at [770, 194] on div "I understand these conditions" at bounding box center [760, 196] width 135 height 12
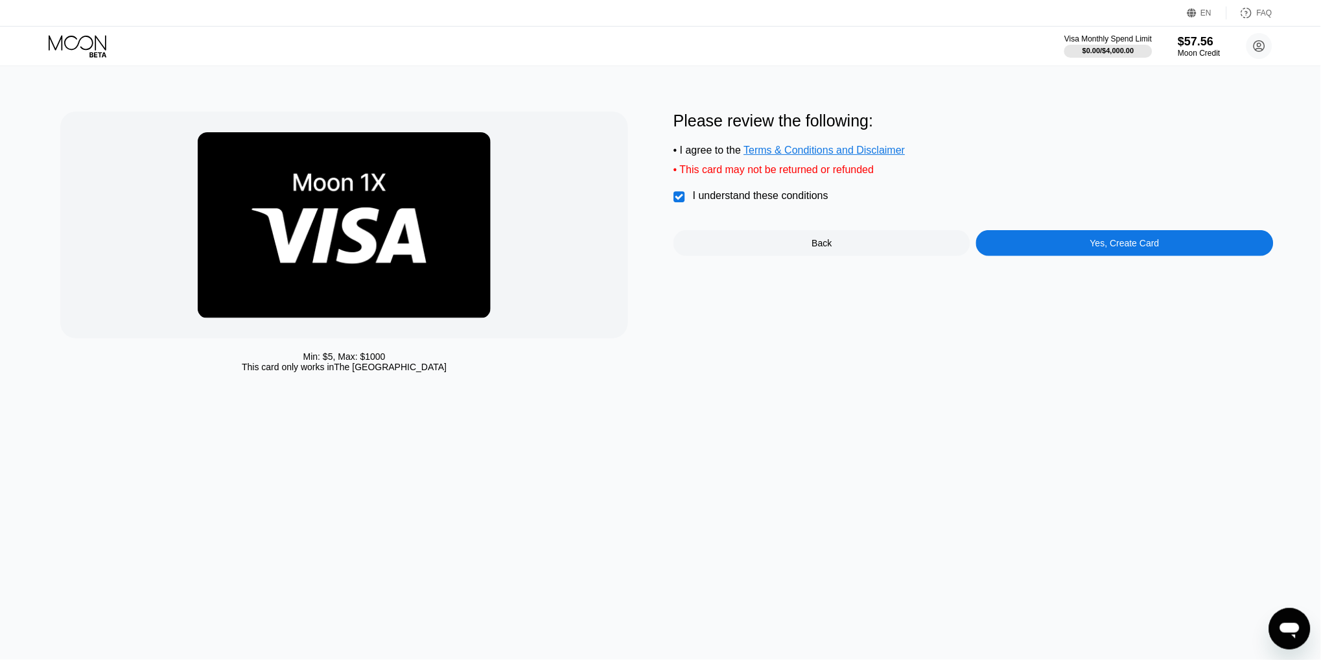
click at [1059, 246] on div "Yes, Create Card" at bounding box center [1124, 243] width 297 height 26
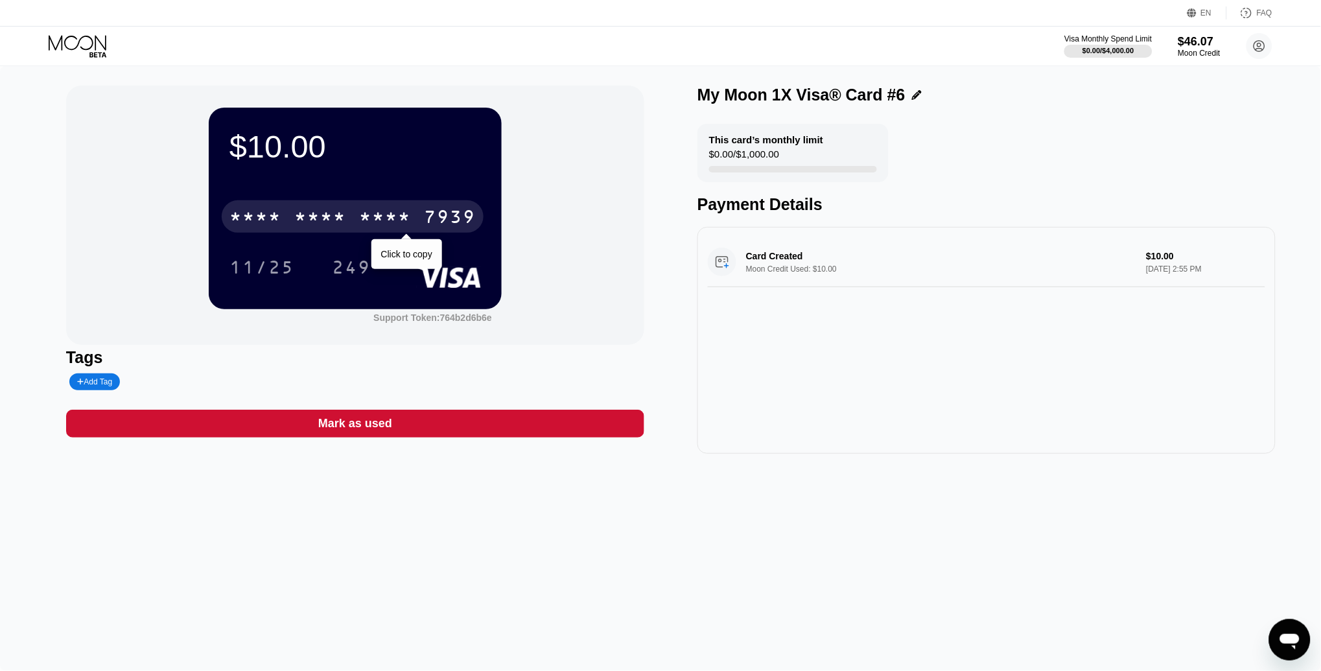
click at [378, 225] on div "* * * *" at bounding box center [385, 218] width 52 height 21
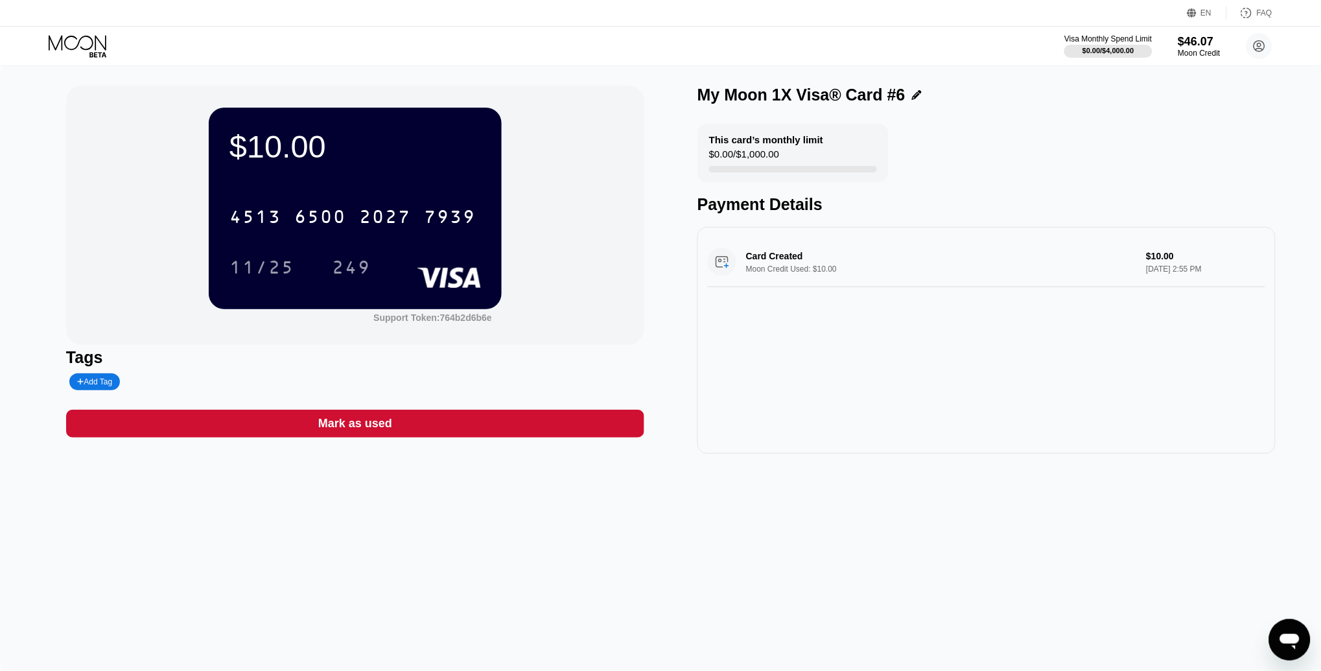
click at [73, 45] on icon at bounding box center [79, 46] width 60 height 23
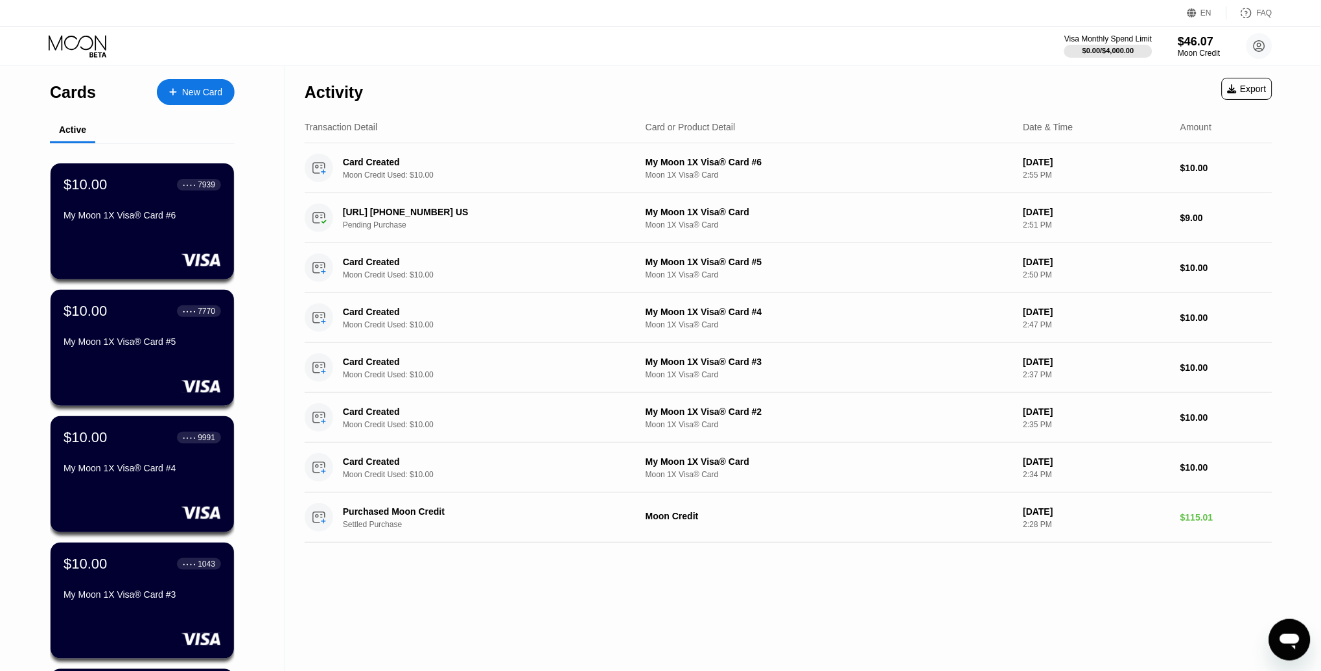
click at [168, 103] on div "New Card" at bounding box center [196, 92] width 78 height 26
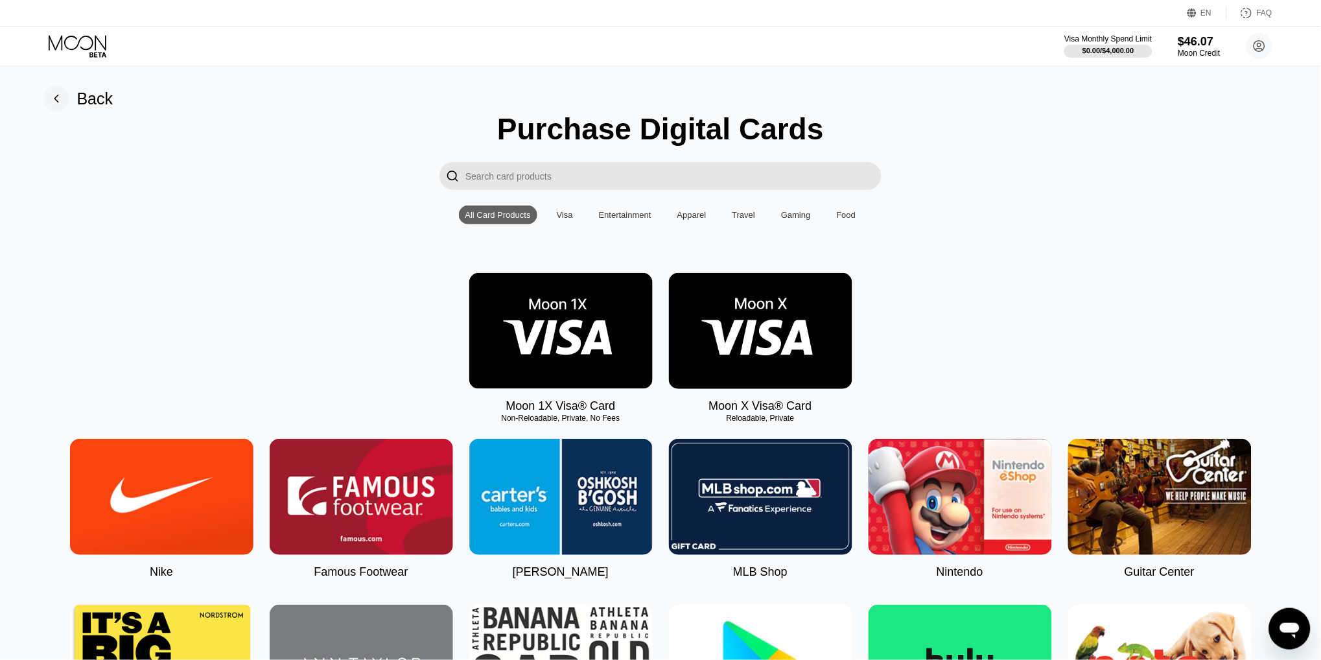
click at [527, 307] on img at bounding box center [560, 331] width 183 height 116
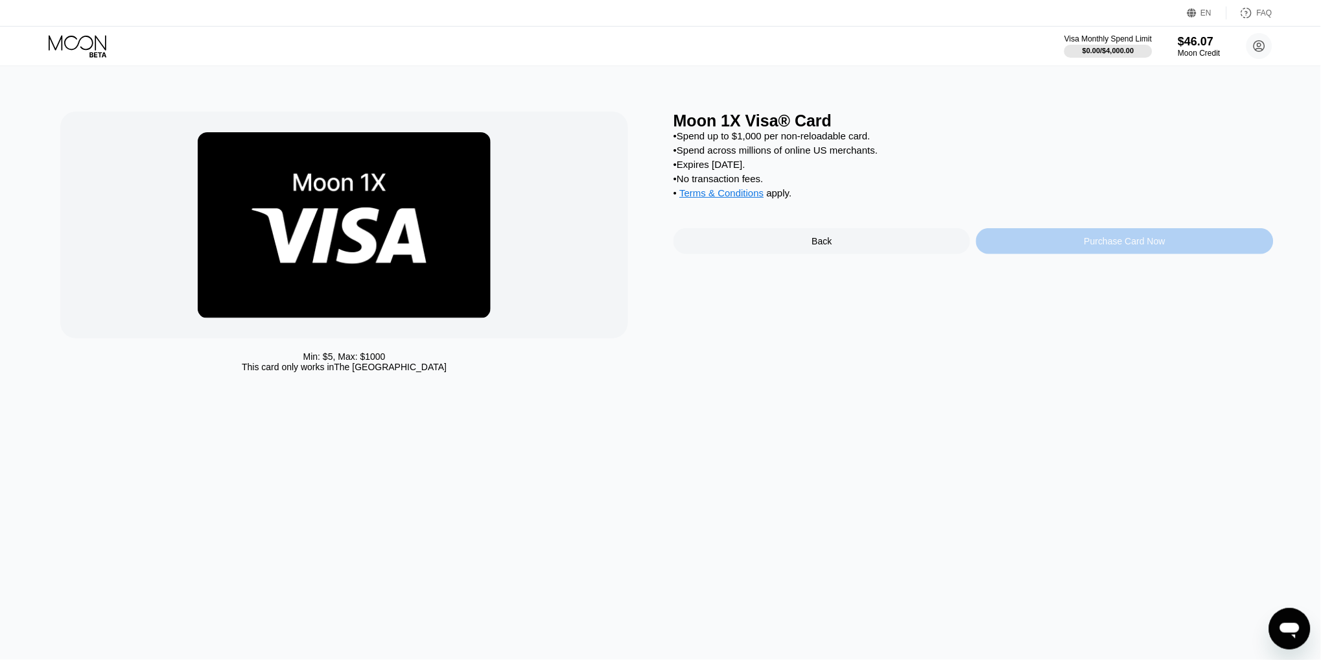
click at [1060, 242] on div "Purchase Card Now" at bounding box center [1124, 241] width 297 height 26
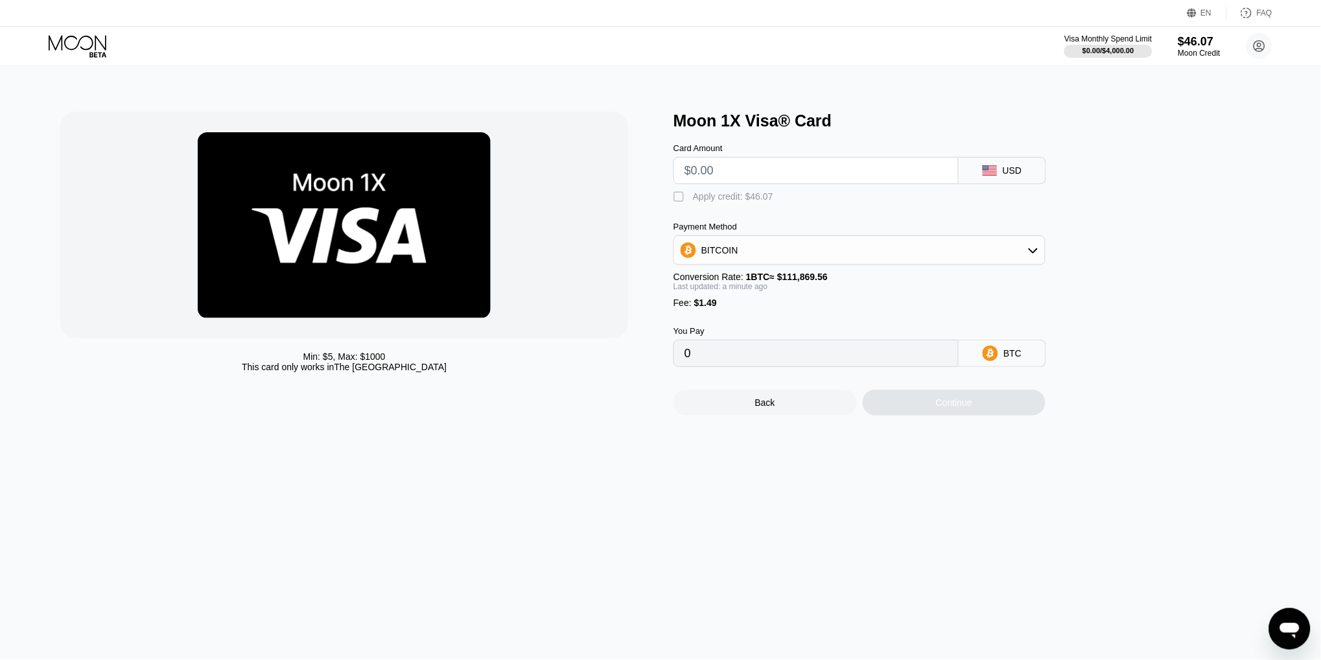
click at [767, 168] on input "text" at bounding box center [815, 170] width 263 height 26
type input "$10"
type input "0.00010271"
type input "$10"
click at [723, 198] on div "Apply credit: $11.49" at bounding box center [733, 196] width 80 height 10
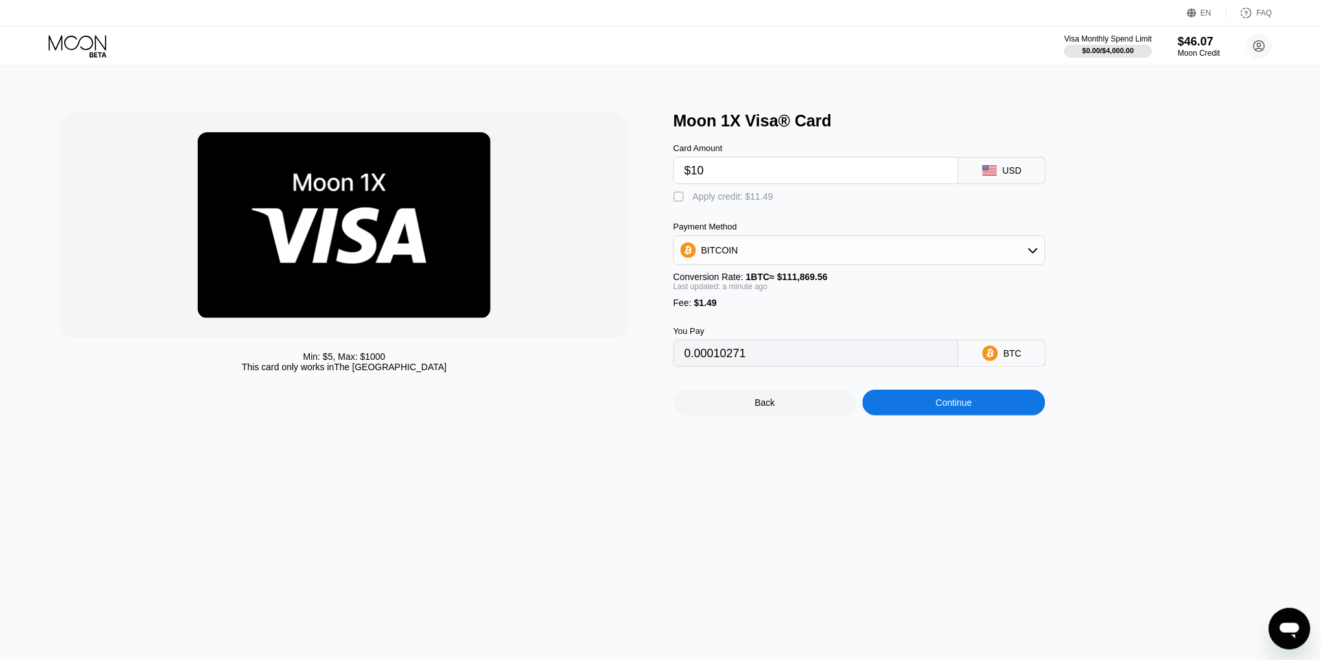
type input "0"
click at [962, 410] on div "Continue" at bounding box center [954, 402] width 183 height 26
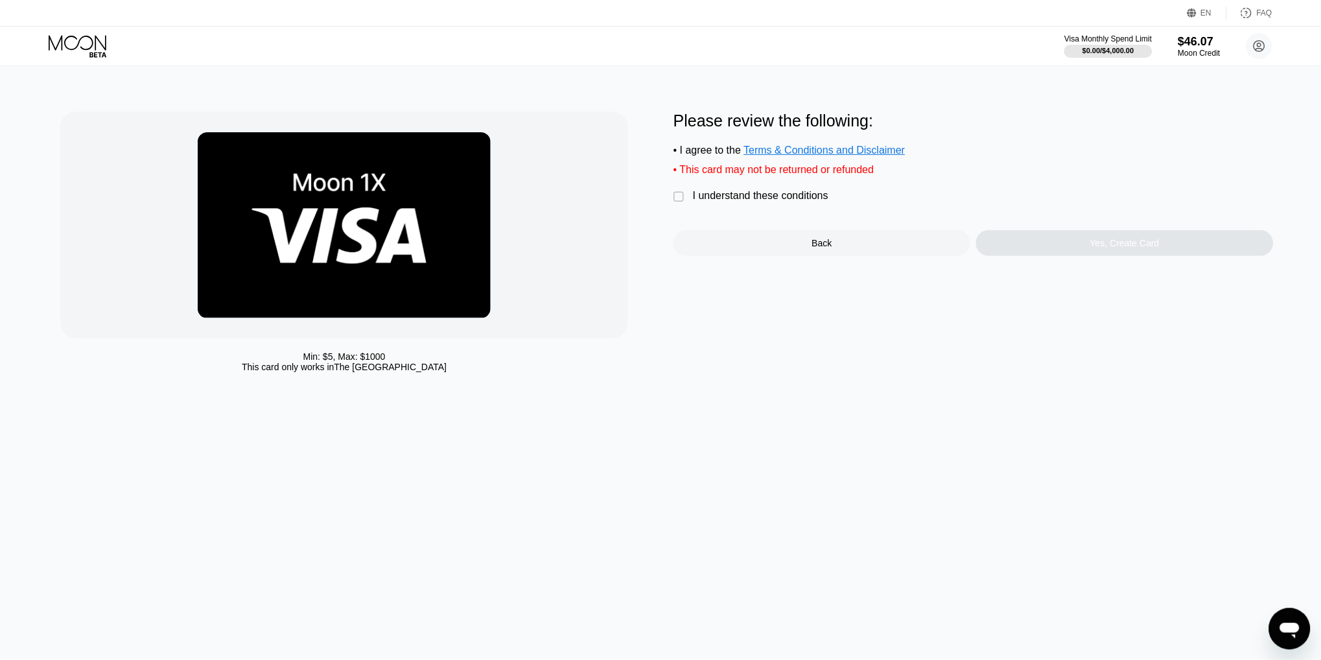
click at [747, 198] on div "I understand these conditions" at bounding box center [760, 196] width 135 height 12
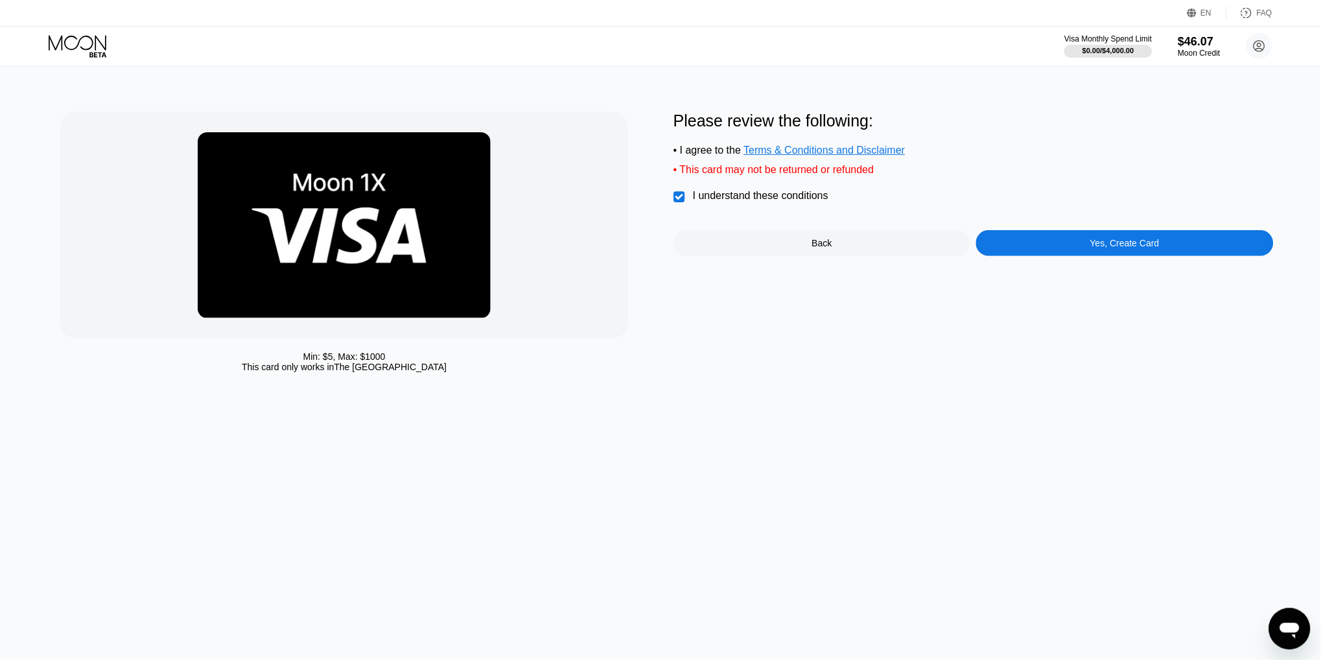
click at [1104, 238] on div "Yes, Create Card" at bounding box center [1124, 243] width 69 height 10
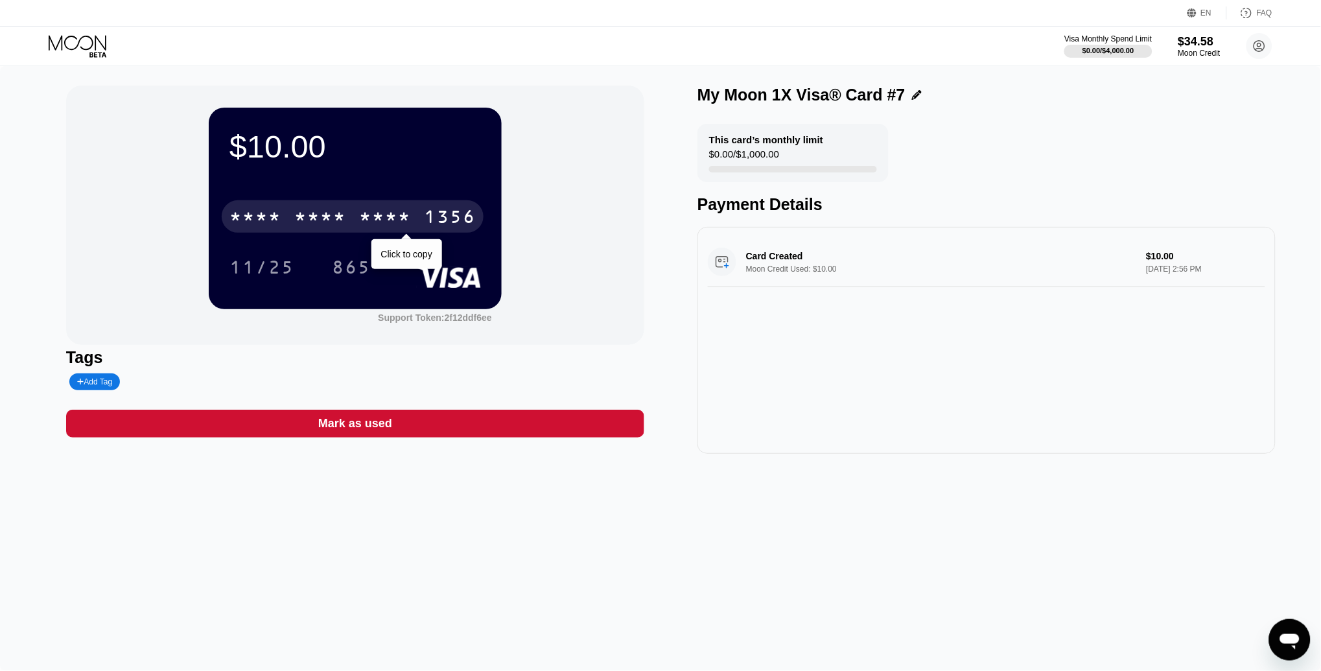
click at [312, 217] on div "* * * *" at bounding box center [320, 218] width 52 height 21
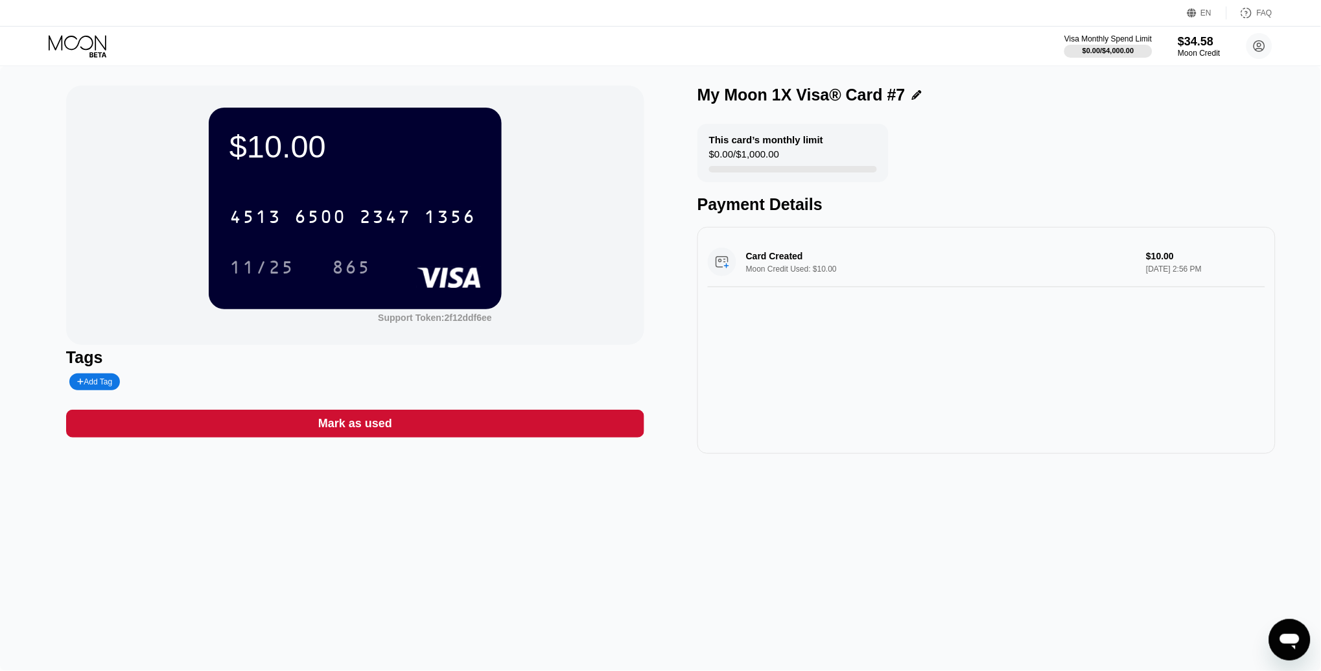
click at [74, 41] on icon at bounding box center [79, 46] width 60 height 23
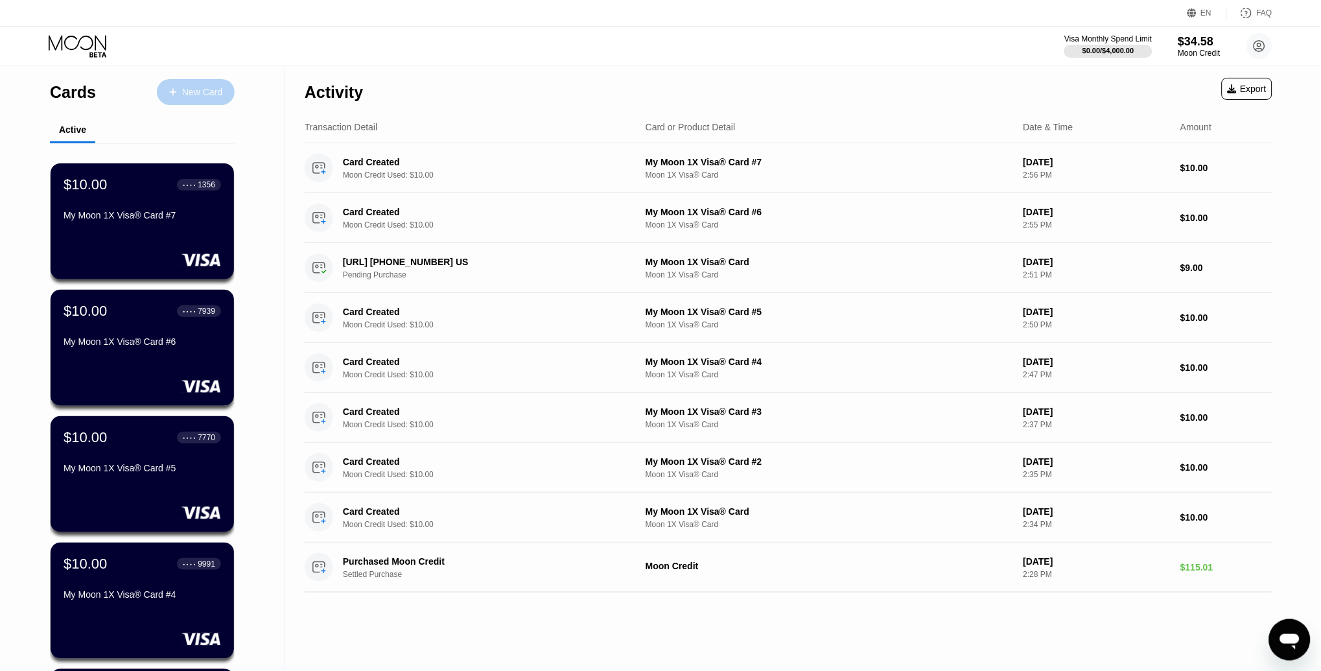
click at [172, 95] on icon at bounding box center [172, 91] width 7 height 7
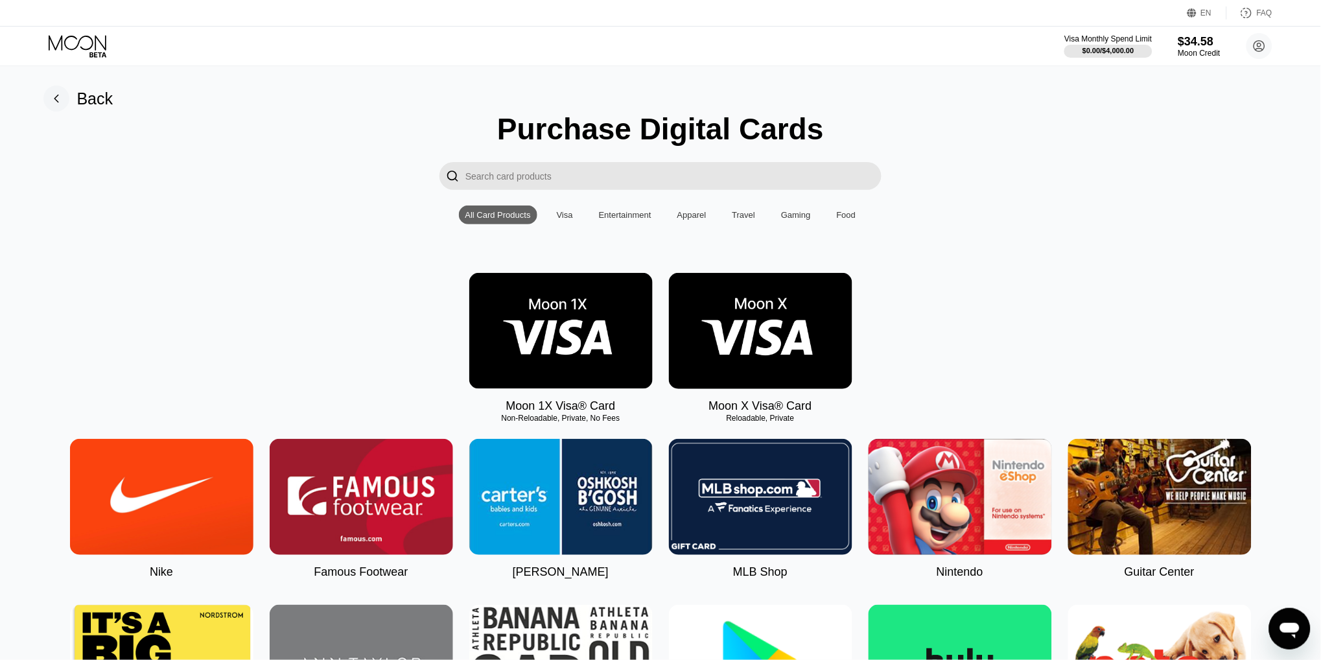
click at [561, 297] on img at bounding box center [560, 331] width 183 height 116
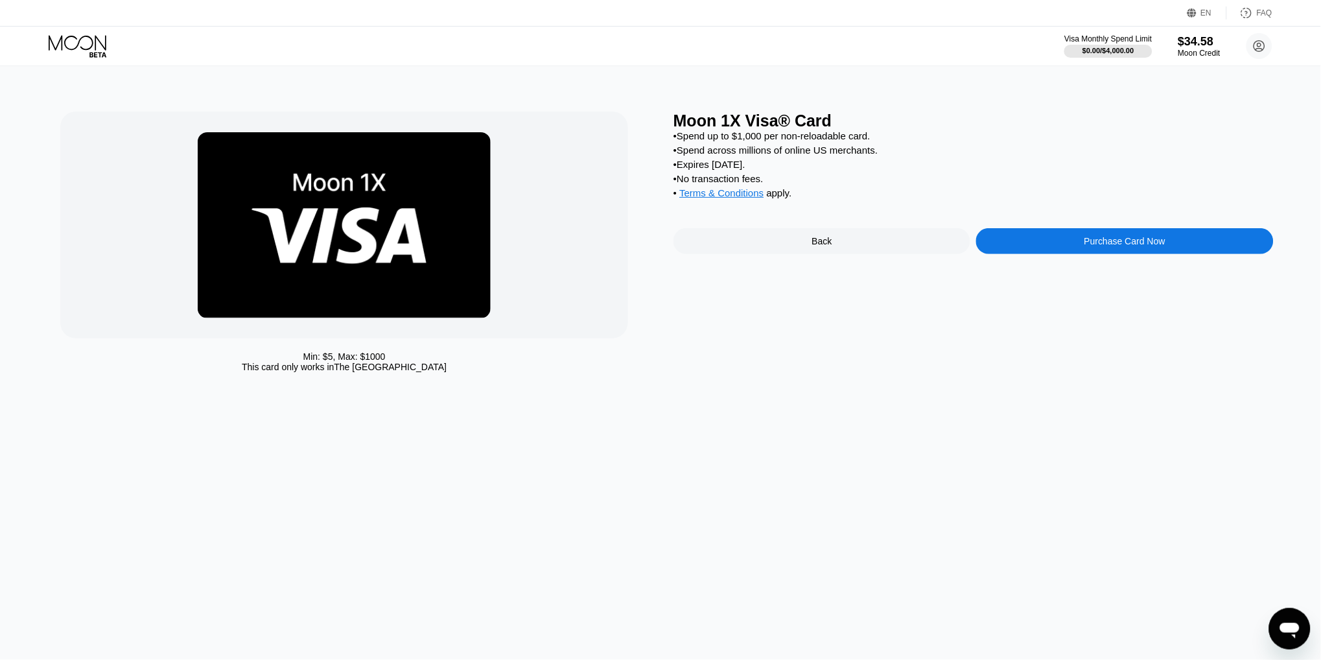
click at [1041, 251] on div "Purchase Card Now" at bounding box center [1124, 241] width 297 height 26
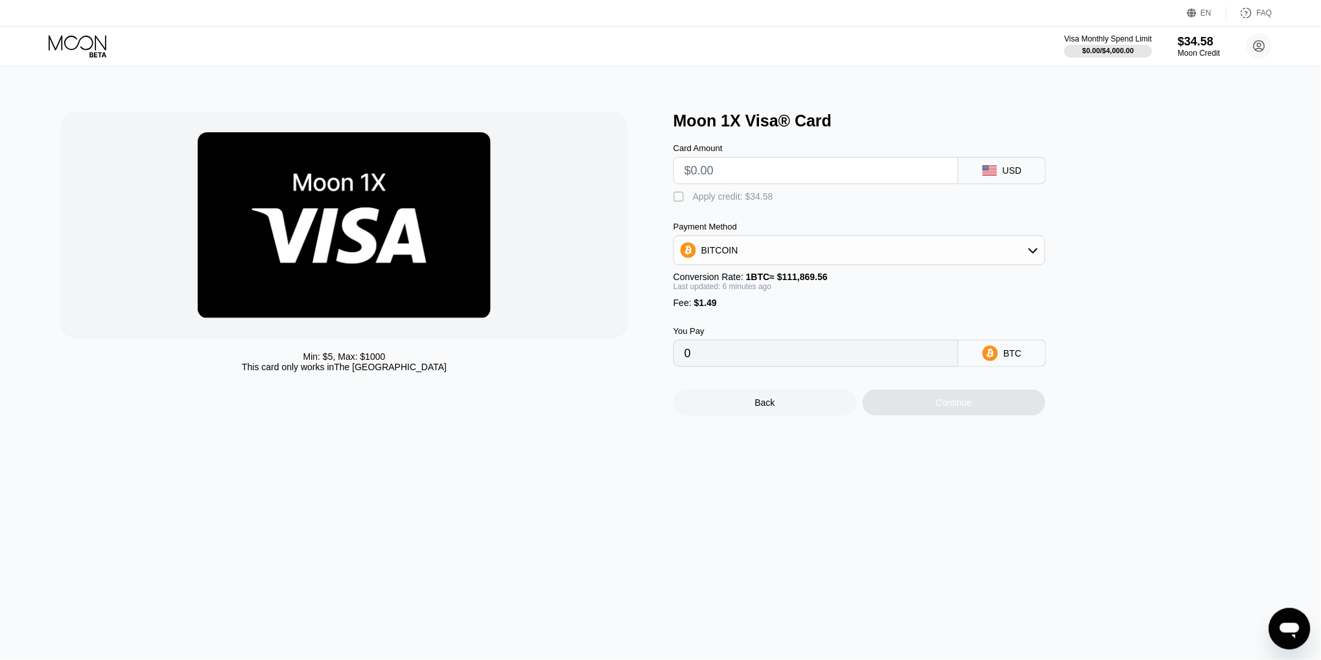
click at [712, 168] on input "text" at bounding box center [815, 170] width 263 height 26
type input "$10"
type input "0.00010269"
type input "$10"
click at [725, 194] on div "Apply credit: $11.49" at bounding box center [733, 196] width 80 height 10
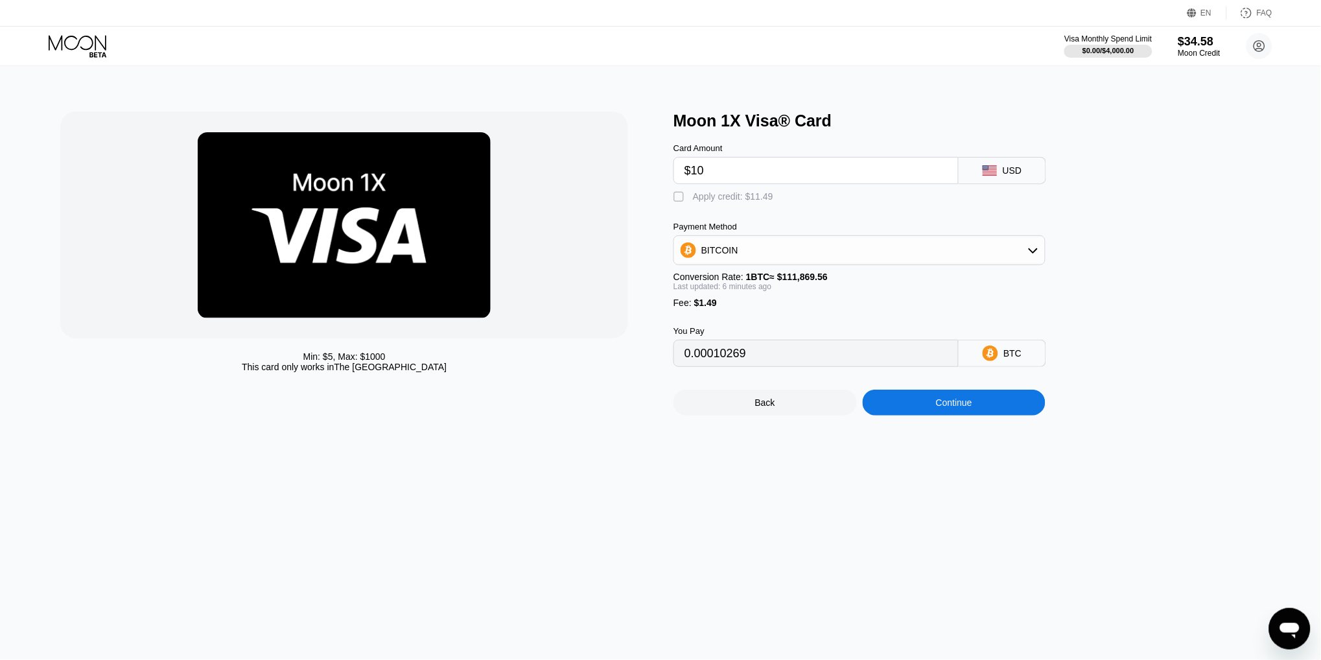
type input "0"
click at [932, 393] on div "Continue" at bounding box center [954, 402] width 183 height 26
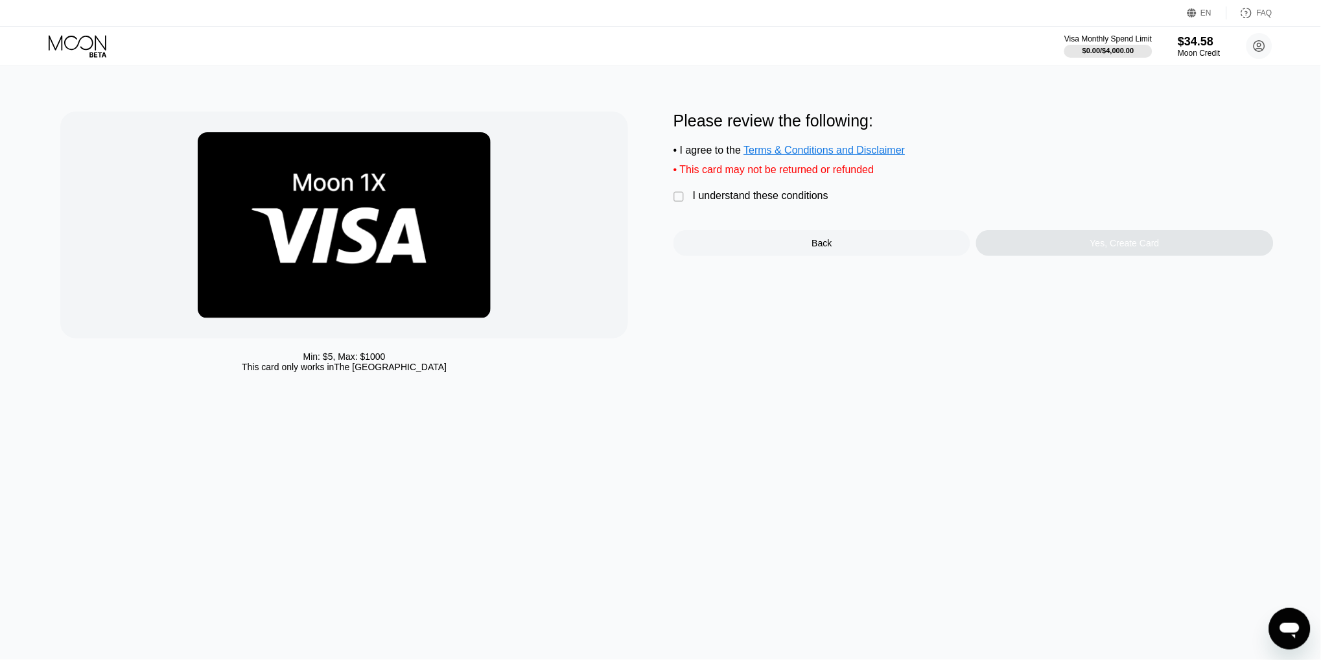
click at [714, 198] on div "I understand these conditions" at bounding box center [760, 196] width 135 height 12
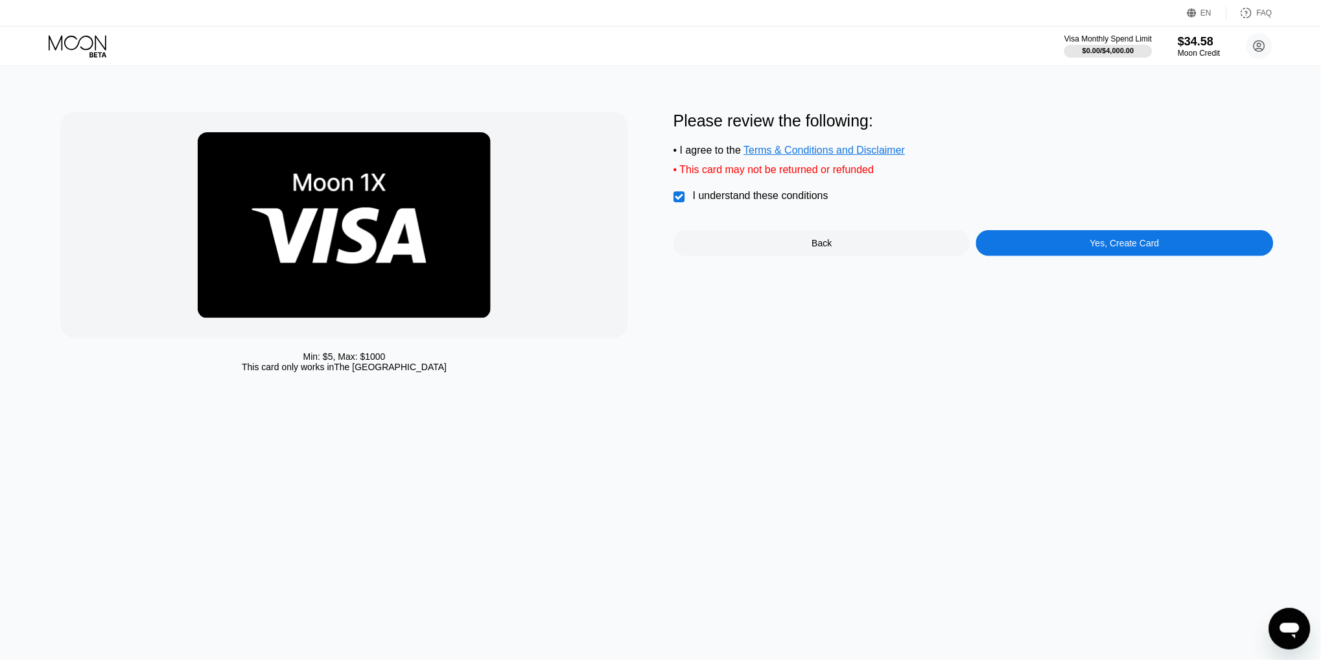
click at [1068, 241] on div "Yes, Create Card" at bounding box center [1124, 243] width 297 height 26
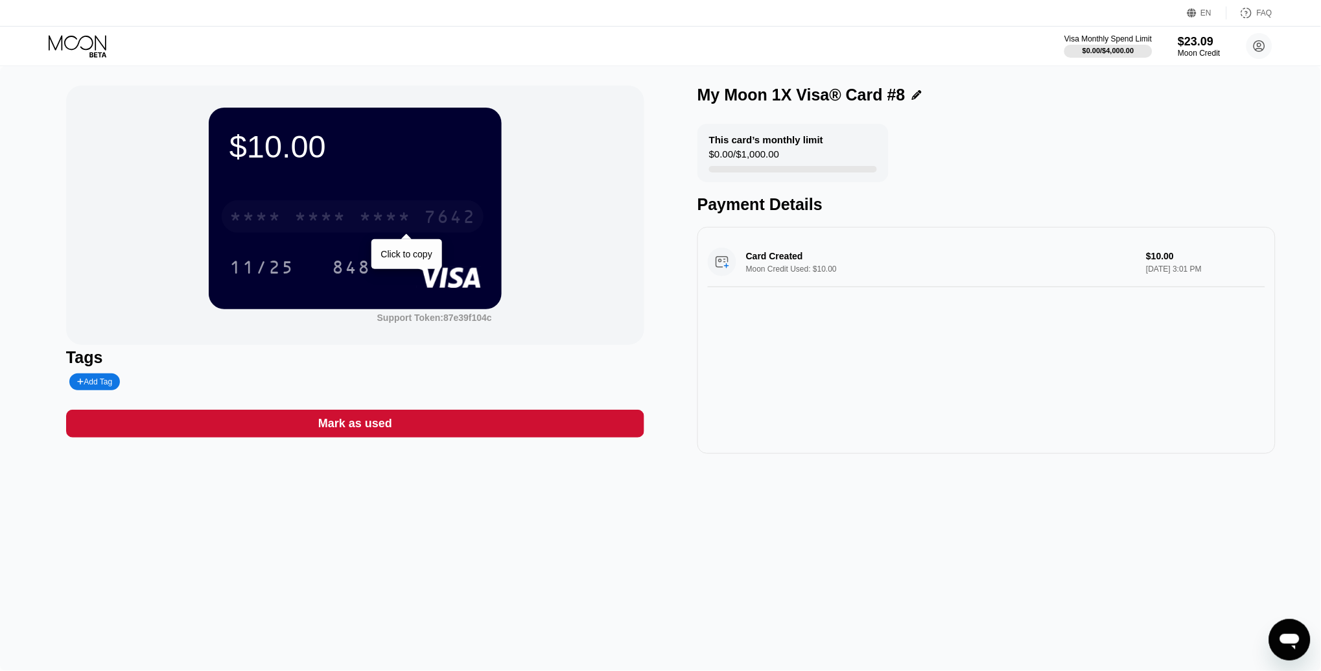
click at [374, 219] on div "* * * *" at bounding box center [385, 218] width 52 height 21
click at [367, 220] on div "2660" at bounding box center [385, 218] width 52 height 21
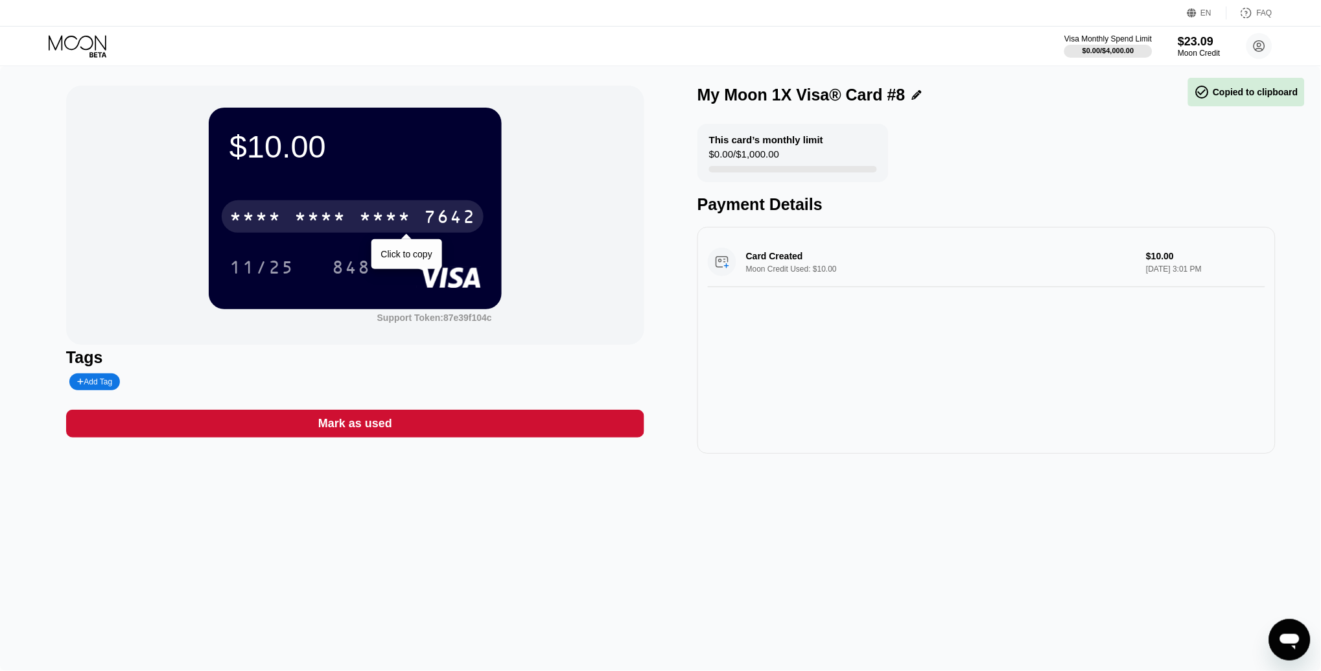
click at [367, 220] on div "* * * *" at bounding box center [385, 218] width 52 height 21
click at [367, 220] on div "2660" at bounding box center [385, 218] width 52 height 21
click at [367, 220] on div "* * * *" at bounding box center [385, 218] width 52 height 21
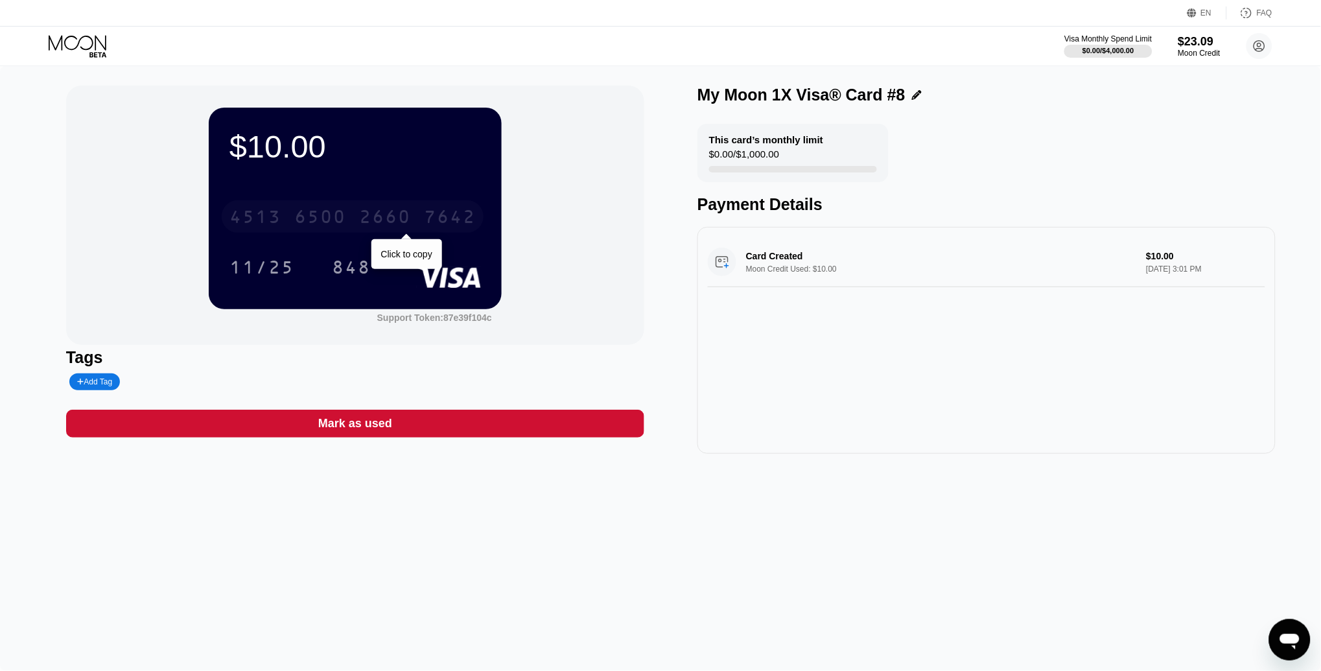
click at [379, 216] on div "2660" at bounding box center [385, 218] width 52 height 21
click at [379, 216] on div "* * * *" at bounding box center [385, 218] width 52 height 21
click at [89, 41] on icon at bounding box center [79, 46] width 60 height 23
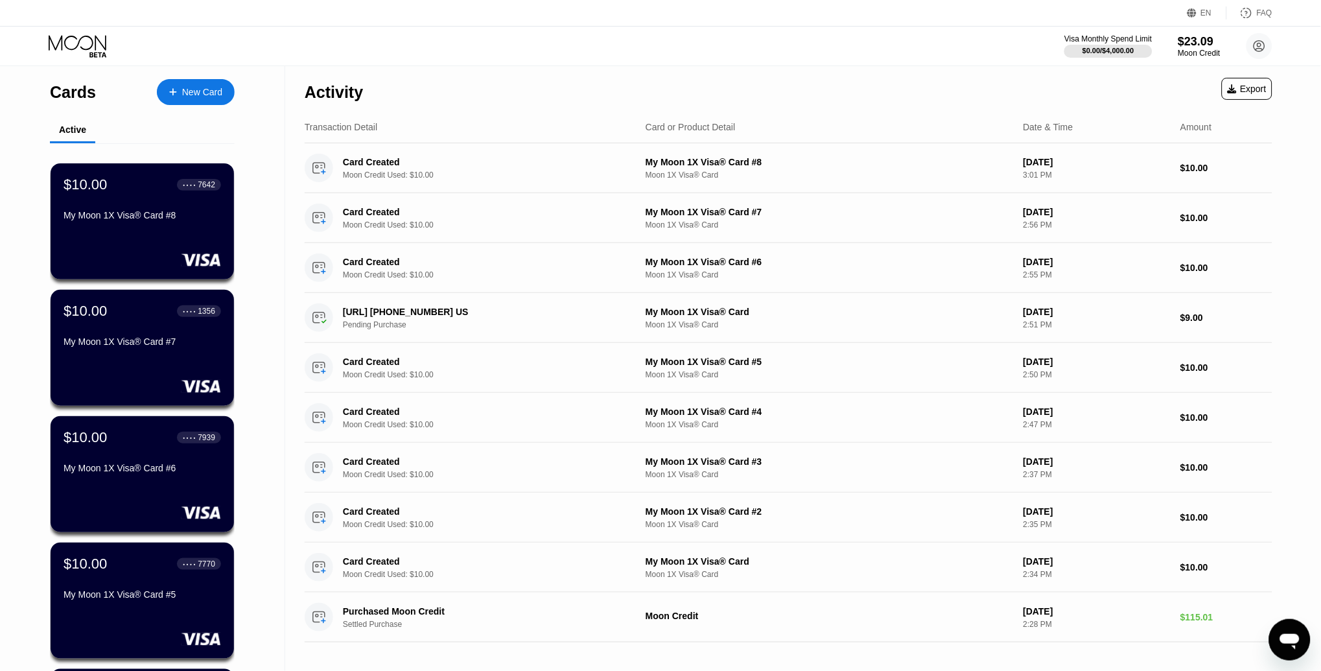
click at [191, 92] on div "New Card" at bounding box center [202, 92] width 40 height 11
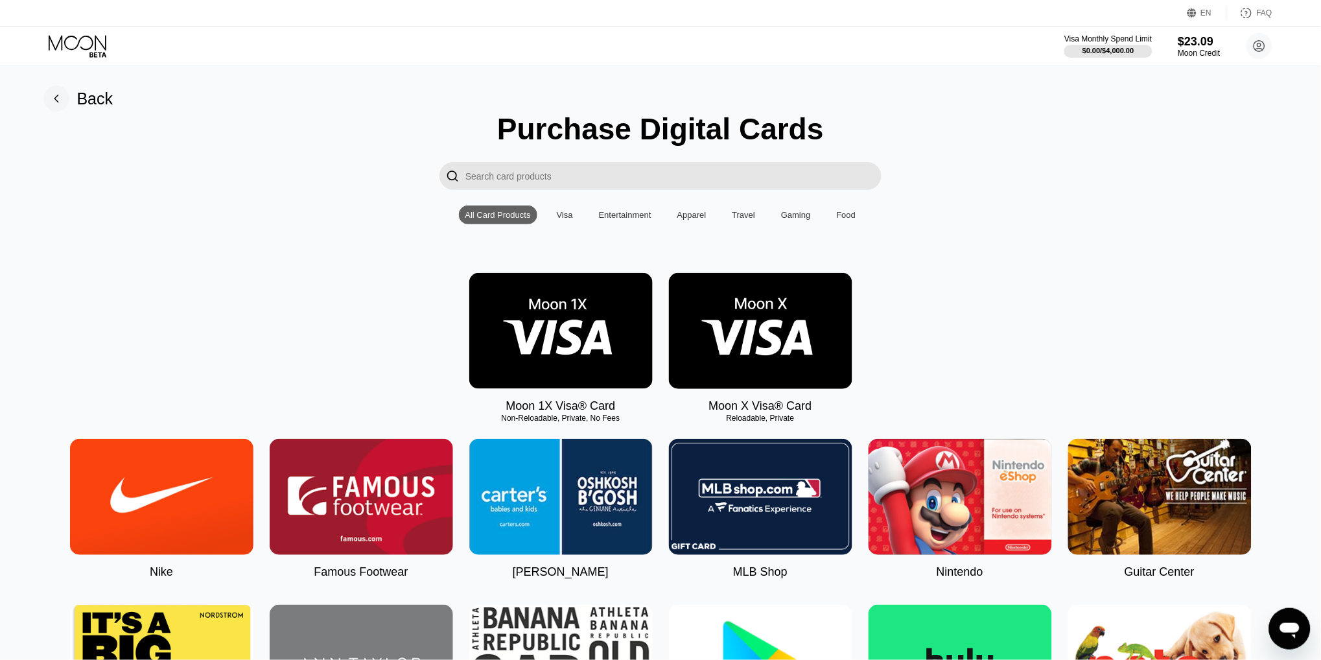
click at [583, 311] on img at bounding box center [560, 331] width 183 height 116
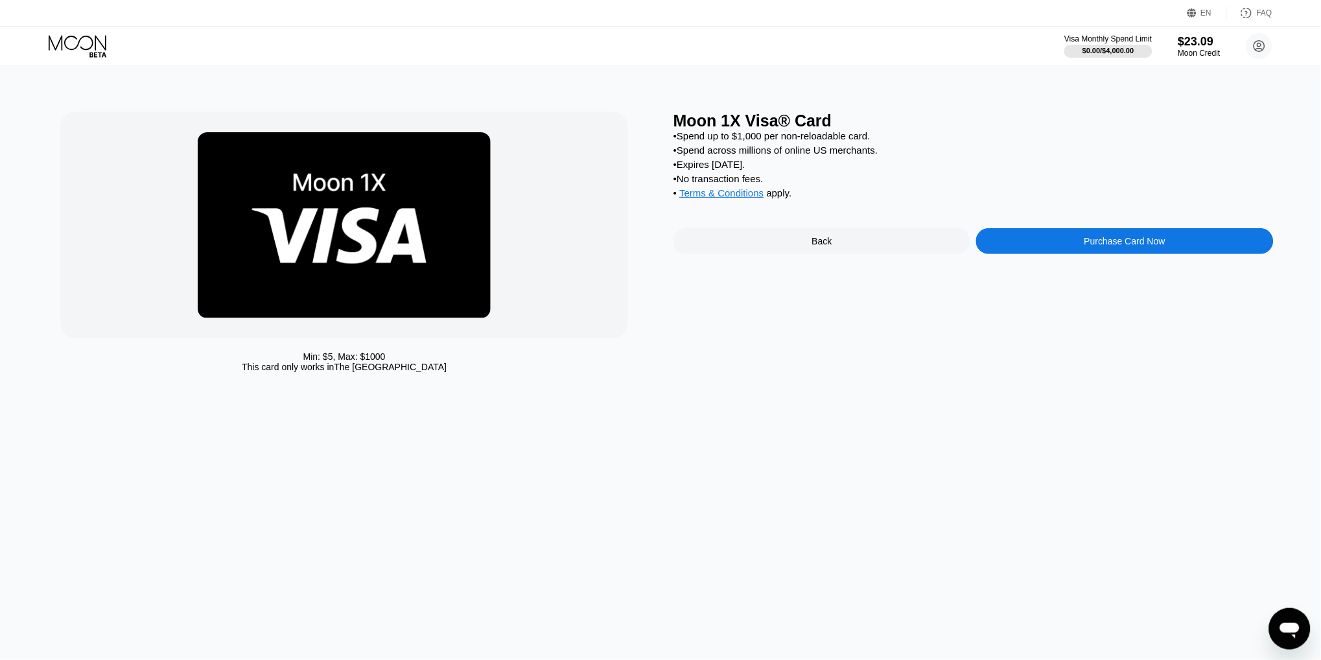
click at [1098, 244] on div "Purchase Card Now" at bounding box center [1124, 241] width 81 height 10
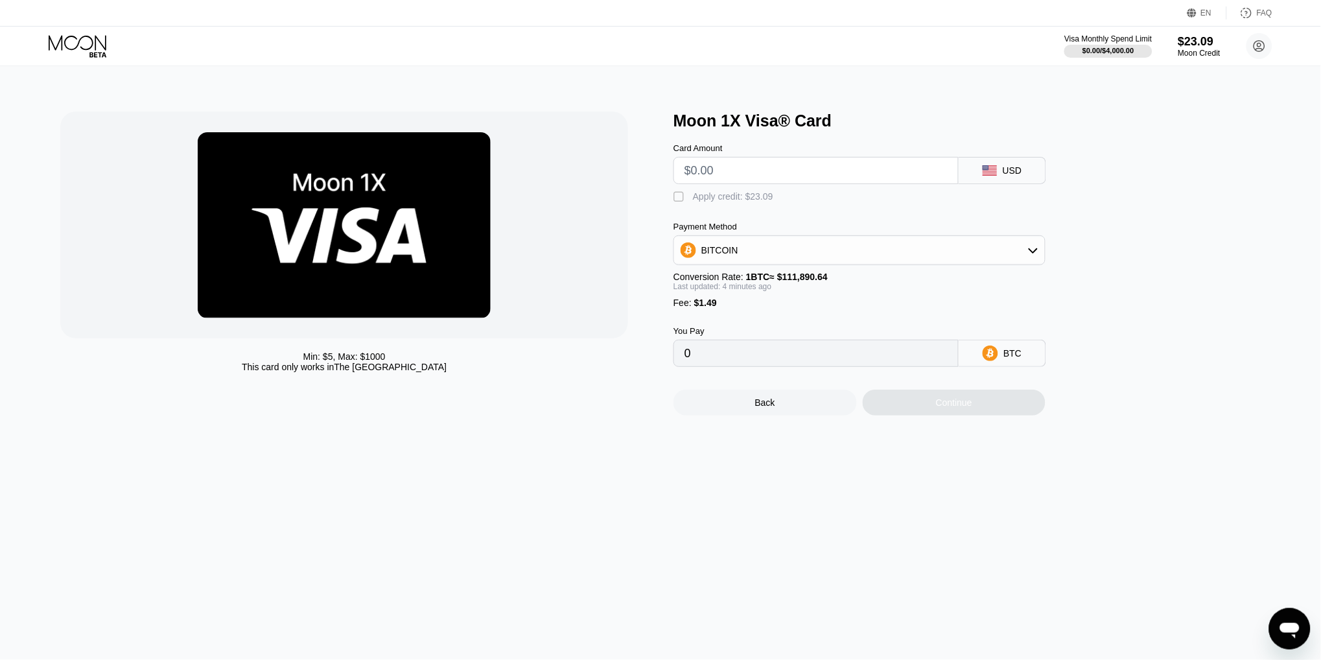
click at [696, 169] on input "text" at bounding box center [815, 170] width 263 height 26
type input "$21"
type input "0.00020128"
type input "$21"
click at [748, 193] on div "Apply credit: $22.49" at bounding box center [733, 196] width 80 height 10
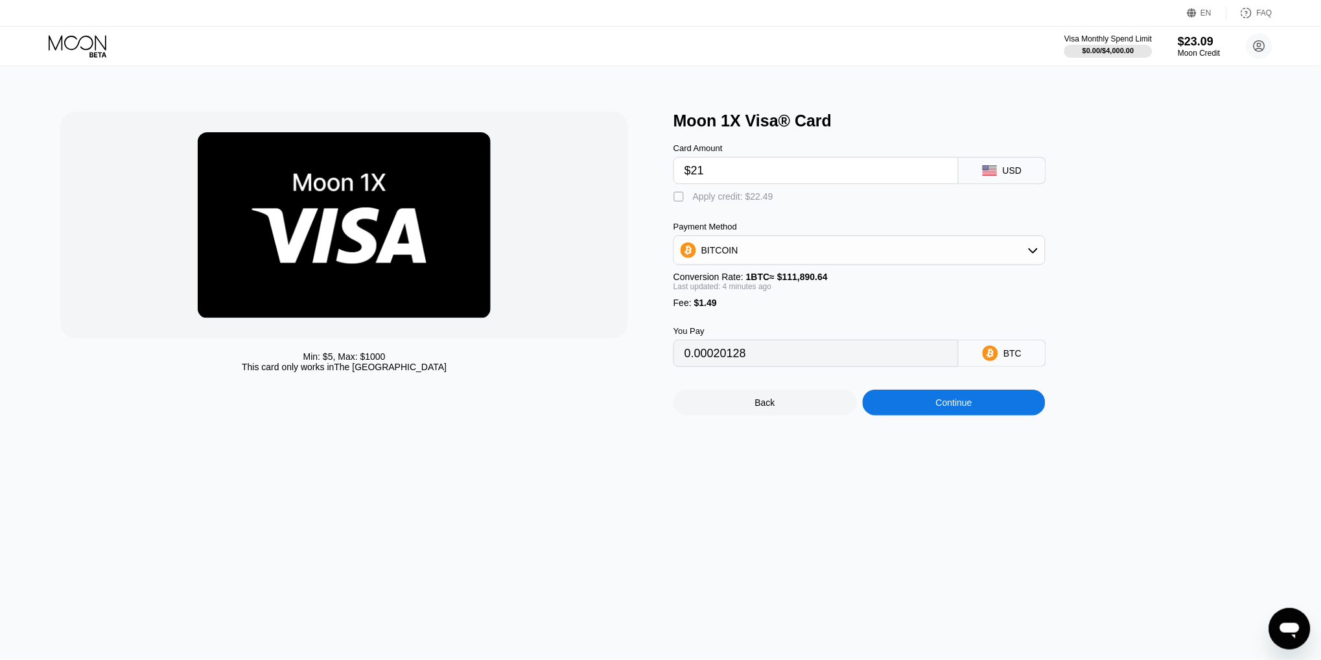
type input "0"
click at [959, 392] on div "Continue" at bounding box center [954, 402] width 183 height 26
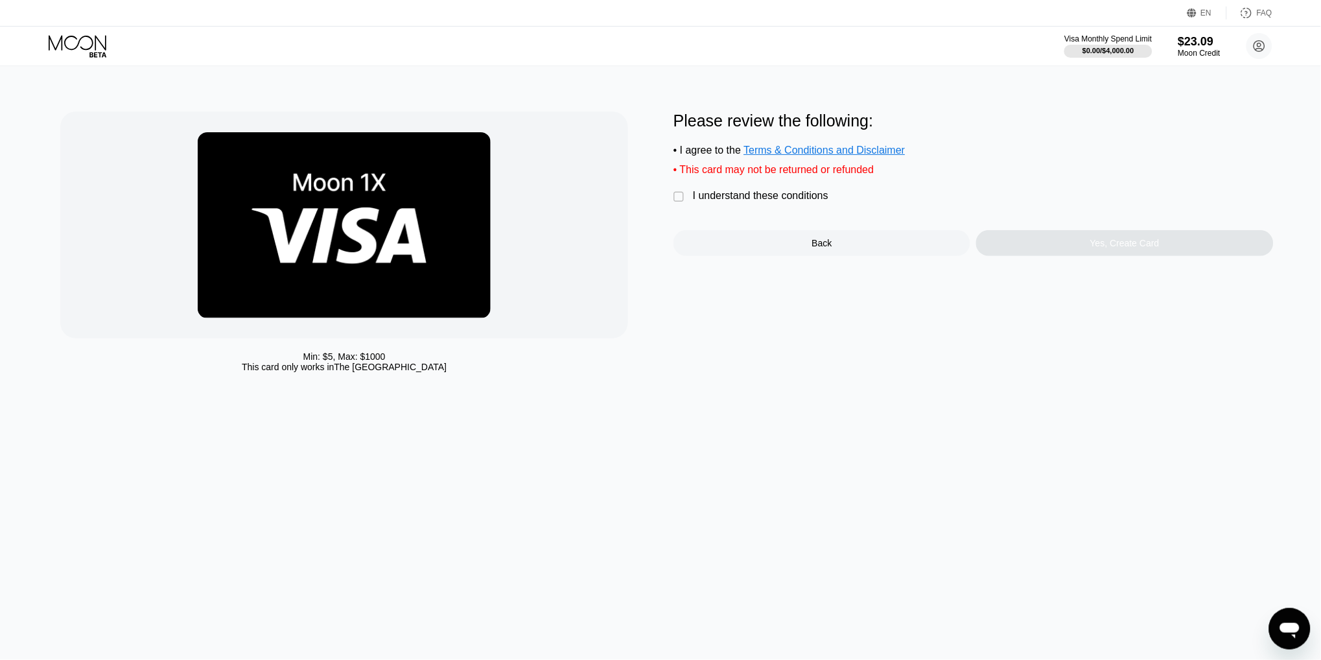
click at [710, 189] on div "Please review the following: • I agree to the Terms & Conditions and Disclaimer…" at bounding box center [973, 183] width 600 height 145
click at [769, 199] on div "I understand these conditions" at bounding box center [760, 196] width 135 height 12
click at [1161, 240] on div "Yes, Create Card" at bounding box center [1124, 243] width 297 height 26
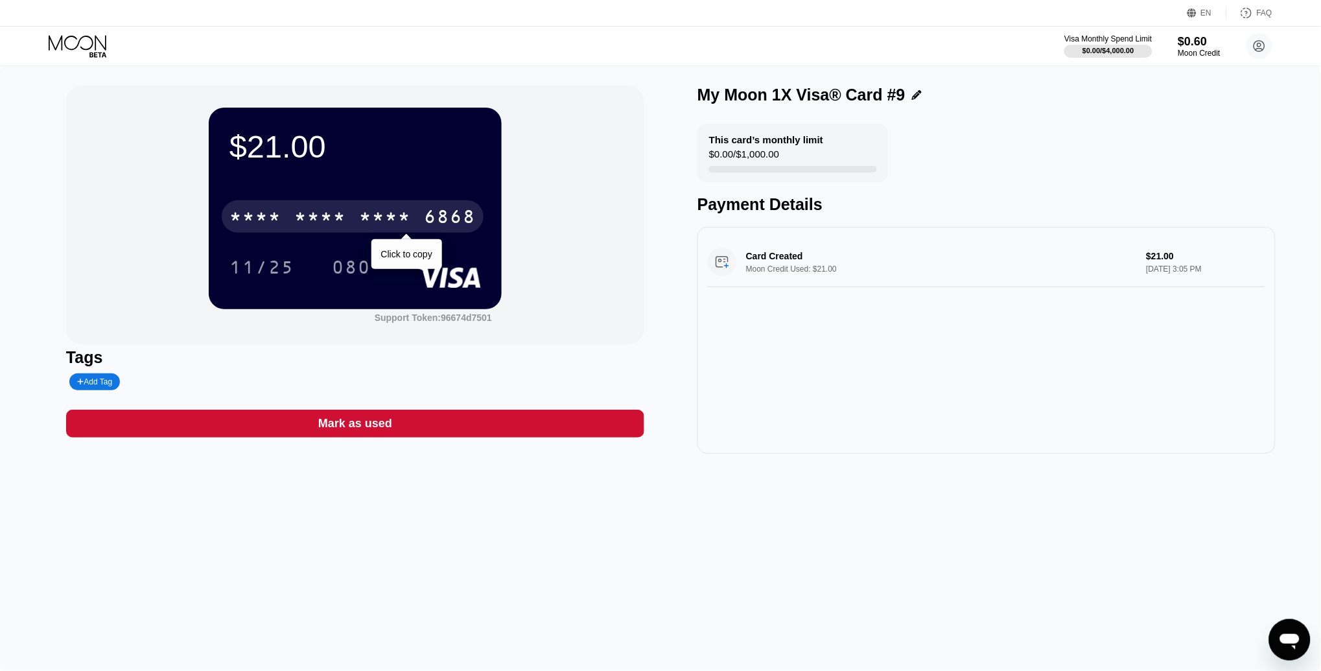
click at [340, 218] on div "* * * *" at bounding box center [320, 218] width 52 height 21
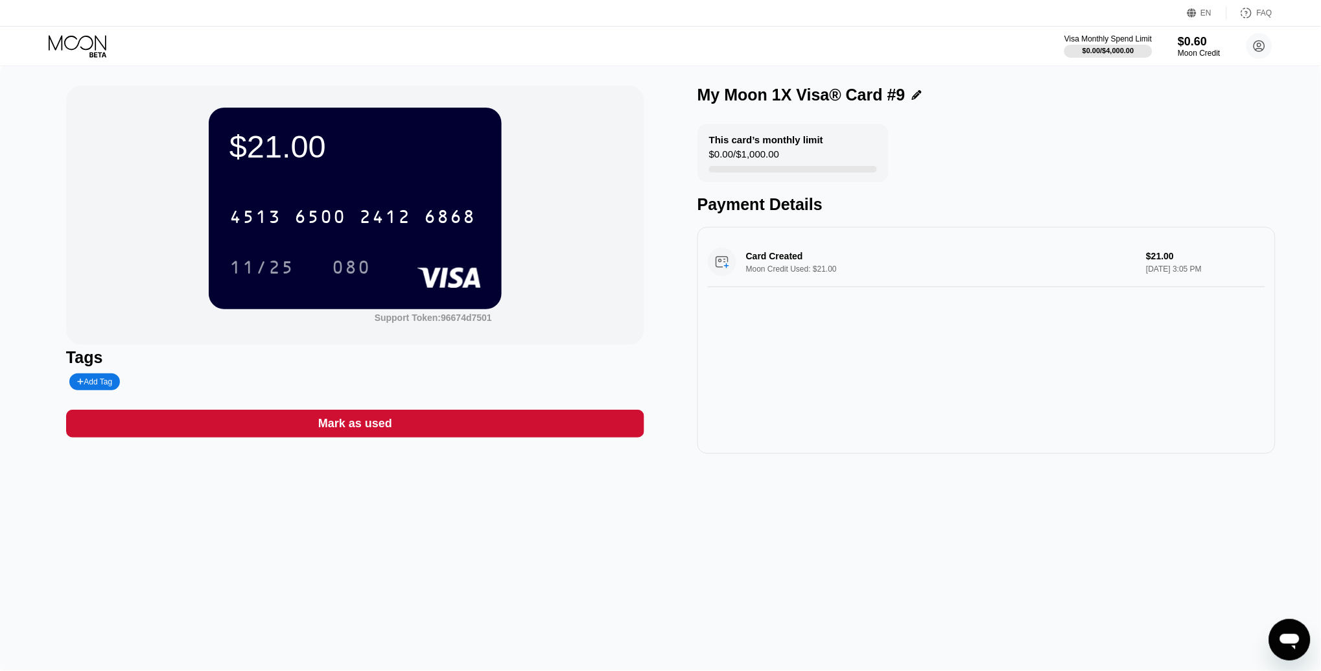
click at [69, 43] on icon at bounding box center [79, 46] width 60 height 23
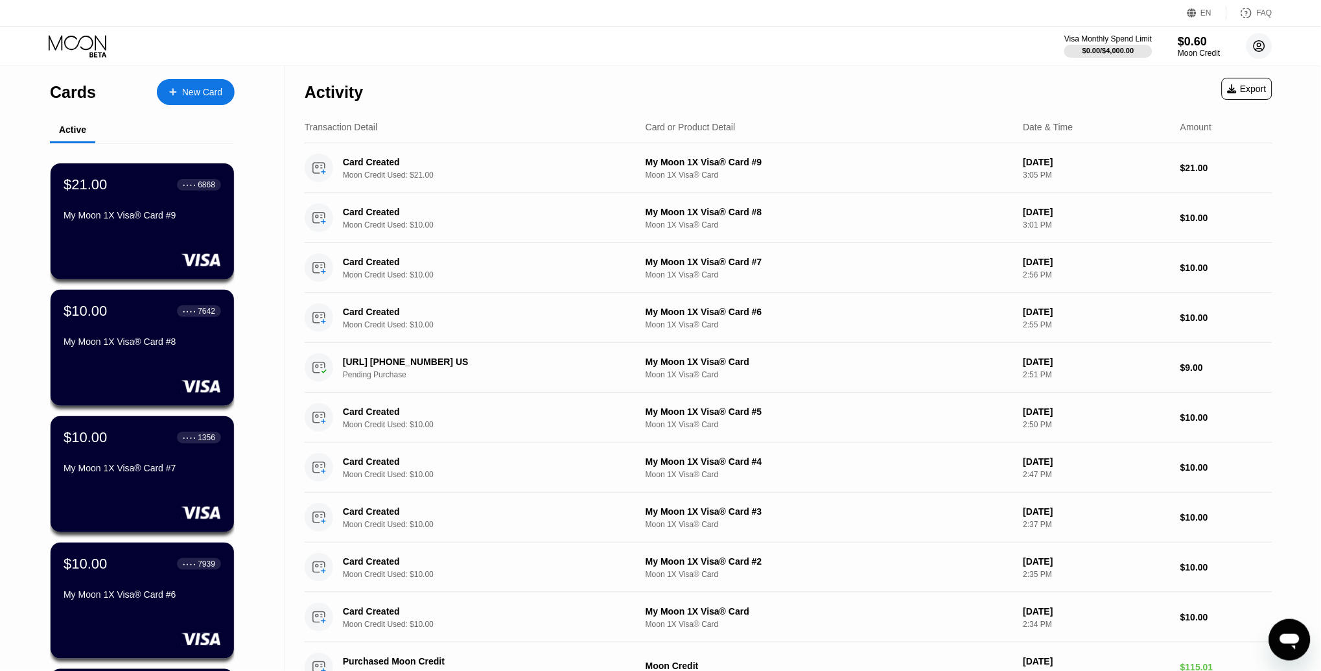
click at [1255, 50] on circle at bounding box center [1259, 46] width 26 height 26
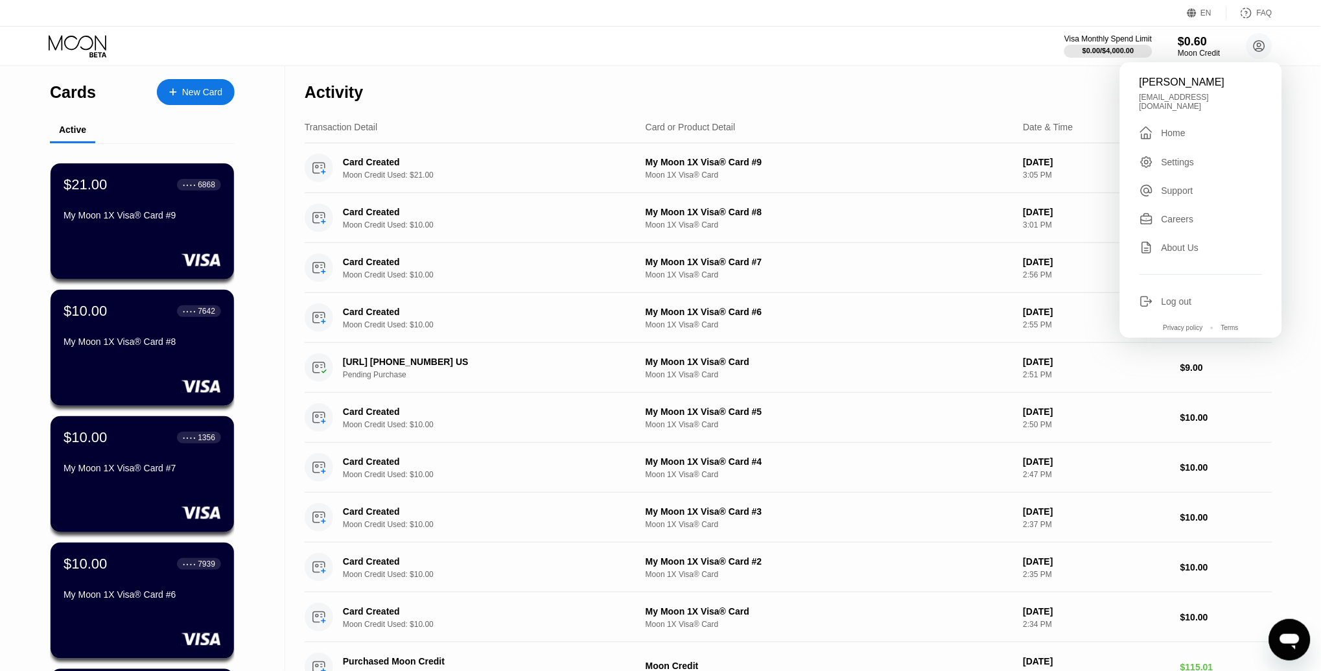
click at [1170, 157] on div "Settings" at bounding box center [1177, 162] width 33 height 10
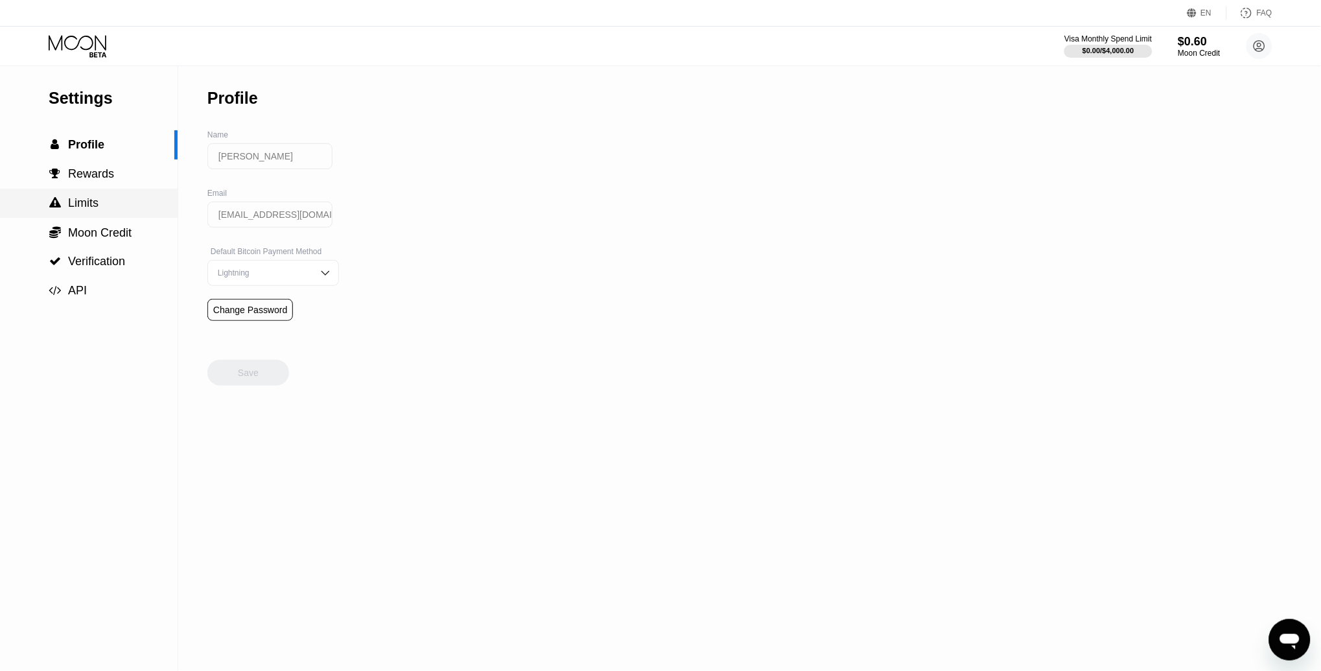
click at [97, 201] on span "Limits" at bounding box center [83, 202] width 30 height 13
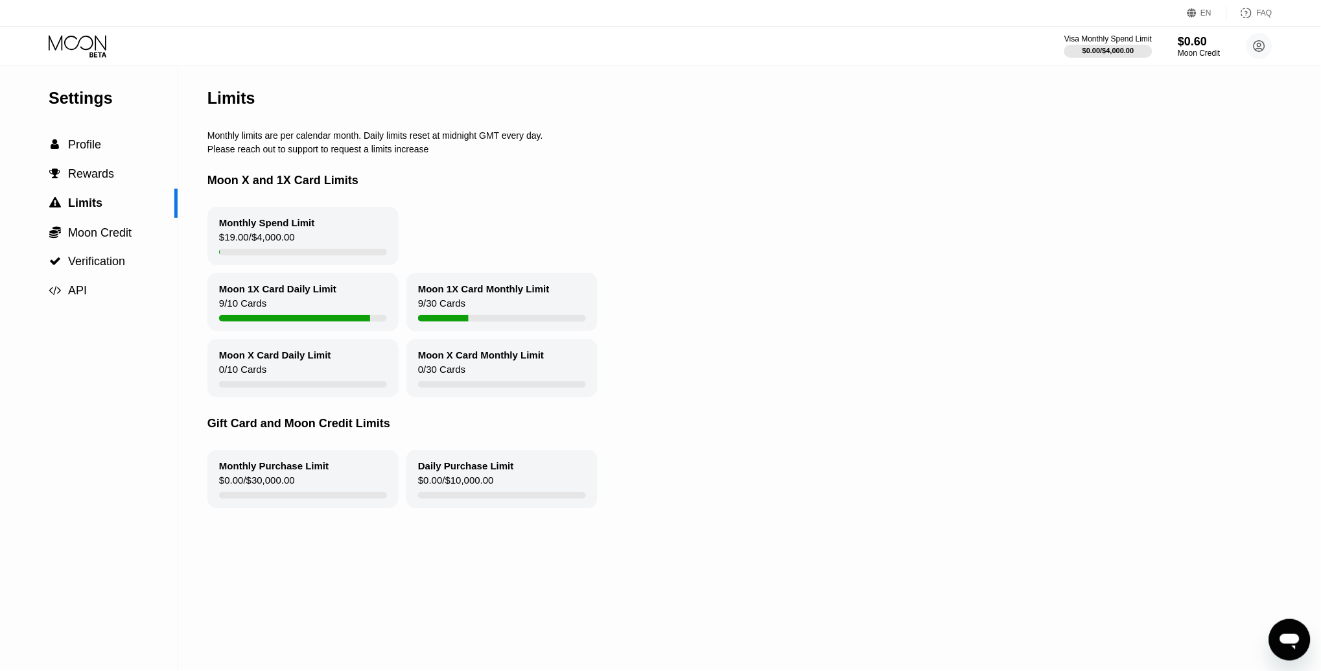
click at [98, 41] on icon at bounding box center [79, 46] width 60 height 23
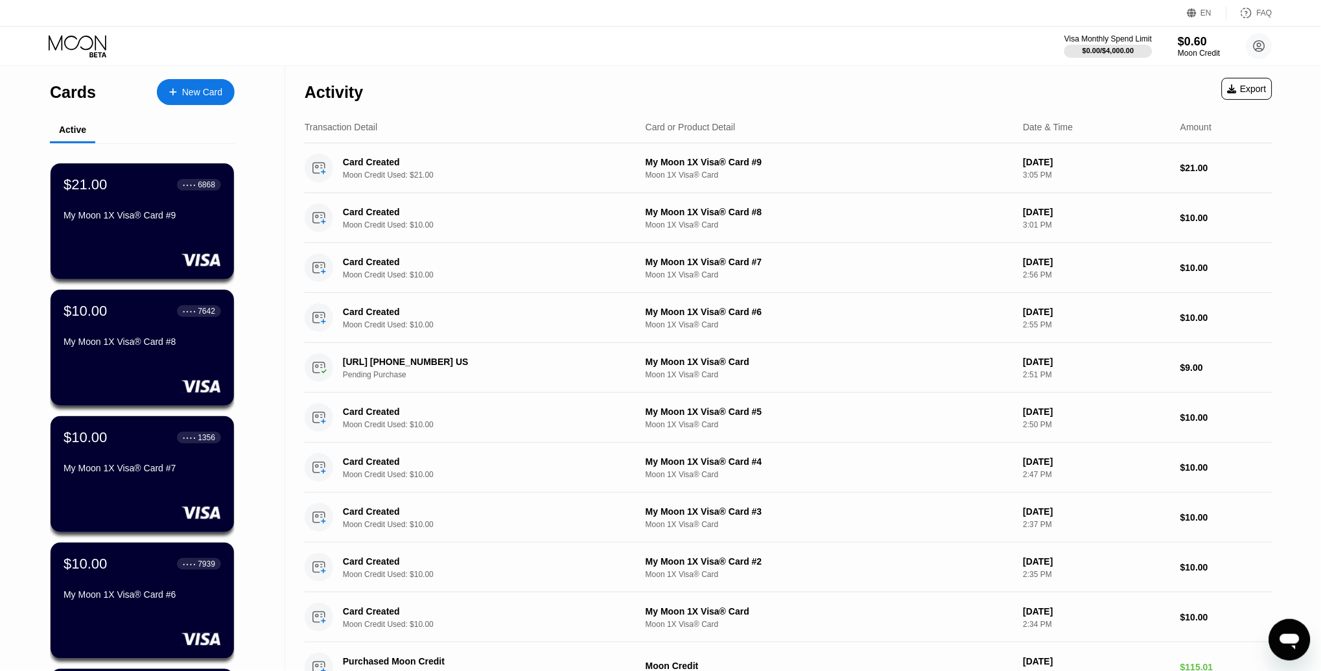
click at [185, 96] on div "New Card" at bounding box center [202, 92] width 40 height 11
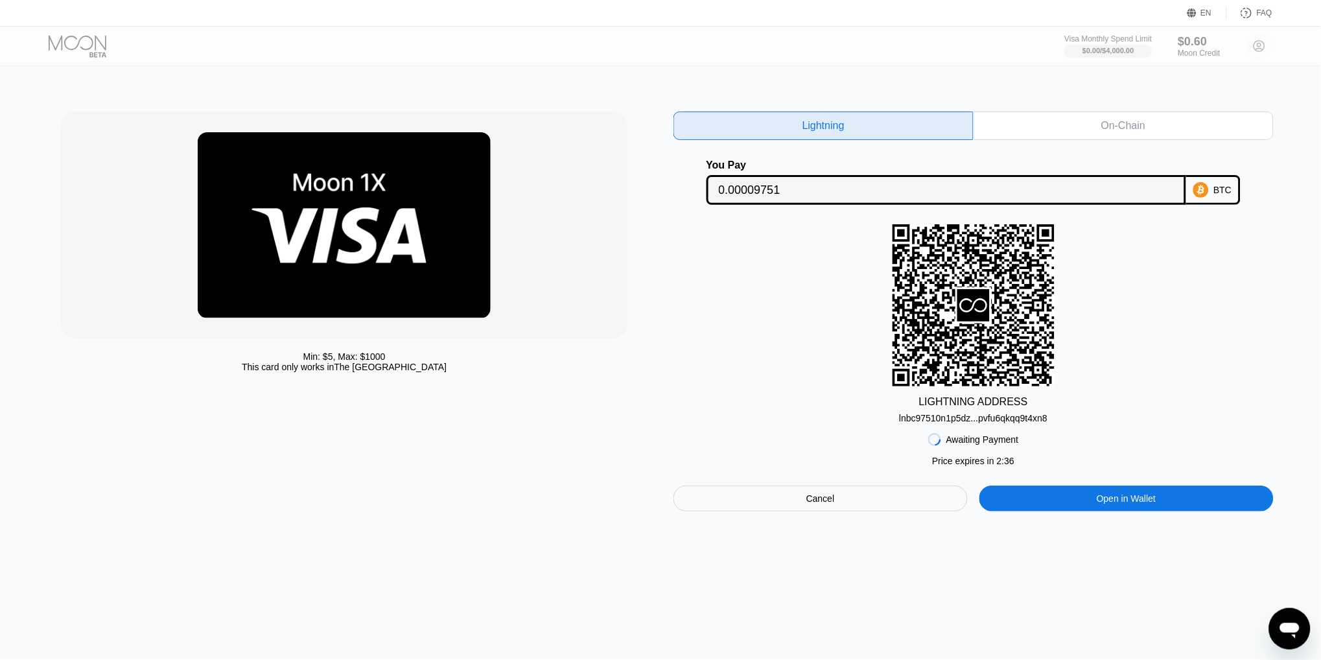
click at [788, 493] on div "Cancel" at bounding box center [820, 498] width 294 height 26
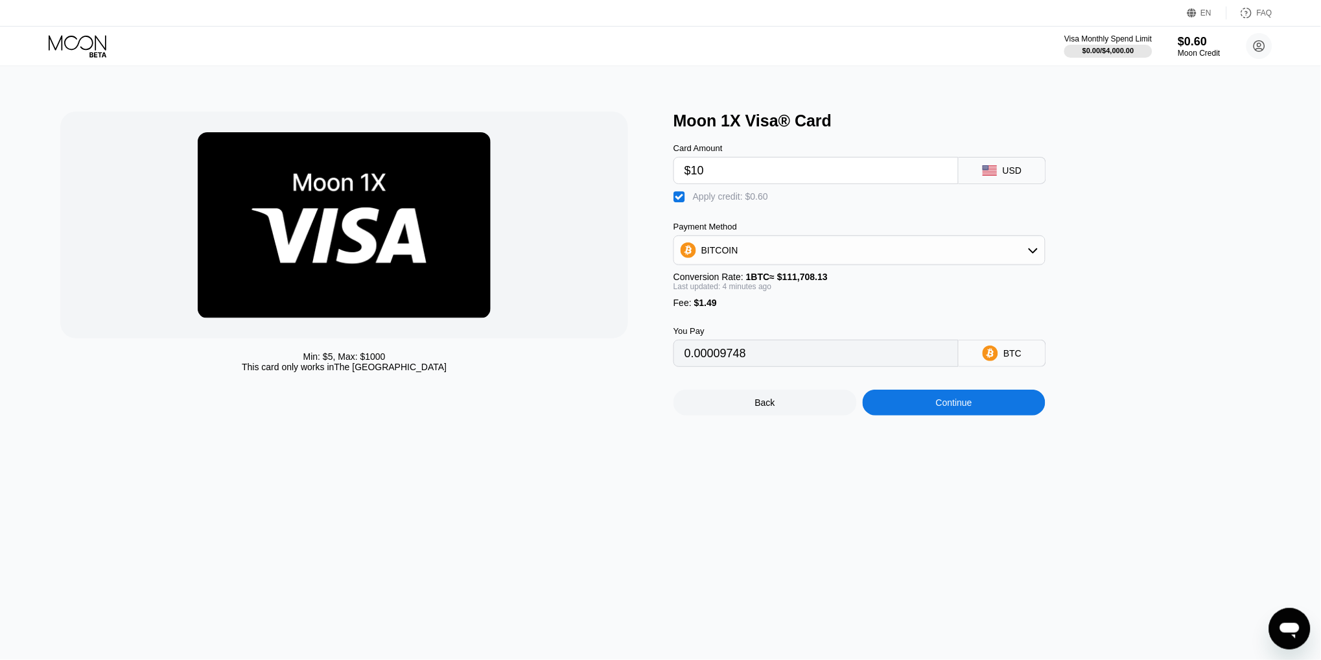
type input "0.00009755"
type input "0.00009757"
type input "0.00009745"
type input "0.00009735"
